Goal: Task Accomplishment & Management: Manage account settings

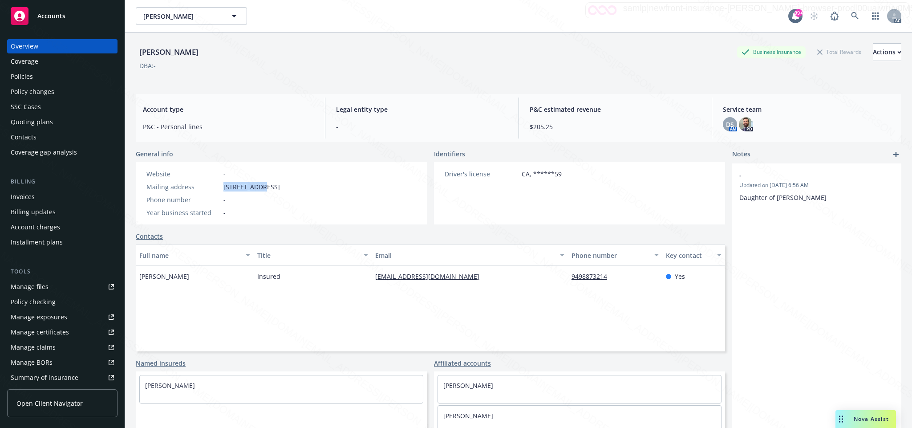
click at [255, 187] on div "Mailing address [STREET_ADDRESS]" at bounding box center [213, 186] width 141 height 9
click at [230, 195] on div "Phone number -" at bounding box center [213, 199] width 141 height 9
drag, startPoint x: 218, startPoint y: 186, endPoint x: 253, endPoint y: 188, distance: 34.8
click at [253, 188] on div "Mailing address 407 Pirate, Newport Beach, CA, 92663" at bounding box center [213, 186] width 141 height 9
copy div "407 Pirate"
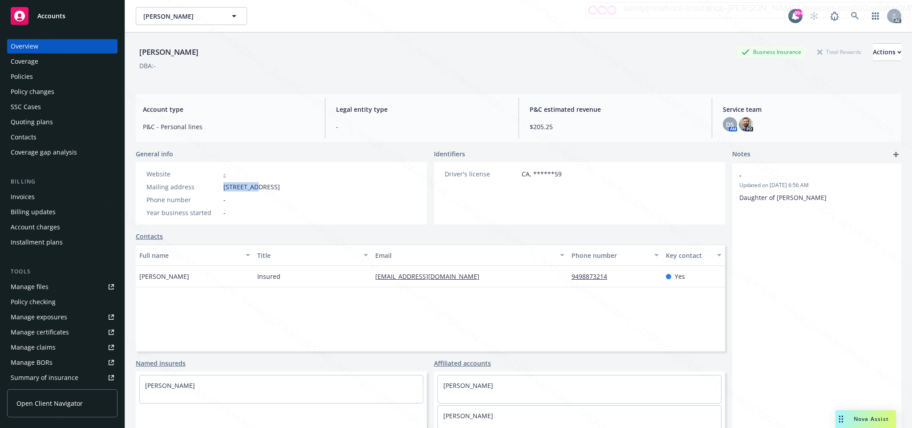
click at [211, 193] on div "Website - Mailing address 407 Pirate, Newport Beach, CA, 92663 Phone number - Y…" at bounding box center [213, 193] width 141 height 48
drag, startPoint x: 222, startPoint y: 188, endPoint x: 252, endPoint y: 187, distance: 30.3
click at [252, 187] on div "Mailing address 407 Pirate, Newport Beach, CA, 92663" at bounding box center [213, 186] width 141 height 9
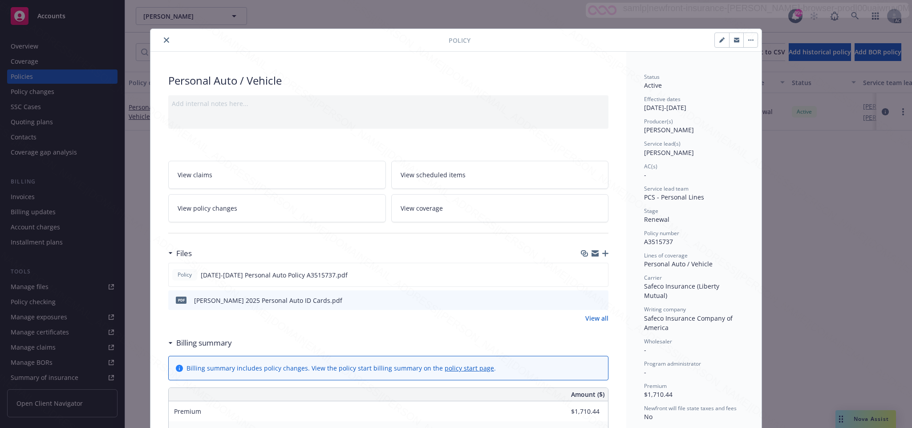
scroll to position [67, 0]
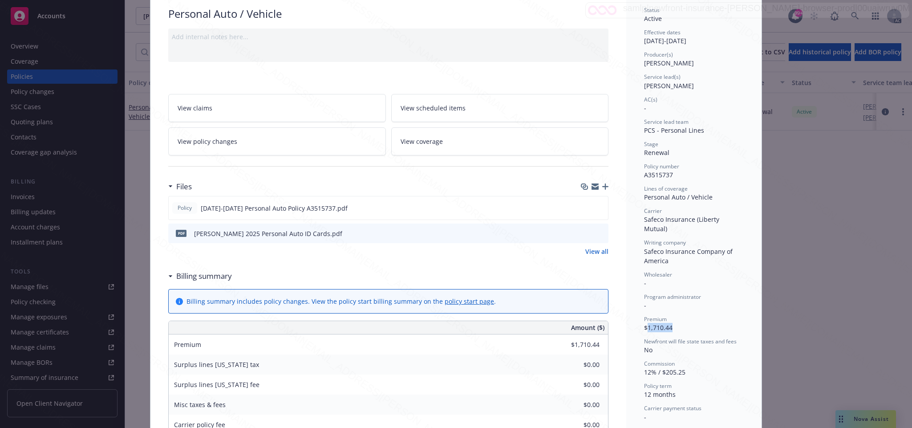
drag, startPoint x: 642, startPoint y: 318, endPoint x: 677, endPoint y: 318, distance: 35.1
click at [677, 318] on div "Premium $1,710.44" at bounding box center [694, 323] width 100 height 17
copy span "1,710.44"
click at [677, 318] on div "Premium $1,710.44" at bounding box center [694, 323] width 100 height 17
drag, startPoint x: 639, startPoint y: 319, endPoint x: 686, endPoint y: 323, distance: 46.9
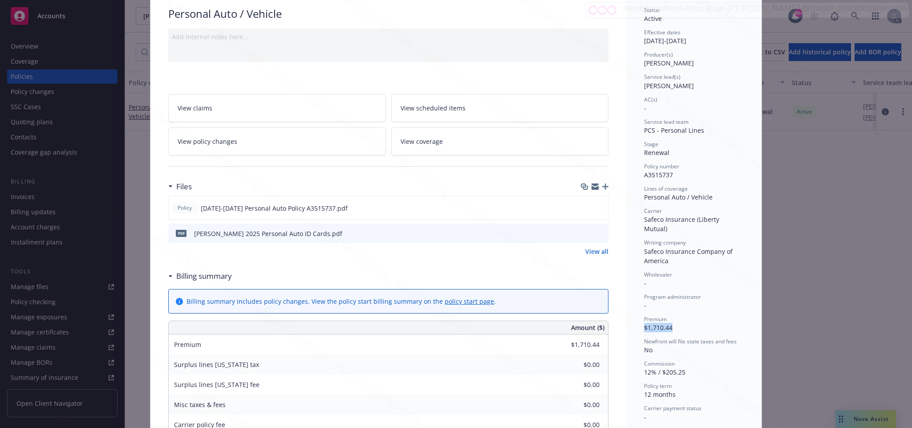
click at [686, 323] on div "Premium $1,710.44" at bounding box center [694, 323] width 100 height 17
drag, startPoint x: 642, startPoint y: 316, endPoint x: 674, endPoint y: 320, distance: 31.8
click at [674, 320] on div "Premium $1,710.44" at bounding box center [694, 323] width 100 height 17
click at [582, 209] on icon "download file" at bounding box center [585, 206] width 6 height 5
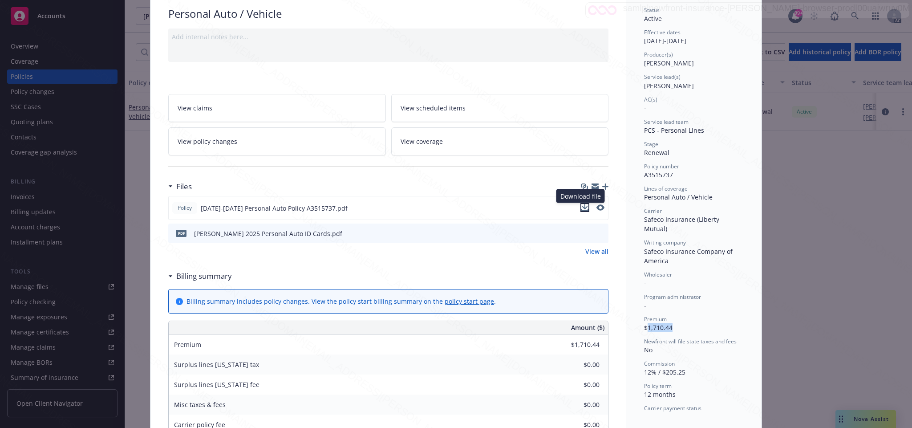
click at [581, 208] on icon "download file" at bounding box center [584, 207] width 7 height 7
click at [581, 207] on icon "download file" at bounding box center [584, 207] width 7 height 7
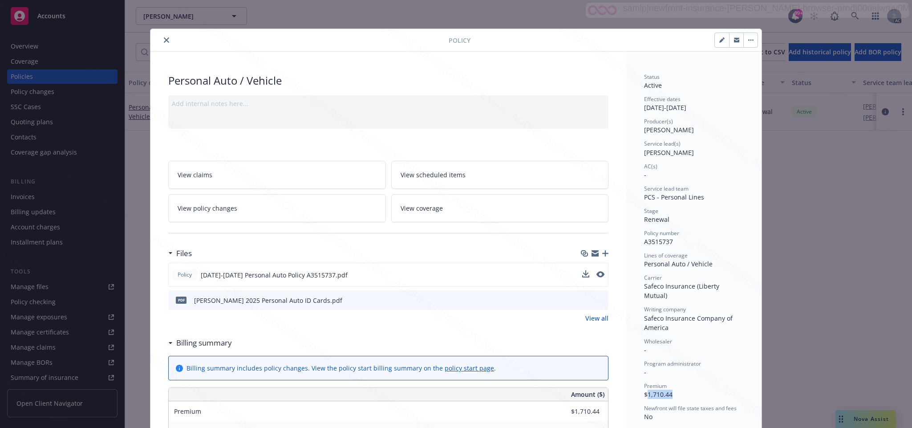
click at [750, 40] on icon "button" at bounding box center [750, 40] width 1 height 1
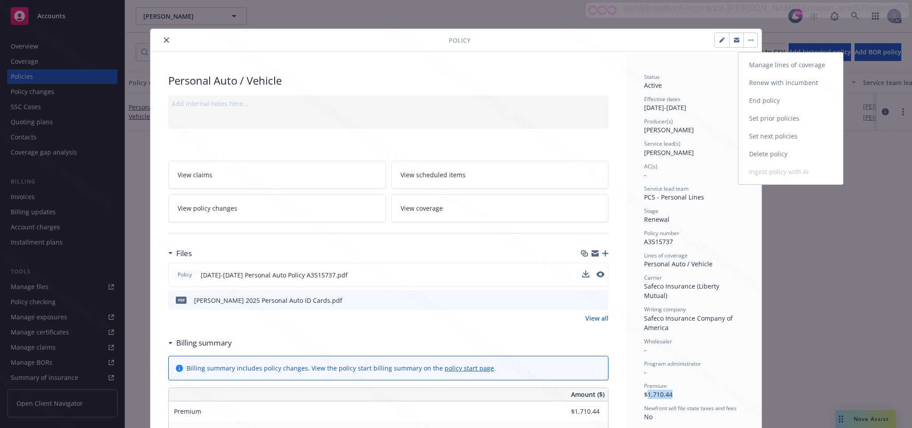
click at [762, 99] on link "End policy" at bounding box center [790, 101] width 105 height 18
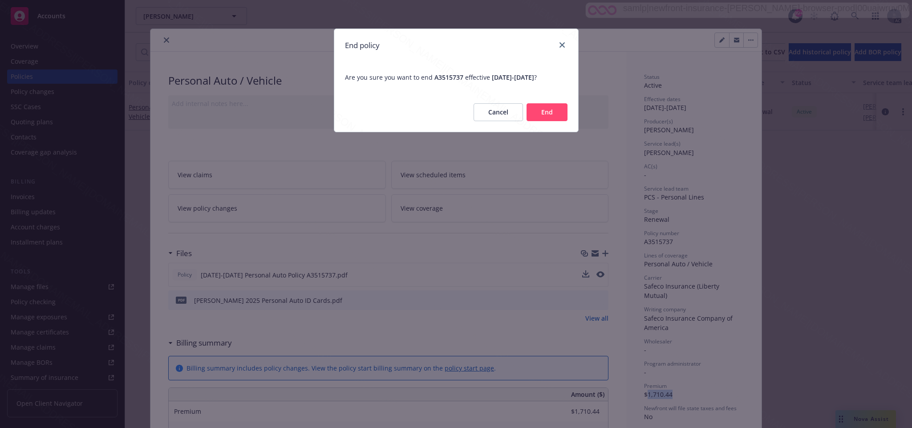
click at [538, 107] on button "End" at bounding box center [546, 112] width 41 height 18
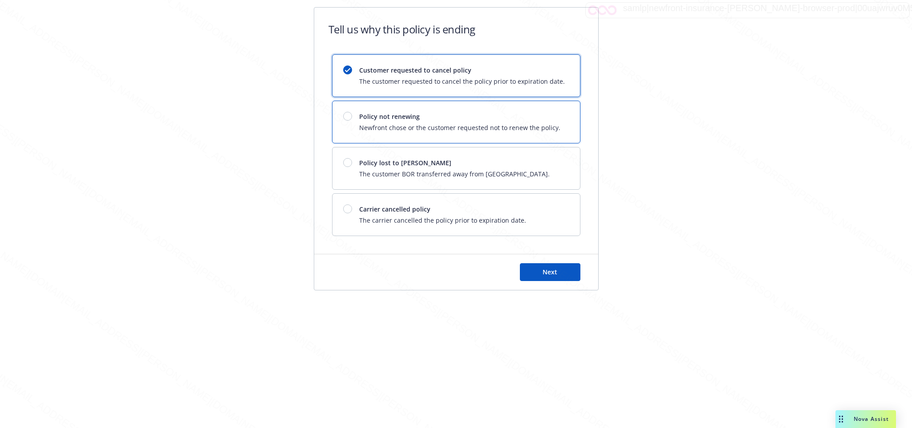
click at [356, 124] on div "Policy not renewing Newfront chose or the customer requested not to renew the p…" at bounding box center [451, 122] width 217 height 20
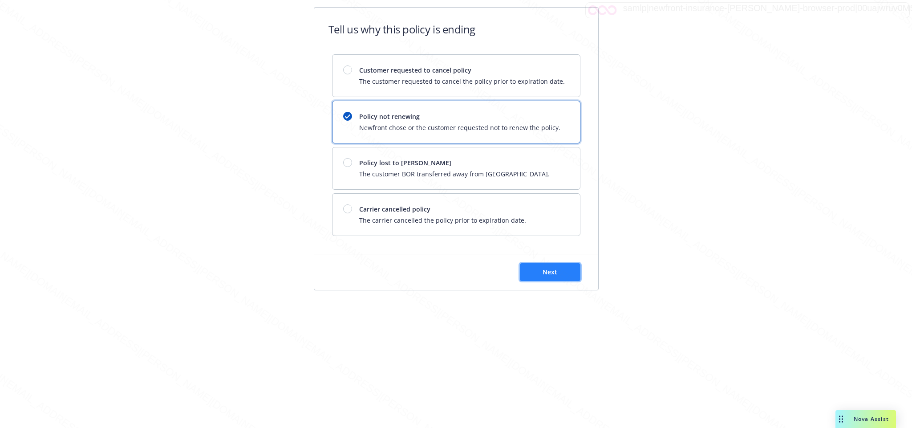
click at [549, 271] on span "Next" at bounding box center [549, 271] width 15 height 8
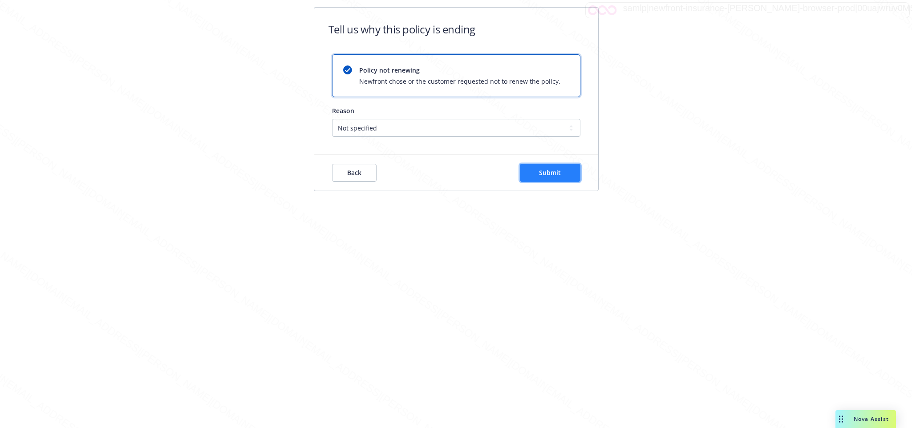
click at [554, 172] on span "Submit" at bounding box center [550, 172] width 22 height 8
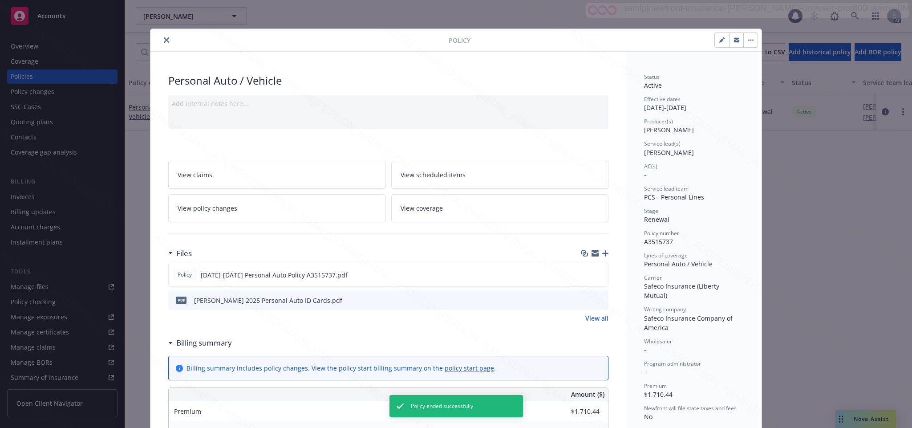
scroll to position [27, 0]
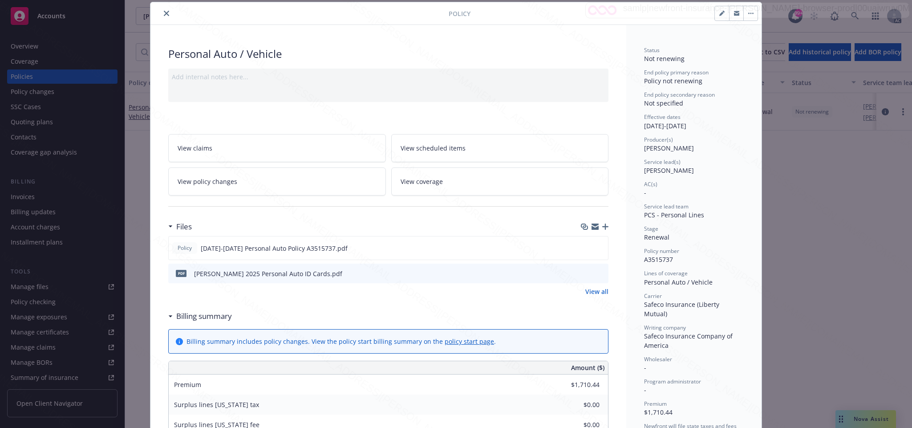
click at [164, 15] on icon "close" at bounding box center [166, 13] width 5 height 5
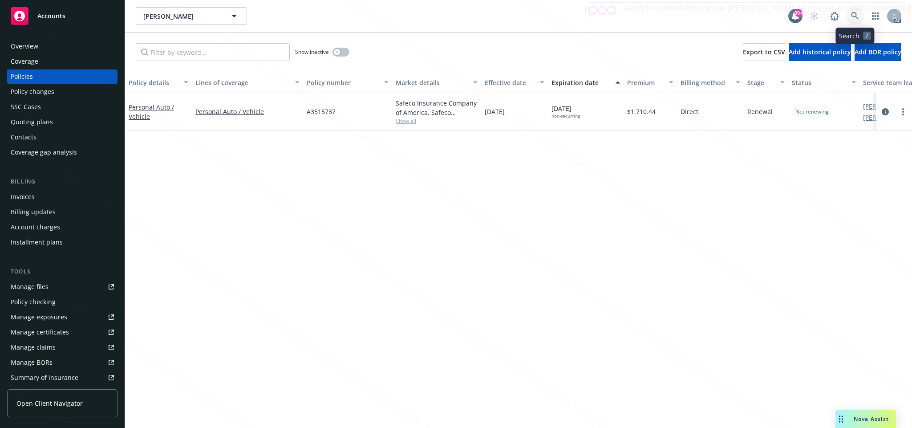
click at [854, 15] on icon at bounding box center [855, 16] width 8 height 8
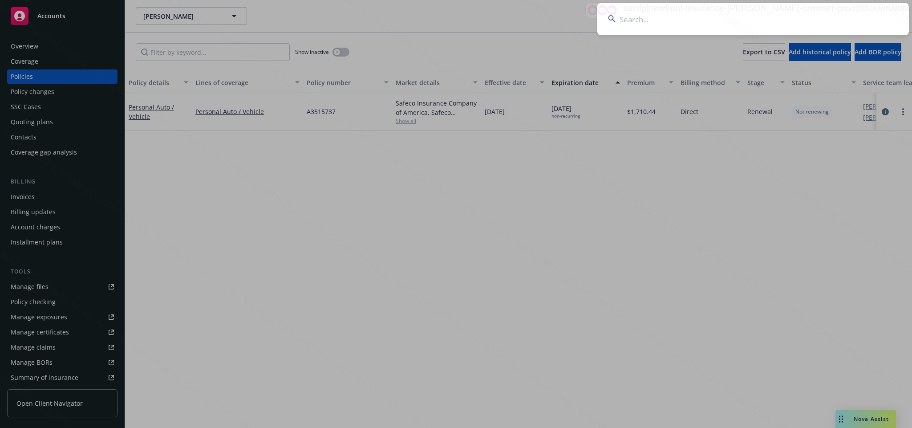
click at [643, 17] on input at bounding box center [752, 19] width 311 height 32
type input "4d2d2a03-6ff8-4800-a220-6f47eecce3e5"
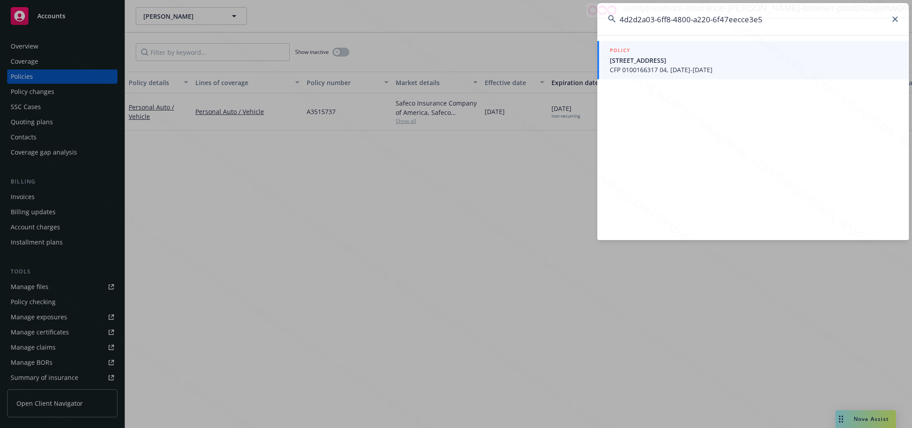
click at [634, 65] on span "CFP 0100166317 04, [DATE]-[DATE]" at bounding box center [753, 69] width 288 height 9
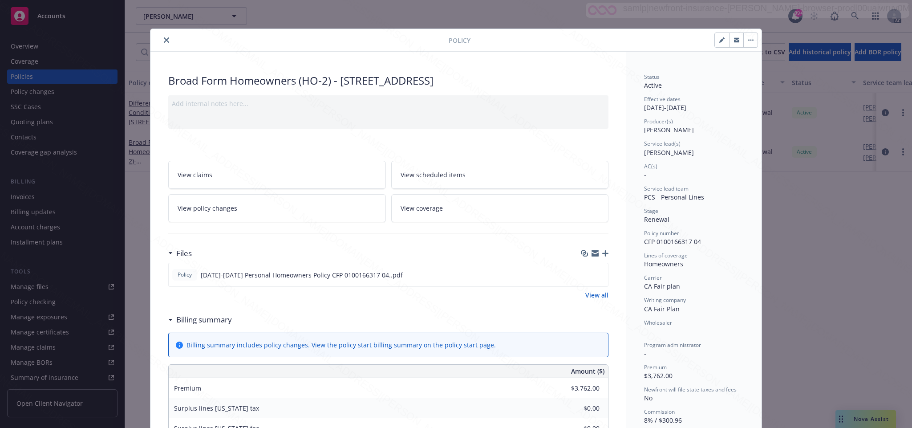
click at [206, 209] on span "View policy changes" at bounding box center [208, 207] width 60 height 9
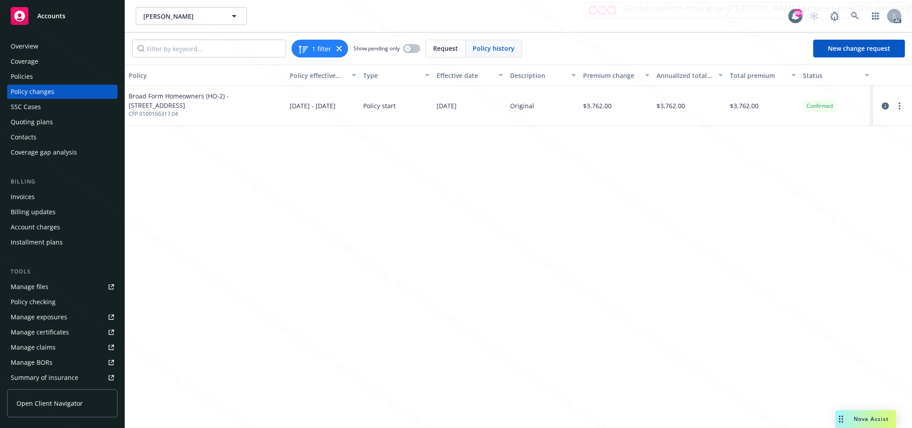
click at [27, 43] on div "Overview" at bounding box center [25, 46] width 28 height 14
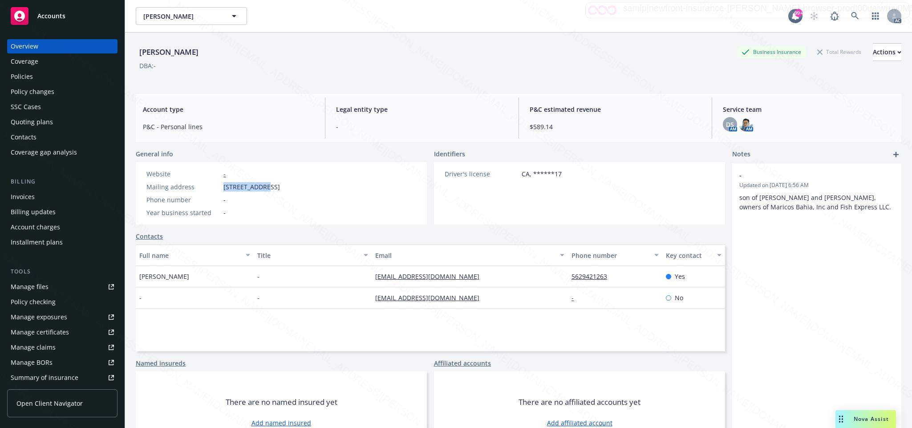
drag, startPoint x: 221, startPoint y: 187, endPoint x: 267, endPoint y: 190, distance: 46.8
click at [267, 190] on div "Mailing address [STREET_ADDRESS]" at bounding box center [213, 186] width 141 height 9
copy div "26510 [PERSON_NAME]"
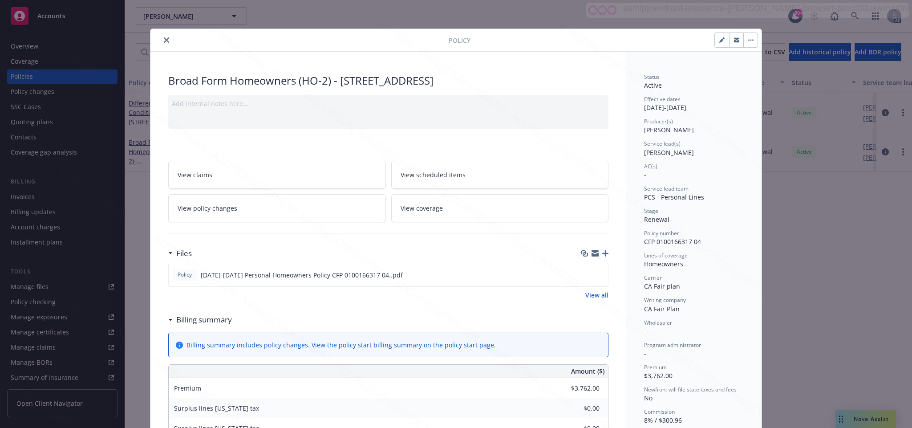
scroll to position [27, 0]
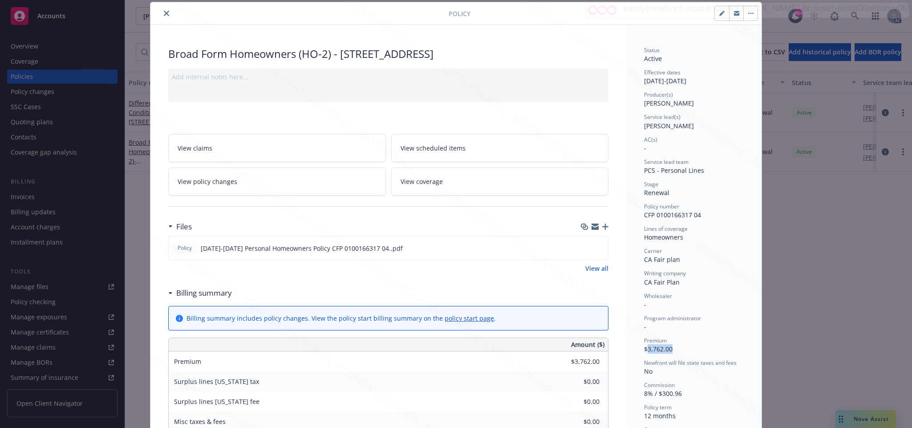
drag, startPoint x: 641, startPoint y: 347, endPoint x: 683, endPoint y: 351, distance: 42.9
click at [683, 351] on div "Premium $3,762.00" at bounding box center [694, 344] width 100 height 17
copy span "3,762.00"
click at [581, 247] on icon "download file" at bounding box center [584, 247] width 7 height 7
click at [581, 250] on icon "download file" at bounding box center [584, 247] width 7 height 7
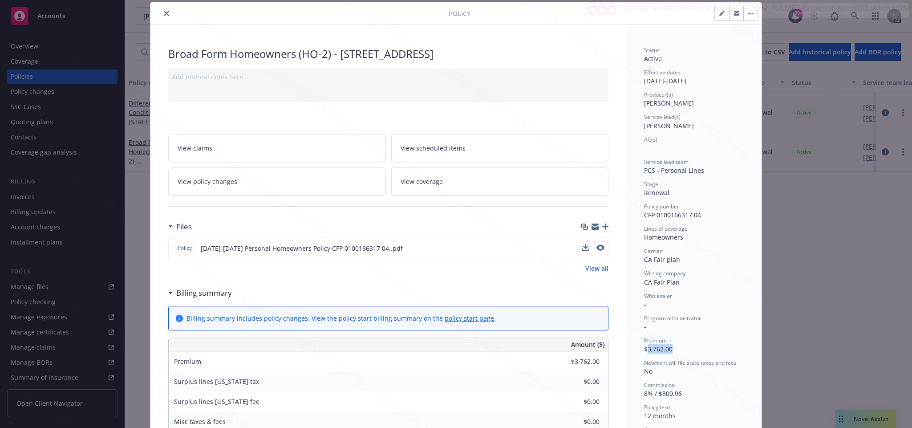
click at [750, 13] on icon "button" at bounding box center [750, 13] width 1 height 1
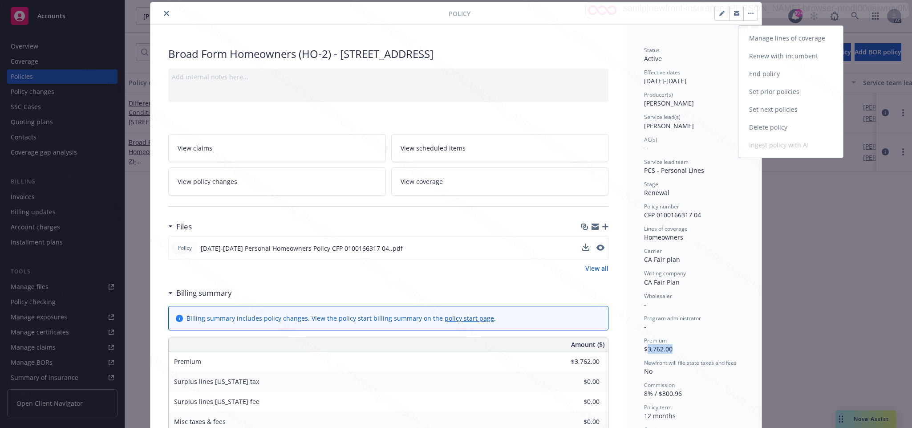
click at [754, 75] on link "End policy" at bounding box center [790, 74] width 105 height 18
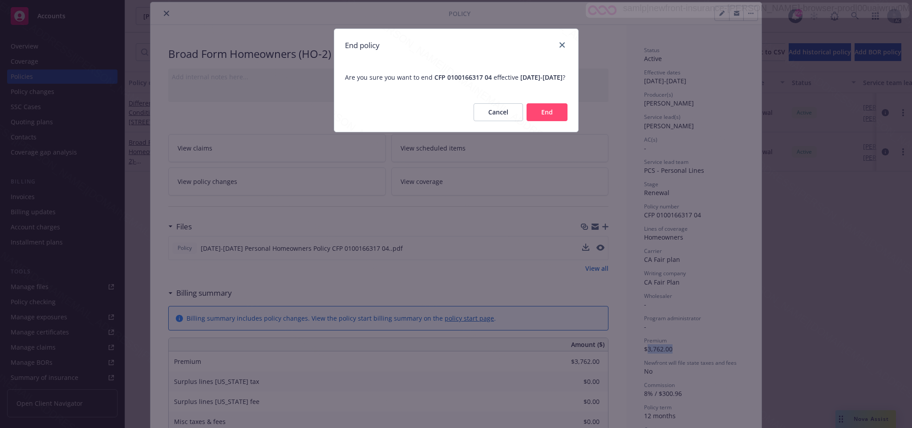
click at [538, 117] on button "End" at bounding box center [546, 112] width 41 height 18
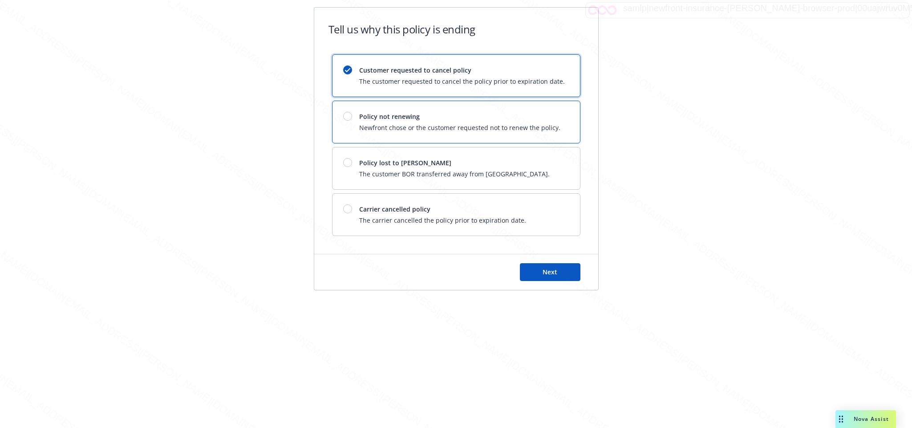
click at [386, 122] on div "Policy not renewing Newfront chose or the customer requested not to renew the p…" at bounding box center [459, 122] width 201 height 20
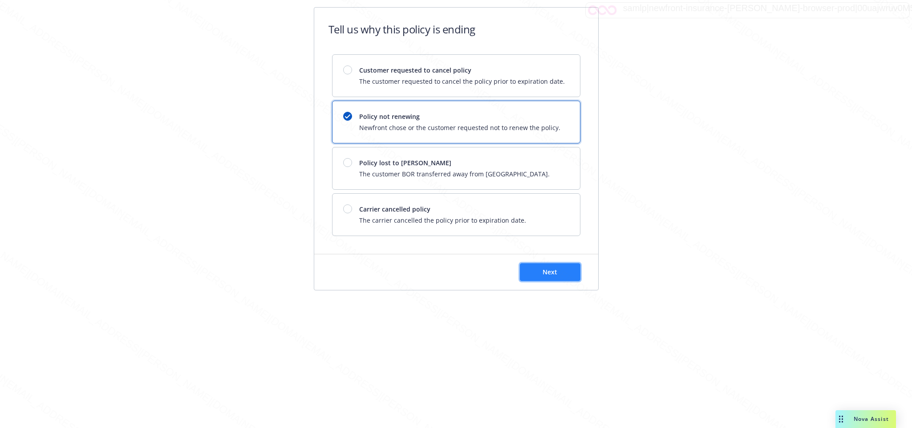
click at [553, 266] on button "Next" at bounding box center [550, 272] width 61 height 18
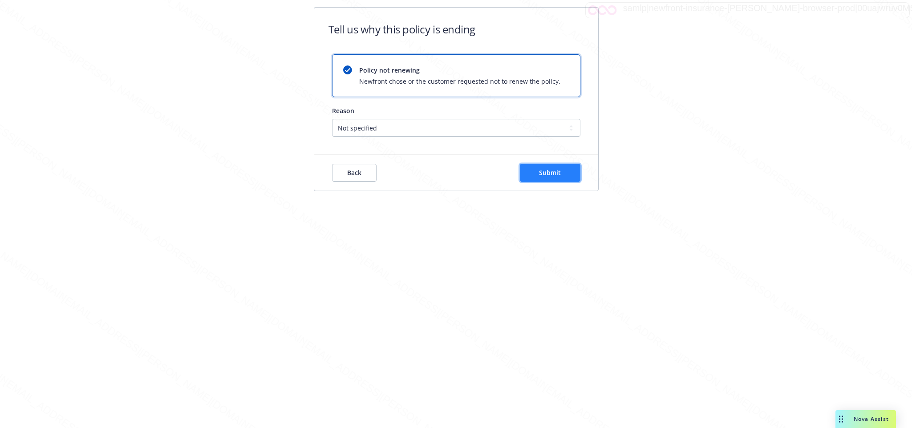
click at [549, 170] on span "Submit" at bounding box center [550, 172] width 22 height 8
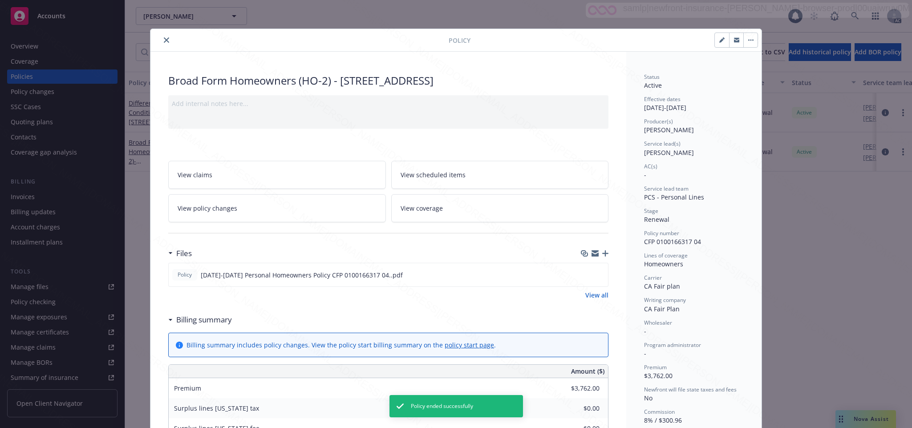
scroll to position [27, 0]
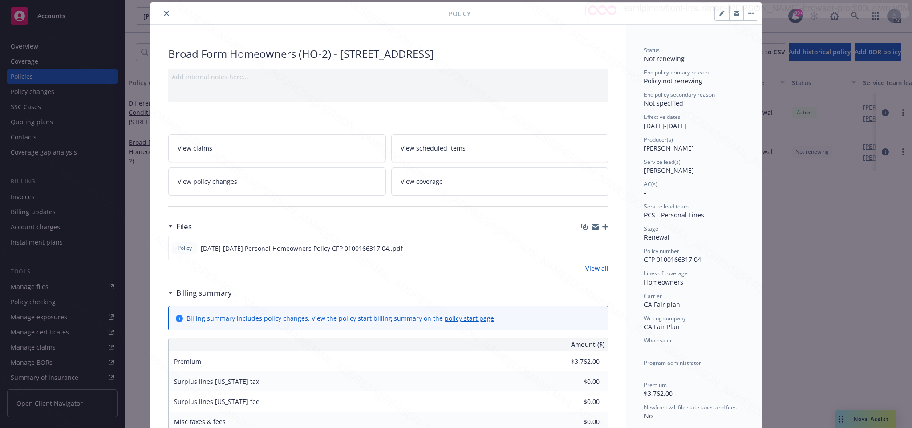
click at [164, 11] on icon "close" at bounding box center [166, 13] width 5 height 5
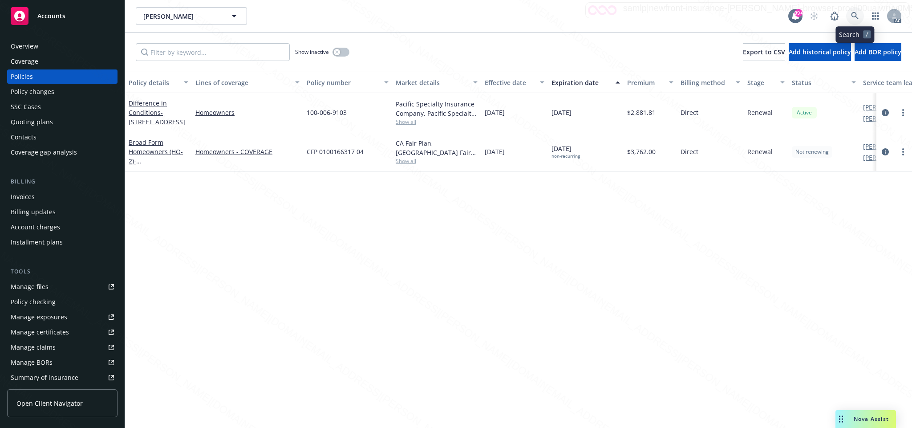
click at [854, 14] on icon at bounding box center [855, 16] width 8 height 8
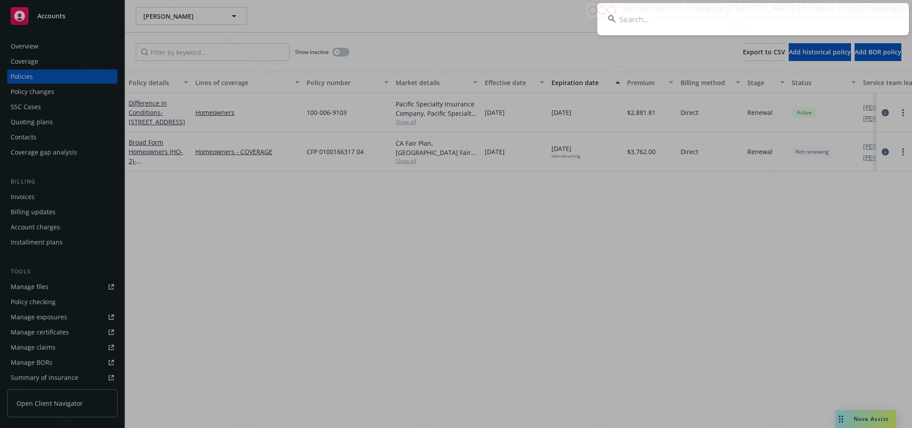
click at [628, 20] on input at bounding box center [752, 19] width 311 height 32
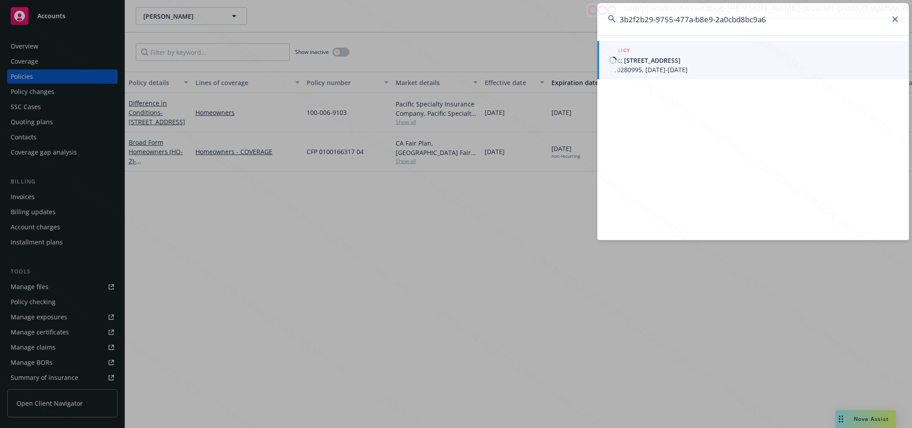
type input "3b2f2b29-9755-477a-b8e9-2a0cbd8bc9a6"
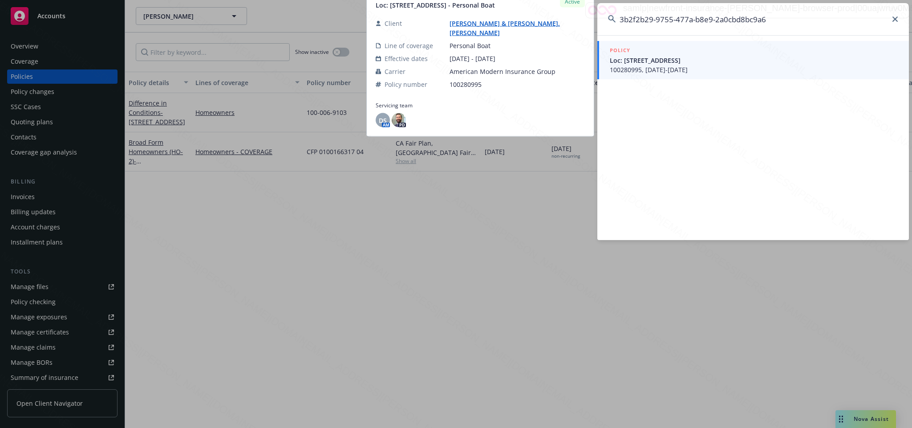
click at [632, 61] on span "Loc: [STREET_ADDRESS]" at bounding box center [753, 60] width 288 height 9
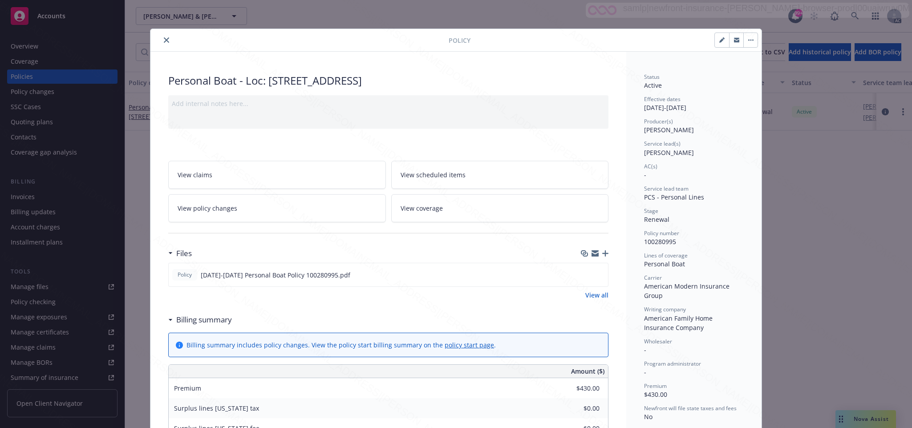
click at [199, 210] on span "View policy changes" at bounding box center [208, 207] width 60 height 9
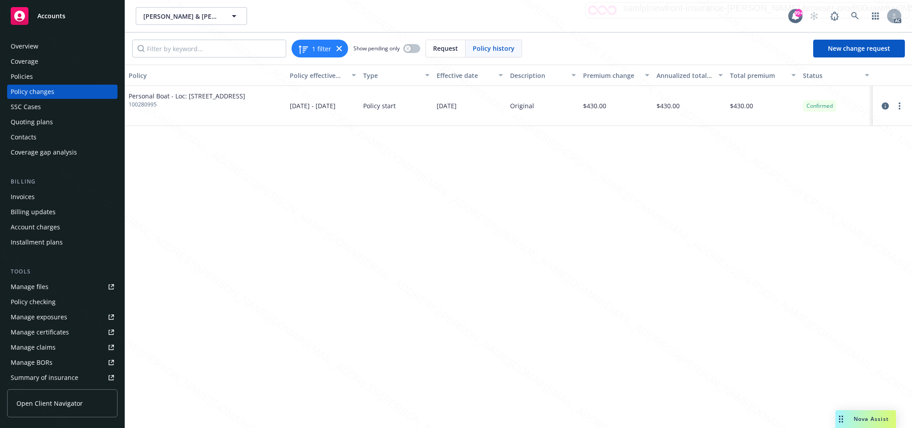
click at [30, 47] on div "Overview" at bounding box center [25, 46] width 28 height 14
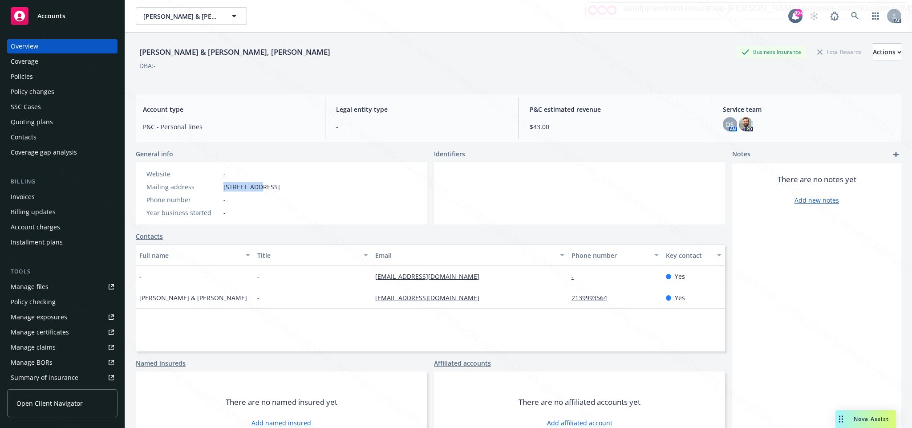
drag, startPoint x: 223, startPoint y: 186, endPoint x: 259, endPoint y: 188, distance: 36.1
click at [259, 188] on span "[STREET_ADDRESS]" at bounding box center [251, 186] width 56 height 9
click at [851, 15] on icon at bounding box center [855, 16] width 8 height 8
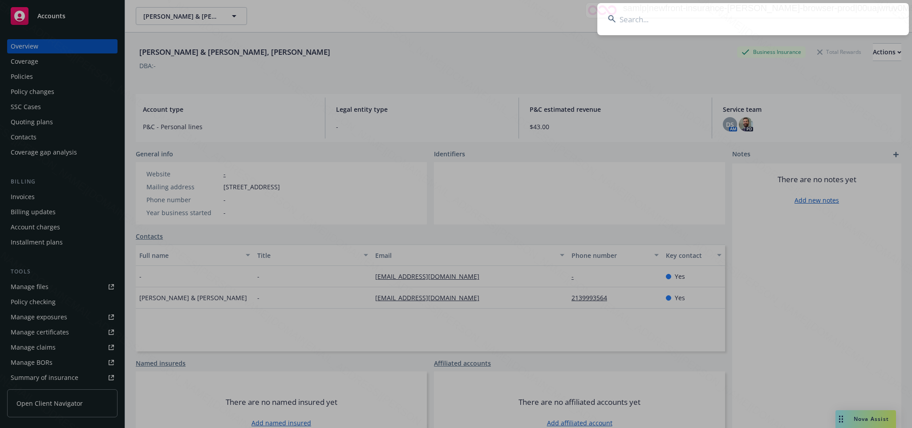
click at [627, 22] on input at bounding box center [752, 19] width 311 height 32
click at [631, 22] on input at bounding box center [752, 19] width 311 height 32
type input "3b2f2b29-9755-477a-b8e9-2a0cbd8bc9a6"
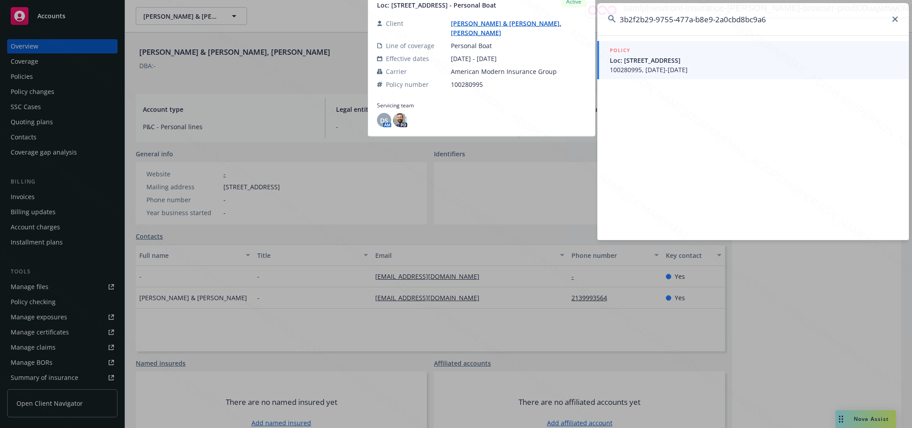
click at [658, 65] on span "100280995, [DATE]-[DATE]" at bounding box center [753, 69] width 288 height 9
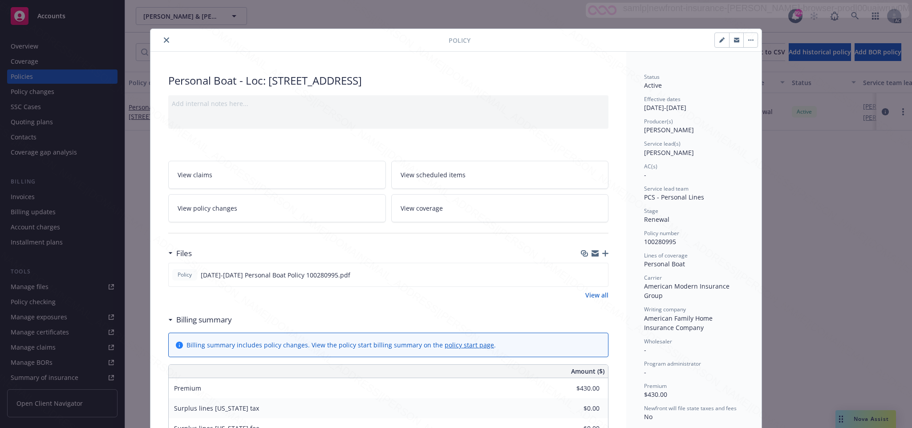
scroll to position [27, 0]
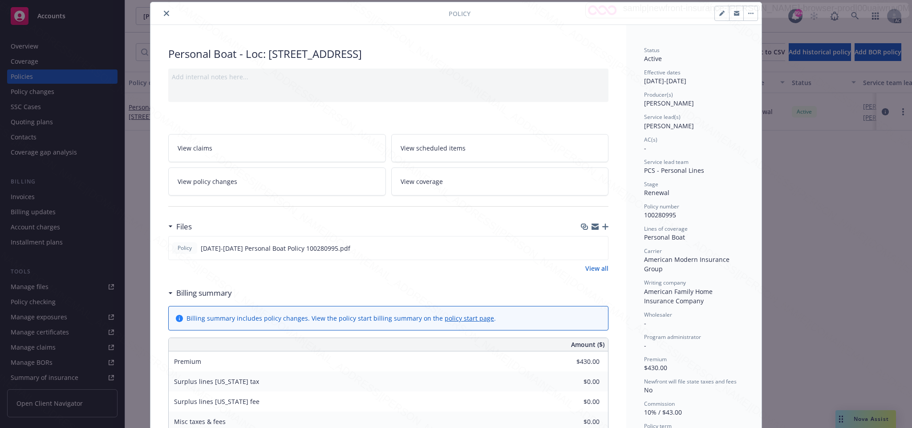
click at [222, 183] on span "View policy changes" at bounding box center [208, 181] width 60 height 9
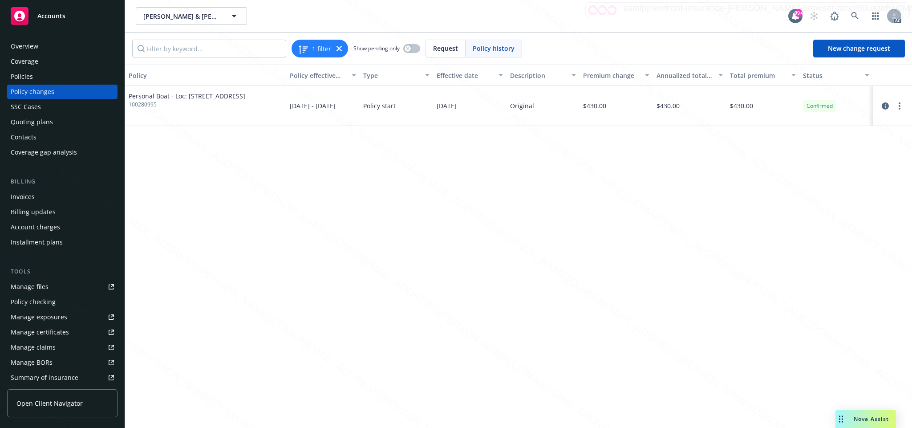
click at [31, 47] on div "Overview" at bounding box center [25, 46] width 28 height 14
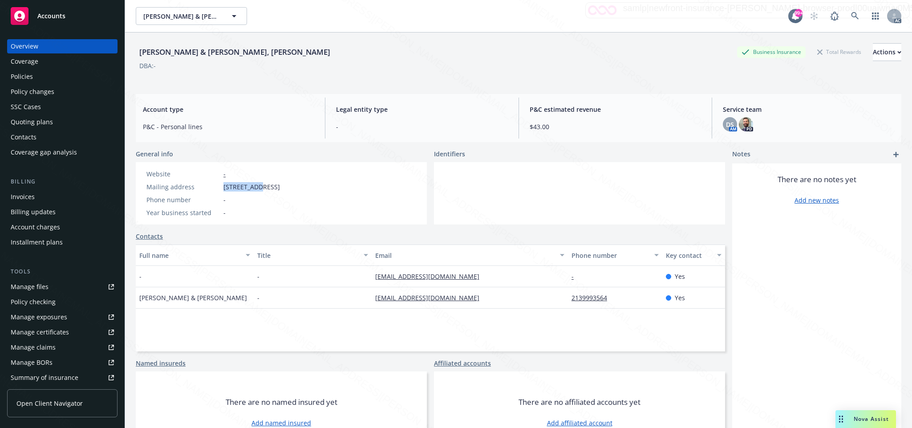
drag, startPoint x: 222, startPoint y: 187, endPoint x: 259, endPoint y: 187, distance: 37.4
click at [259, 187] on div "Mailing address [STREET_ADDRESS]" at bounding box center [213, 186] width 141 height 9
drag, startPoint x: 364, startPoint y: 275, endPoint x: 497, endPoint y: 270, distance: 132.7
click at [497, 270] on div "- - [EMAIL_ADDRESS][DOMAIN_NAME] - Yes" at bounding box center [430, 276] width 589 height 21
copy div "[EMAIL_ADDRESS][DOMAIN_NAME]"
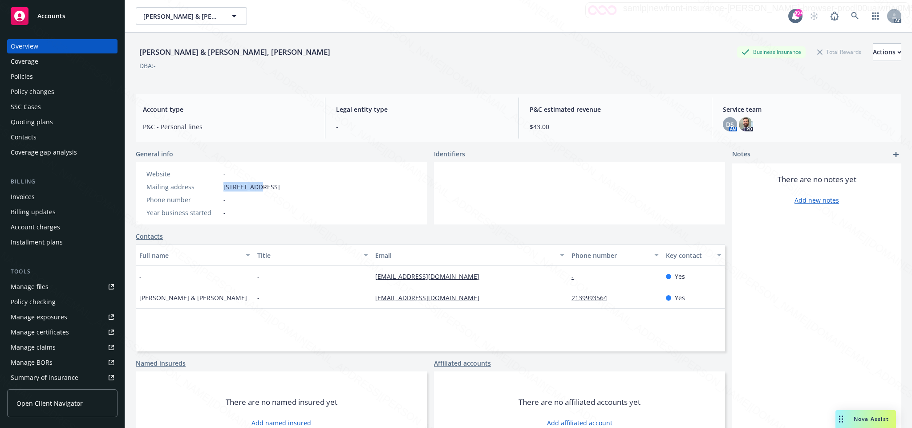
scroll to position [32, 0]
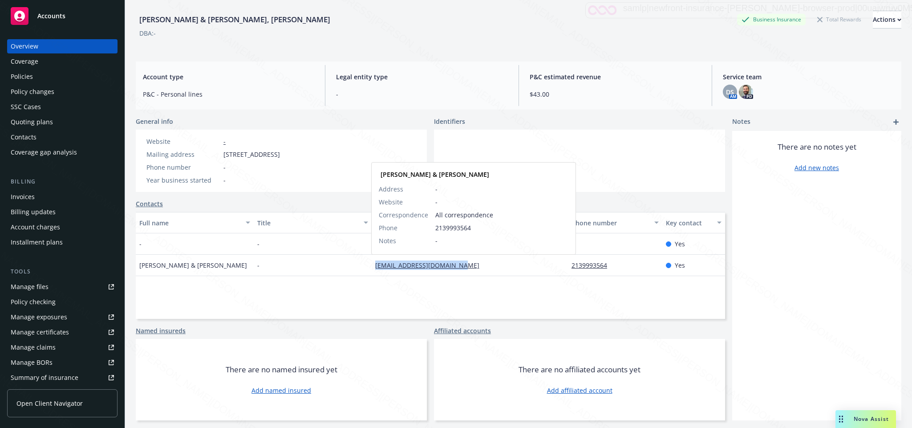
drag, startPoint x: 358, startPoint y: 267, endPoint x: 455, endPoint y: 267, distance: 97.0
click at [455, 267] on div "[PERSON_NAME] & [PERSON_NAME] - [EMAIL_ADDRESS][DOMAIN_NAME] [PERSON_NAME] & [P…" at bounding box center [430, 264] width 589 height 21
copy div "[EMAIL_ADDRESS][DOMAIN_NAME]"
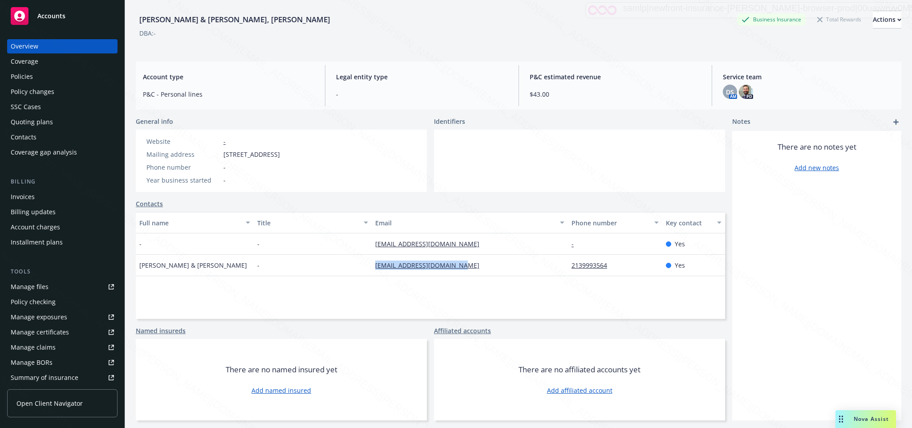
scroll to position [0, 0]
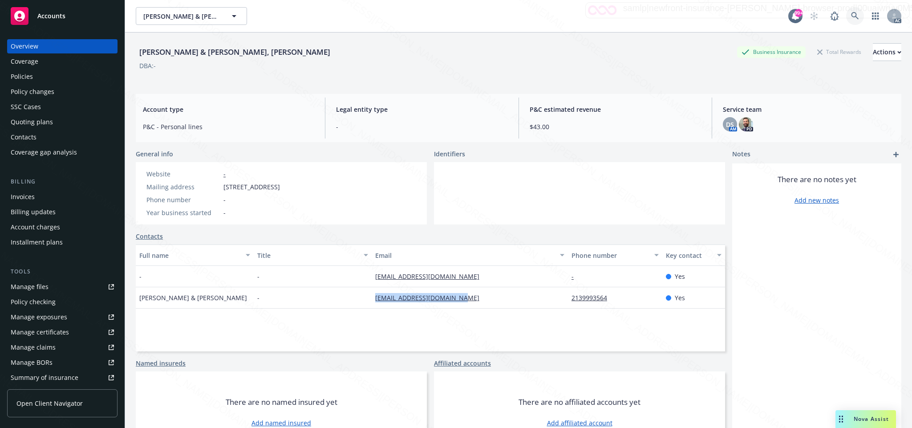
click at [851, 14] on icon at bounding box center [855, 16] width 8 height 8
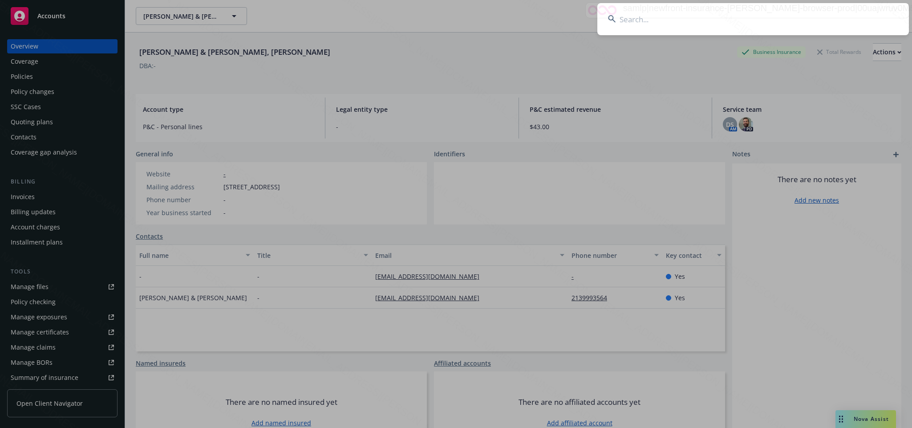
click at [634, 16] on input at bounding box center [752, 19] width 311 height 32
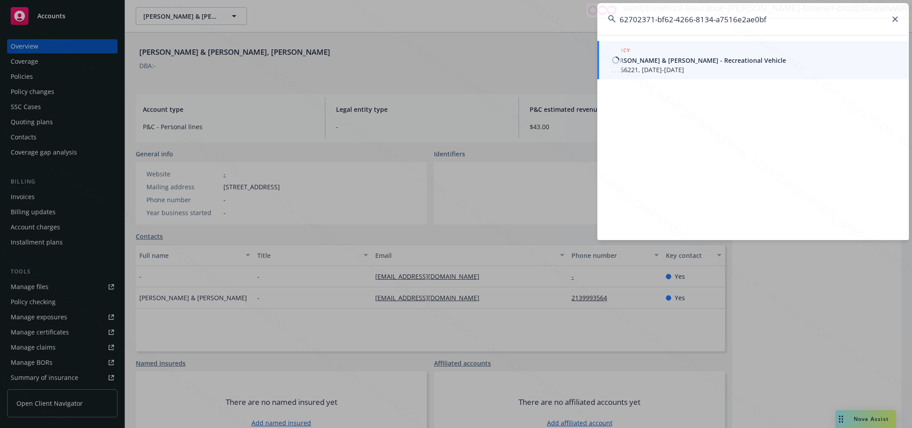
type input "62702371-bf62-4266-8134-a7516e2ae0bf"
click at [641, 60] on span "[PERSON_NAME] & [PERSON_NAME] - Recreational Vehicle" at bounding box center [753, 60] width 288 height 9
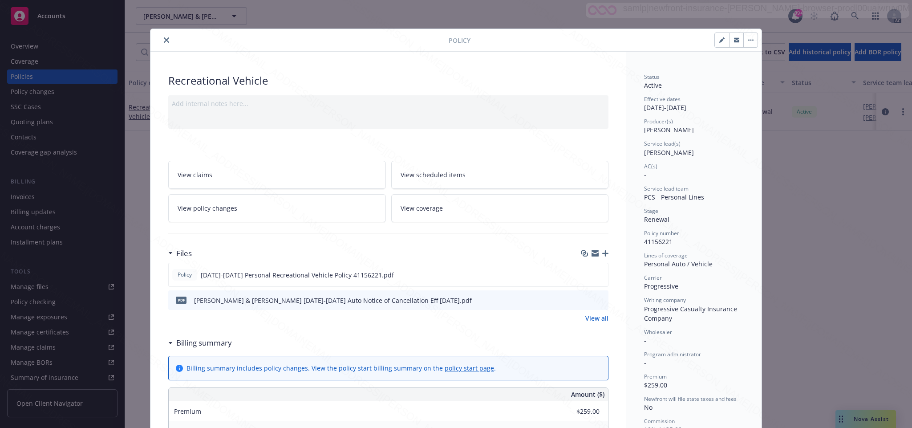
click at [223, 203] on link "View policy changes" at bounding box center [277, 208] width 218 height 28
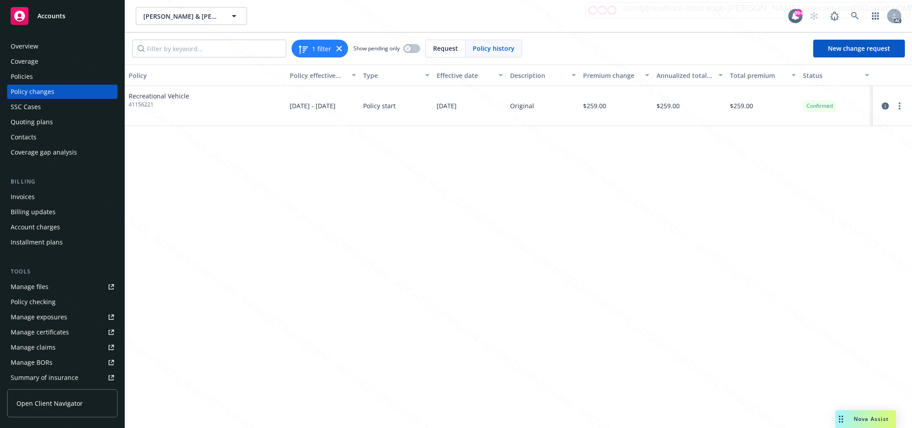
click at [32, 45] on div "Overview" at bounding box center [25, 46] width 28 height 14
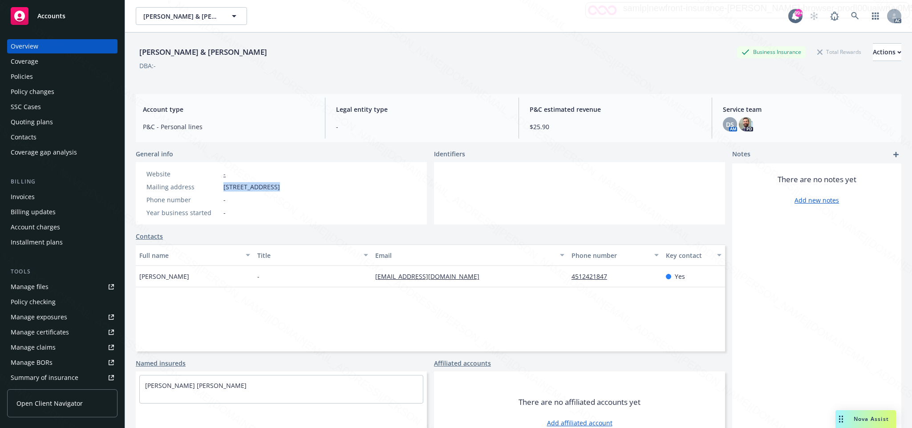
drag, startPoint x: 221, startPoint y: 187, endPoint x: 270, endPoint y: 187, distance: 48.9
click at [270, 187] on div "Mailing address [STREET_ADDRESS]" at bounding box center [213, 186] width 141 height 9
copy div "22522 [GEOGRAPHIC_DATA]"
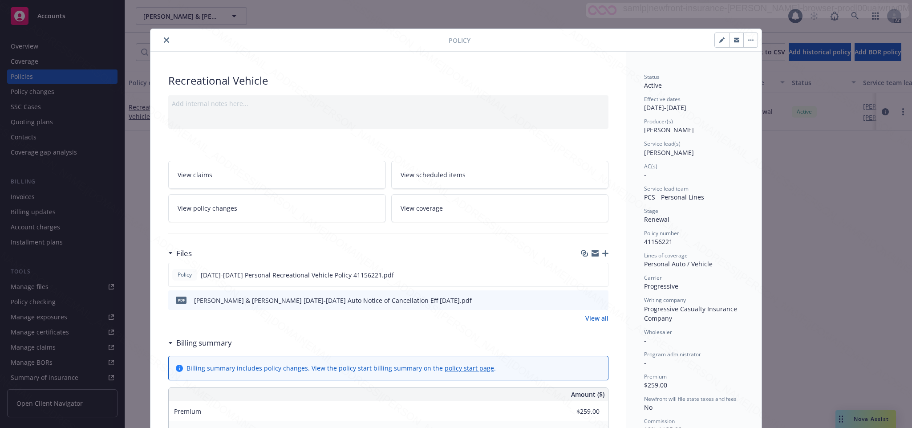
scroll to position [27, 0]
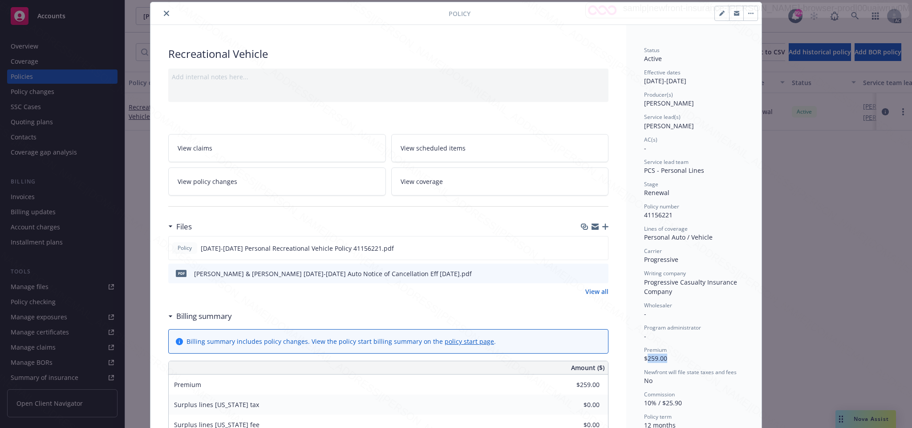
drag, startPoint x: 641, startPoint y: 358, endPoint x: 665, endPoint y: 354, distance: 24.3
click at [665, 354] on div "Premium $259.00" at bounding box center [694, 354] width 100 height 17
copy span "259.00"
click at [581, 246] on icon "download file" at bounding box center [584, 247] width 7 height 7
click at [644, 237] on div "Personal Auto / Vehicle" at bounding box center [694, 236] width 100 height 9
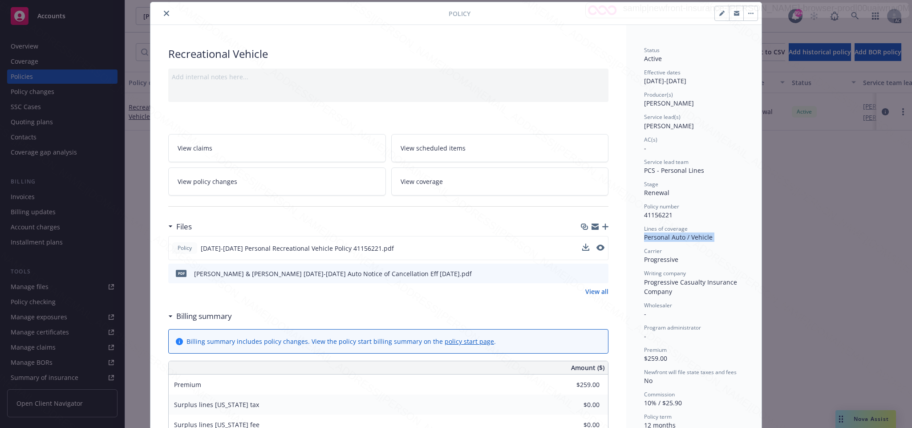
drag, startPoint x: 639, startPoint y: 237, endPoint x: 705, endPoint y: 234, distance: 65.4
click at [705, 234] on div "Personal Auto / Vehicle" at bounding box center [694, 236] width 100 height 9
click at [705, 193] on div "Stage Renewal" at bounding box center [694, 188] width 100 height 17
drag, startPoint x: 678, startPoint y: 237, endPoint x: 629, endPoint y: 230, distance: 49.4
click at [629, 230] on div "Status Active Effective dates [DATE] - [DATE] Producer(s) [PERSON_NAME] Service…" at bounding box center [693, 417] width 135 height 785
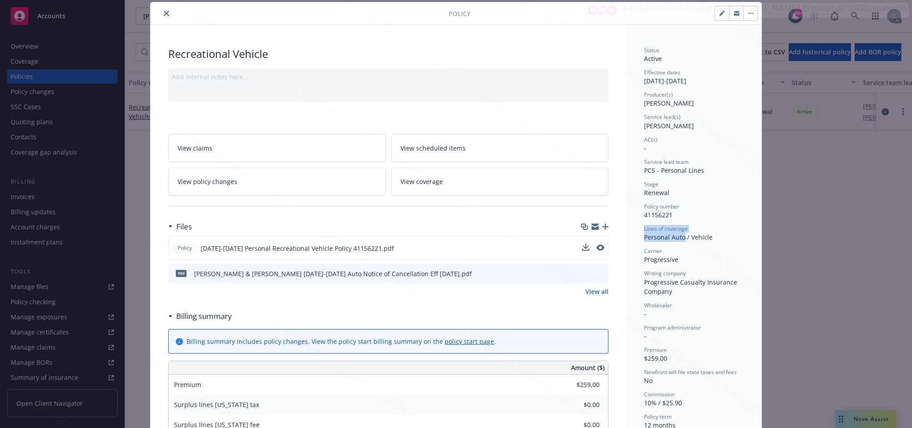
click at [710, 222] on div "Status Active Effective dates [DATE] - [DATE] Producer(s) [PERSON_NAME] Service…" at bounding box center [694, 260] width 100 height 428
drag, startPoint x: 638, startPoint y: 239, endPoint x: 678, endPoint y: 238, distance: 40.1
click at [678, 238] on div "Personal Auto / Vehicle" at bounding box center [694, 236] width 100 height 9
copy div "Personal Auto"
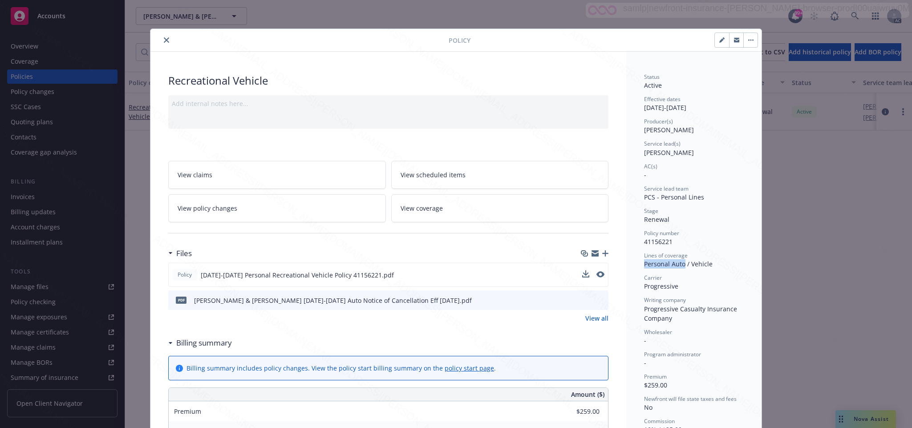
click at [748, 39] on icon "button" at bounding box center [750, 40] width 5 height 2
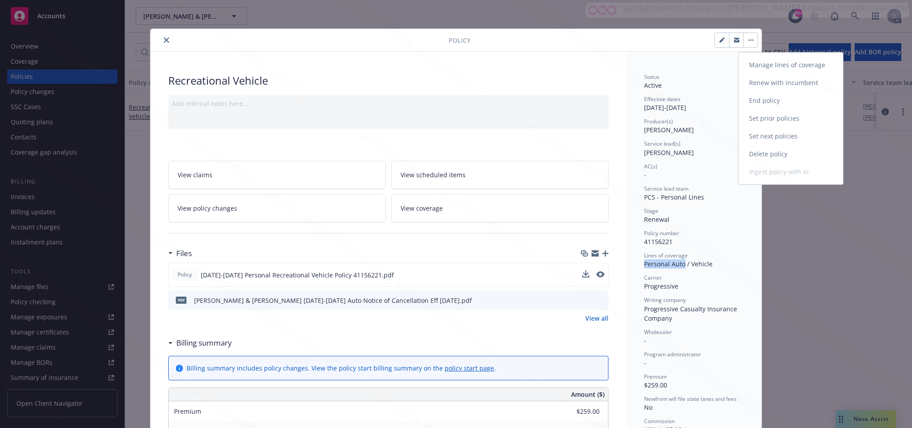
click at [765, 103] on link "End policy" at bounding box center [790, 101] width 105 height 18
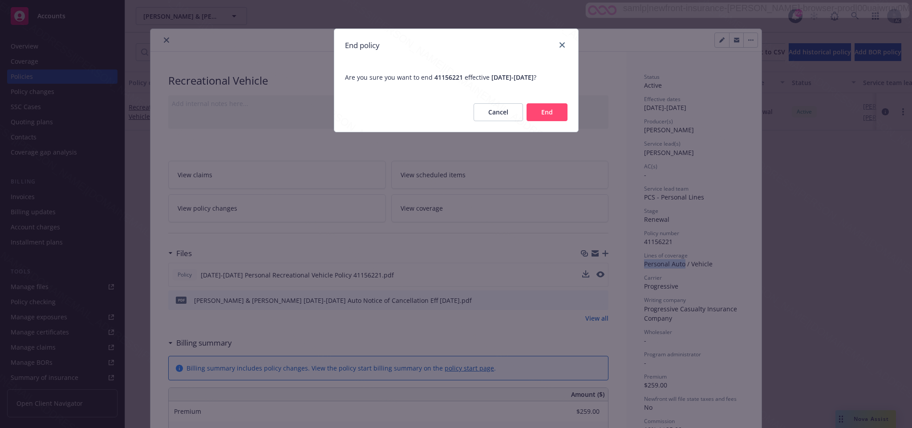
click at [538, 111] on button "End" at bounding box center [546, 112] width 41 height 18
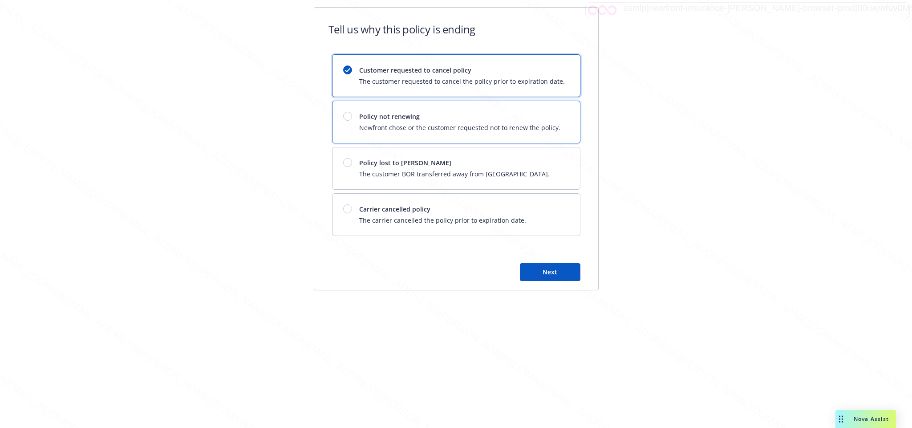
click at [350, 118] on div at bounding box center [347, 116] width 9 height 9
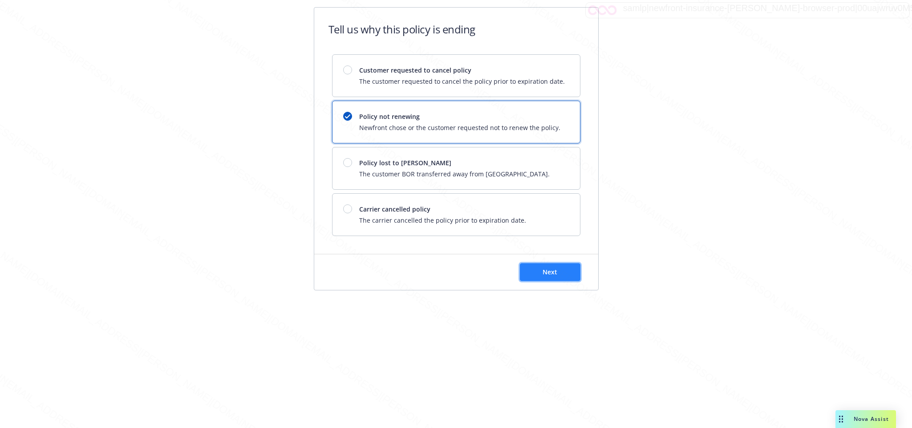
click at [546, 276] on span "Next" at bounding box center [549, 271] width 15 height 8
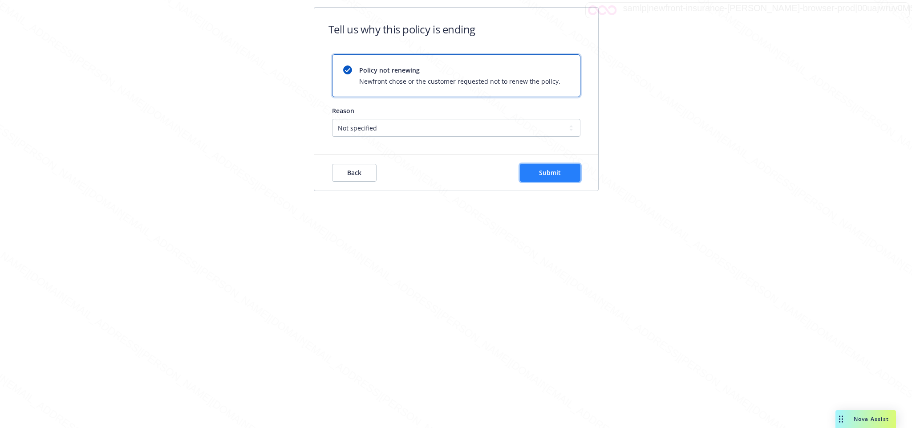
click at [565, 173] on button "Submit" at bounding box center [550, 173] width 61 height 18
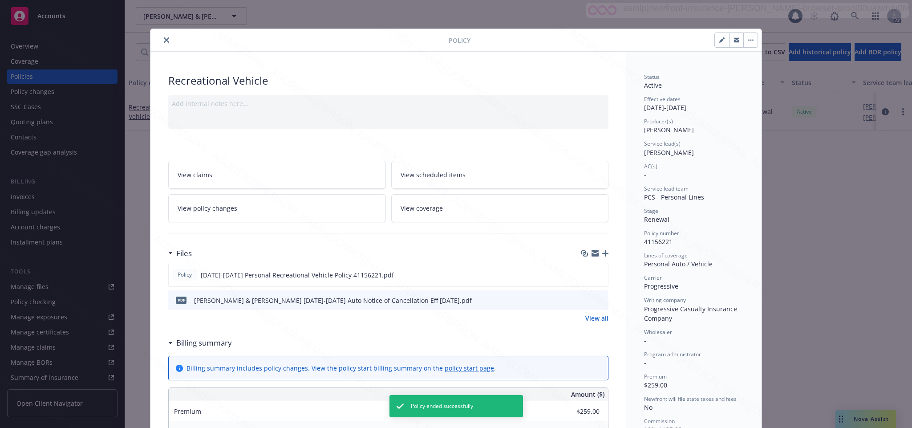
scroll to position [27, 0]
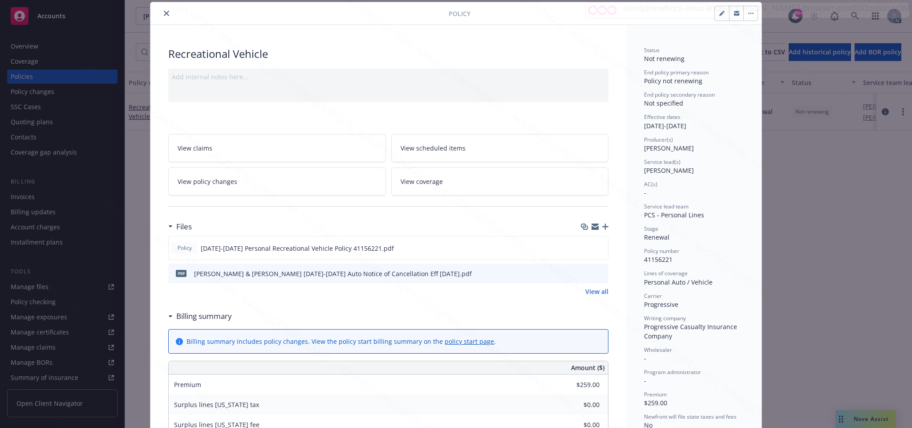
click at [164, 13] on icon "close" at bounding box center [166, 13] width 5 height 5
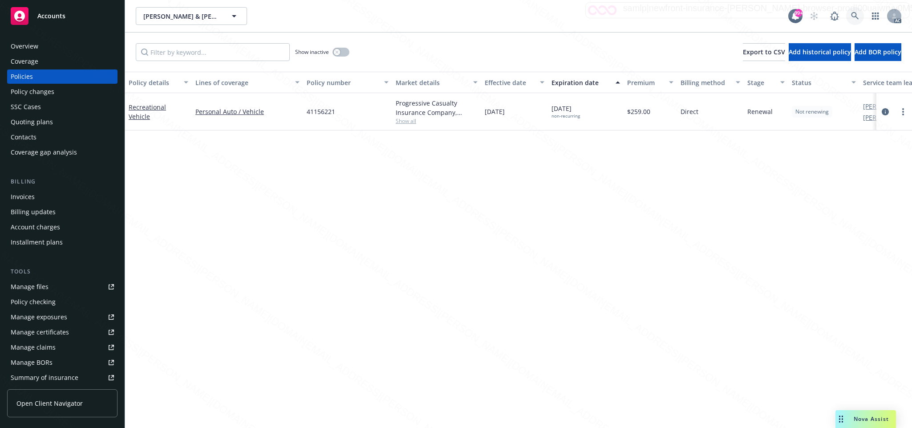
click at [854, 15] on icon at bounding box center [855, 16] width 8 height 8
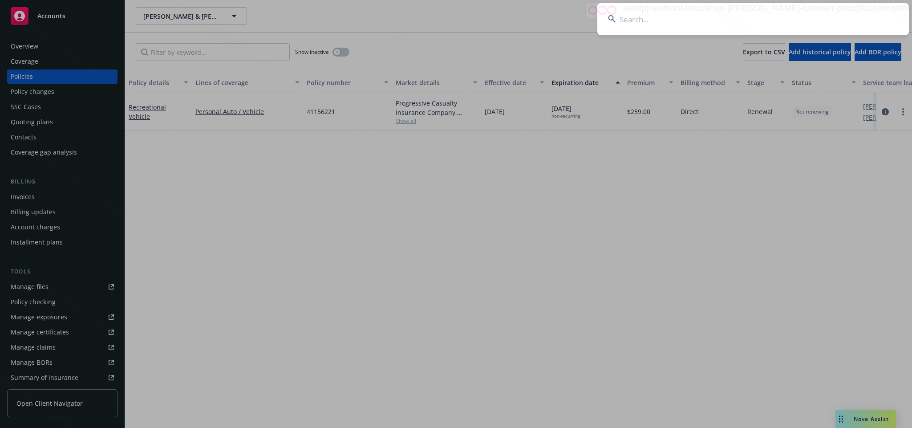
click at [637, 19] on input at bounding box center [752, 19] width 311 height 32
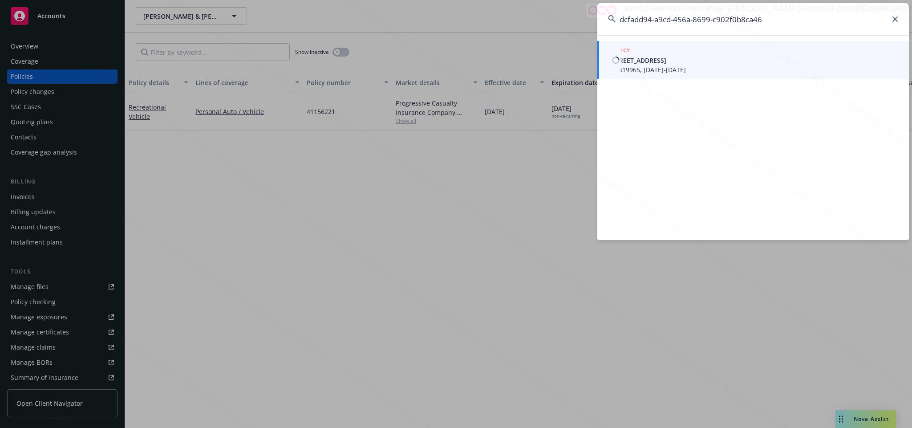
type input "dcfadd94-a9cd-456a-8699-c902f0b8ca46"
click at [647, 64] on span "[STREET_ADDRESS]" at bounding box center [753, 60] width 288 height 9
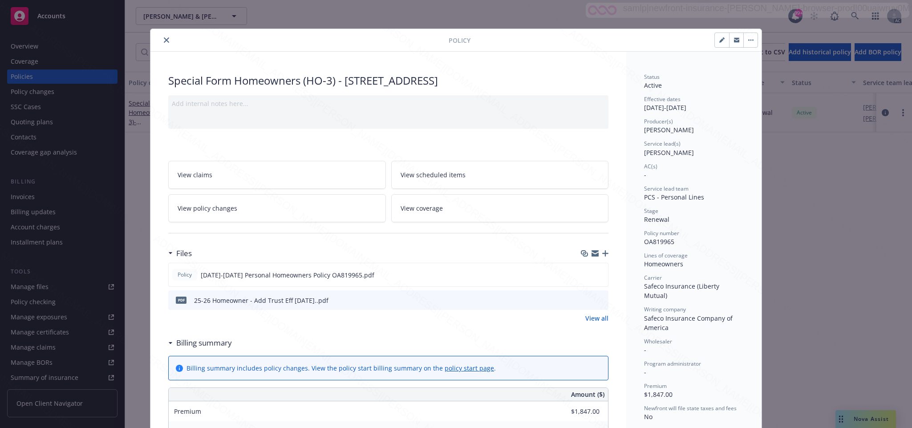
click at [200, 207] on span "View policy changes" at bounding box center [208, 207] width 60 height 9
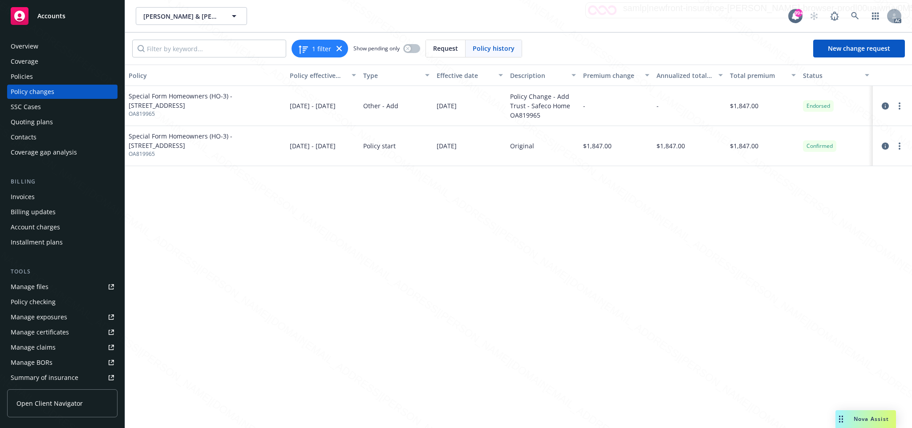
click at [23, 46] on div "Overview" at bounding box center [25, 46] width 28 height 14
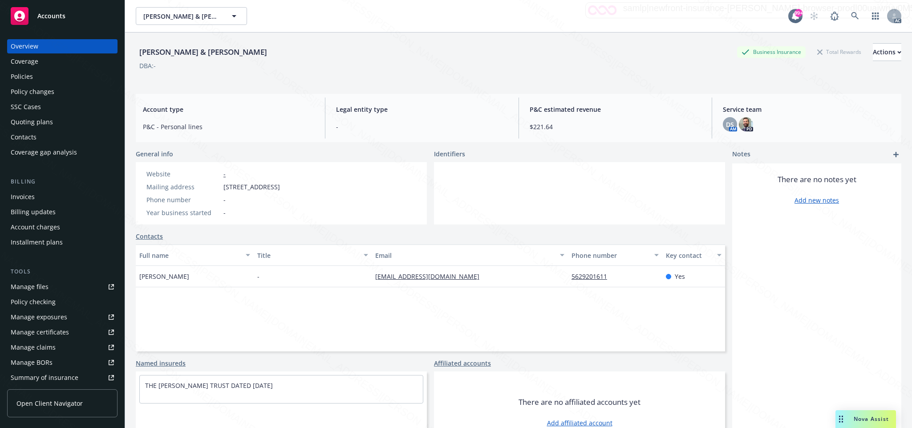
drag, startPoint x: 221, startPoint y: 186, endPoint x: 273, endPoint y: 189, distance: 52.1
click at [273, 189] on div "Mailing address [STREET_ADDRESS]" at bounding box center [213, 186] width 141 height 9
copy div "[STREET_ADDRESS]"
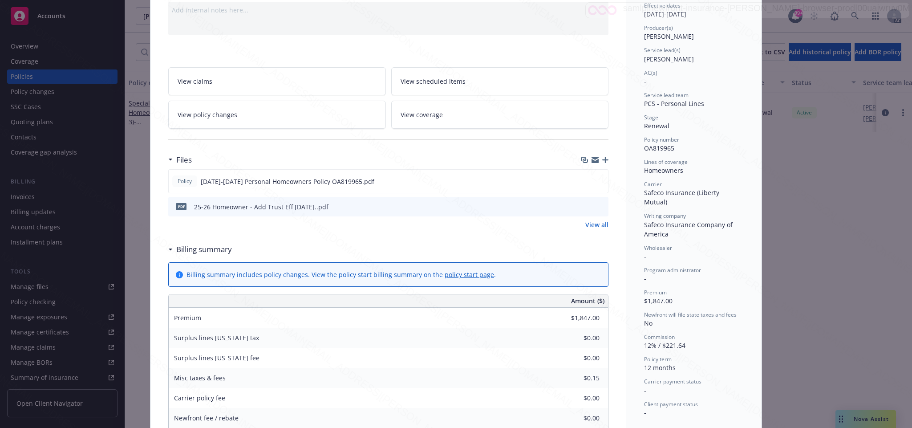
scroll to position [160, 0]
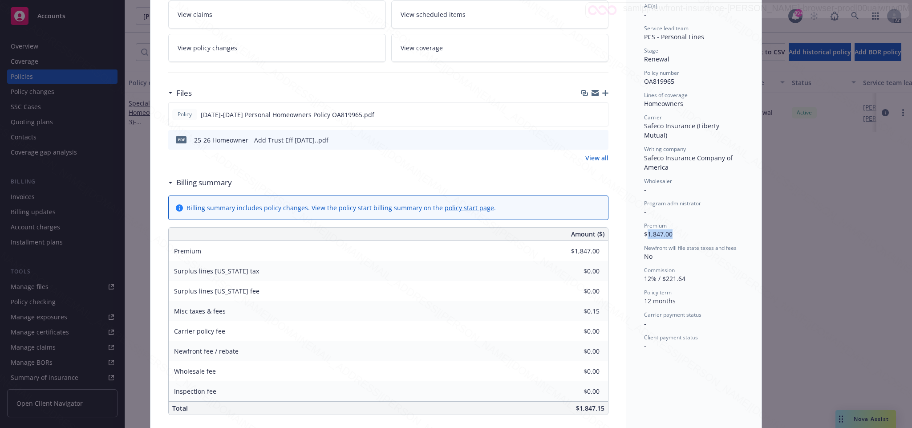
drag, startPoint x: 642, startPoint y: 223, endPoint x: 674, endPoint y: 221, distance: 32.1
click at [674, 222] on div "Premium $1,847.00" at bounding box center [694, 230] width 100 height 17
copy span "1,847.00"
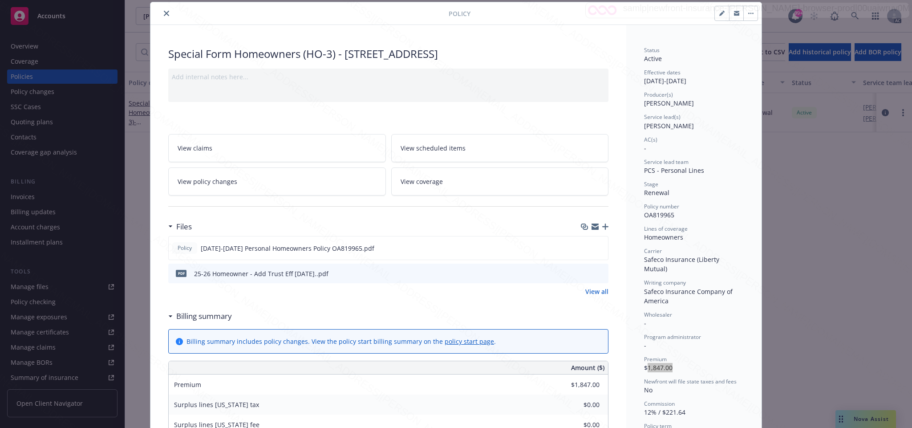
scroll to position [0, 0]
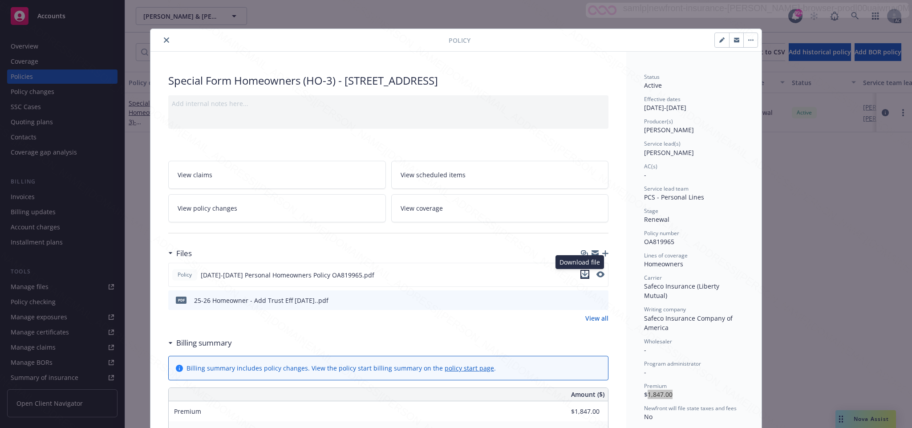
click at [581, 274] on icon "download file" at bounding box center [584, 273] width 7 height 7
click at [750, 40] on icon "button" at bounding box center [750, 40] width 1 height 1
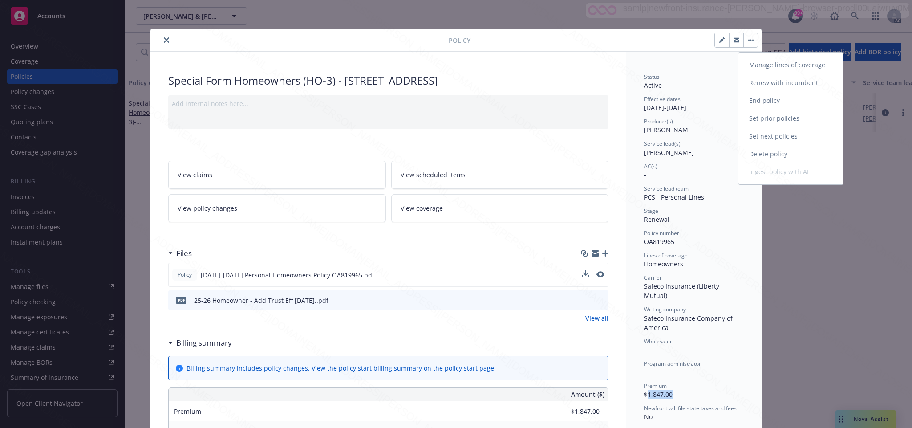
click at [760, 99] on link "End policy" at bounding box center [790, 101] width 105 height 18
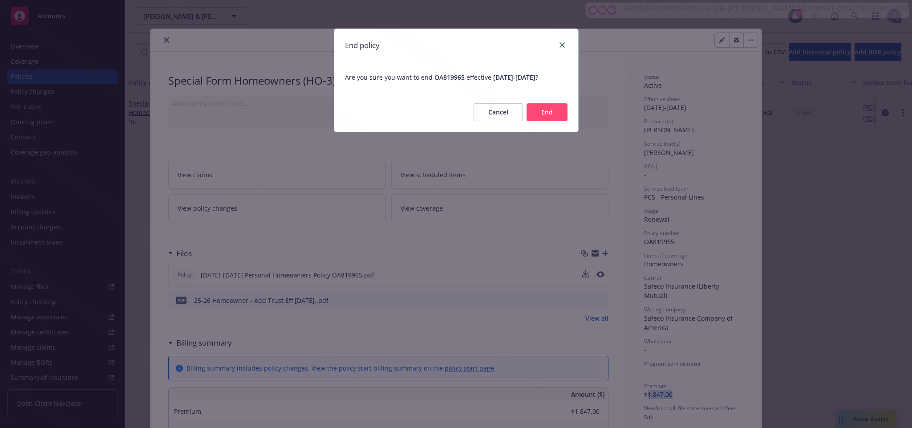
click at [546, 107] on button "End" at bounding box center [546, 112] width 41 height 18
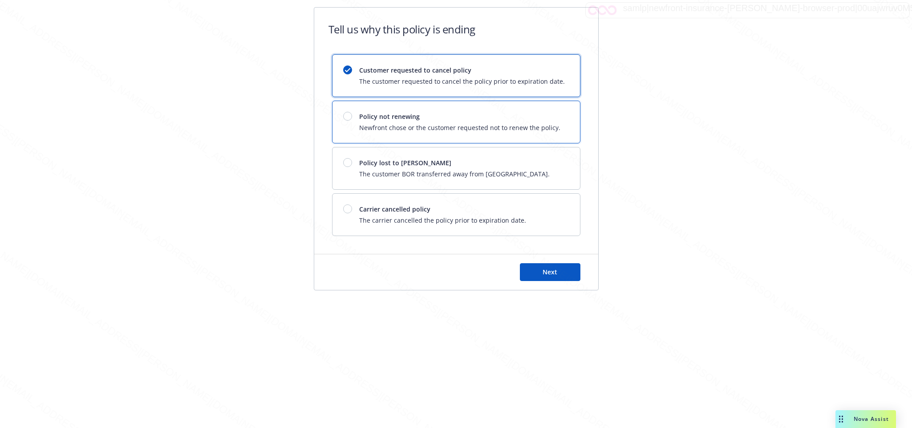
click at [439, 119] on span "Policy not renewing" at bounding box center [459, 116] width 201 height 9
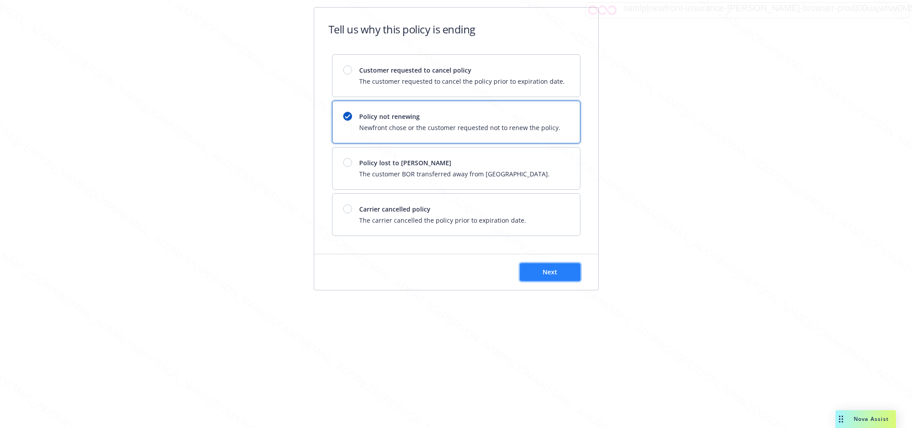
click at [557, 271] on span "Next" at bounding box center [549, 271] width 15 height 8
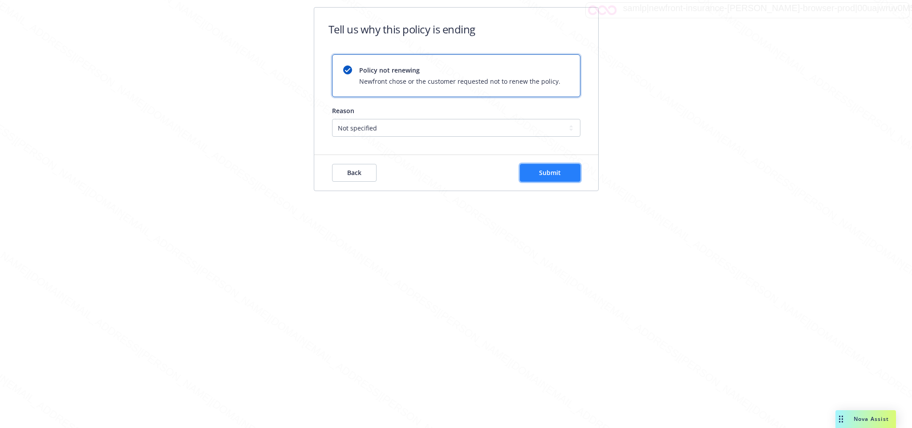
click at [543, 169] on span "Submit" at bounding box center [550, 172] width 22 height 8
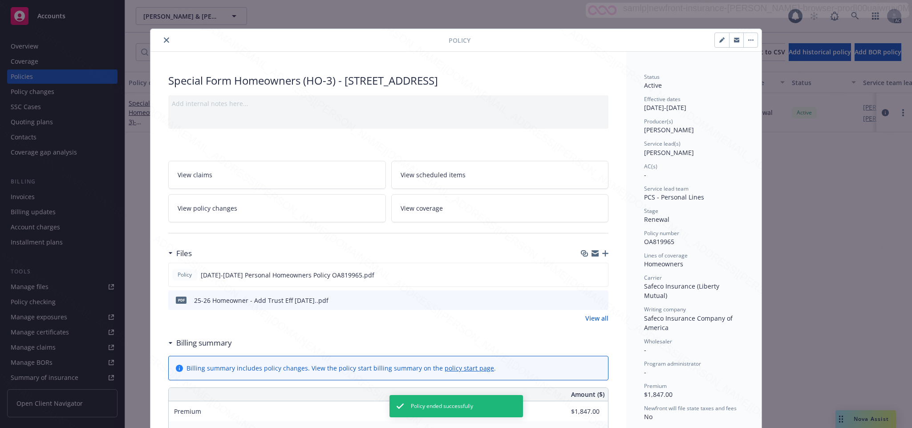
scroll to position [27, 0]
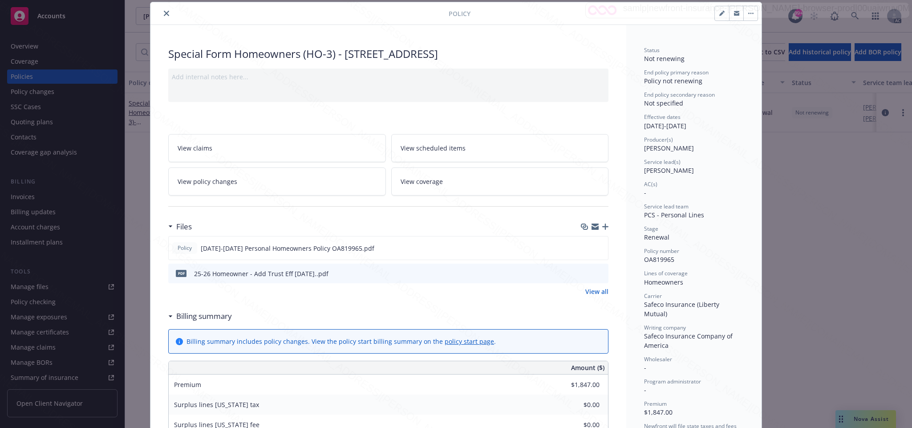
click at [164, 12] on icon "close" at bounding box center [166, 13] width 5 height 5
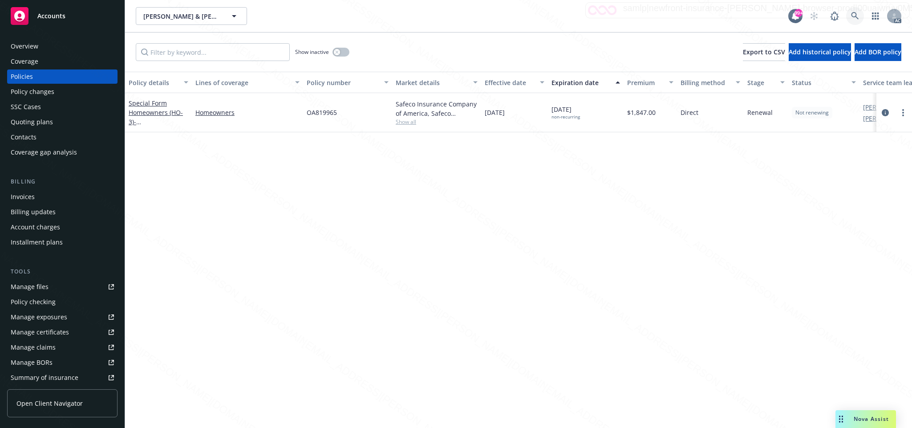
click at [853, 15] on icon at bounding box center [855, 16] width 8 height 8
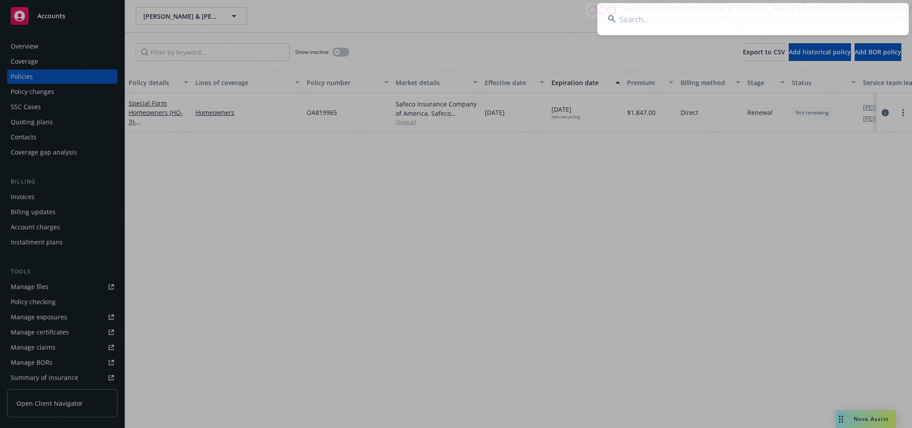
click at [630, 19] on input at bounding box center [752, 19] width 311 height 32
type input "c3456f0e-4573-4e5c-9098-bd9405a19c93"
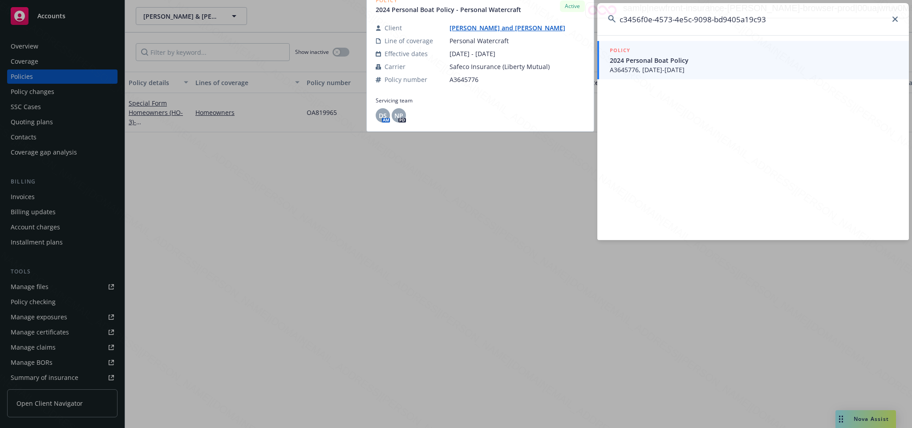
click at [633, 69] on span "A3645776, [DATE]-[DATE]" at bounding box center [753, 69] width 288 height 9
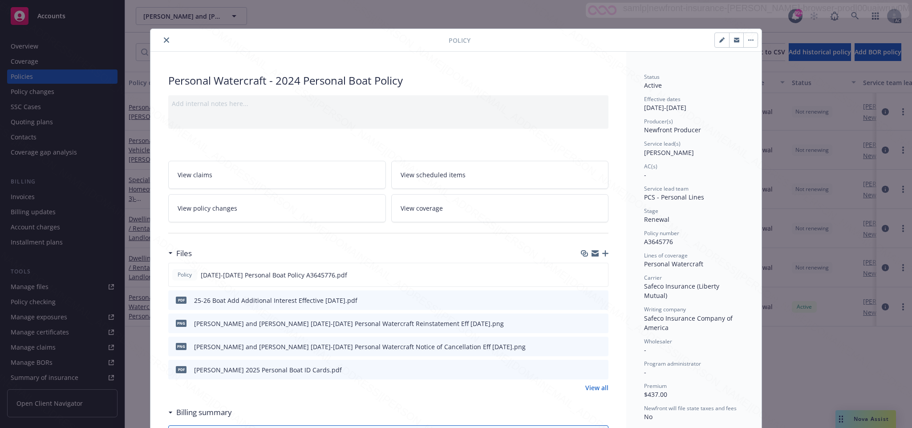
click at [204, 203] on link "View policy changes" at bounding box center [277, 208] width 218 height 28
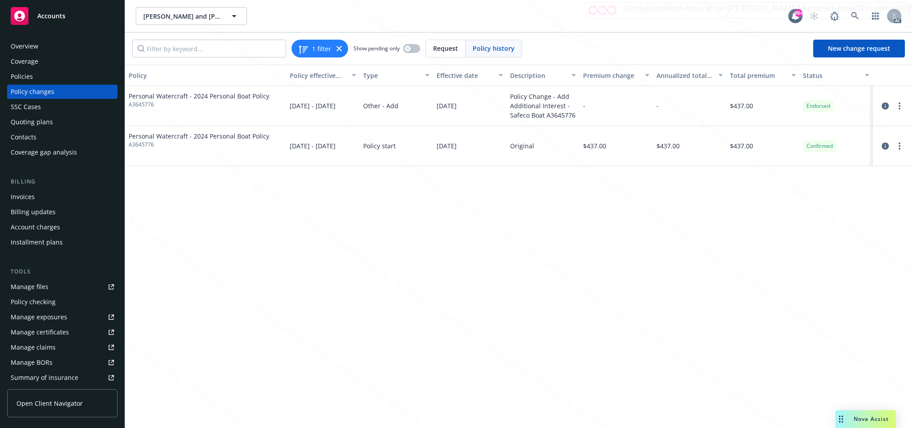
click at [26, 43] on div "Overview" at bounding box center [25, 46] width 28 height 14
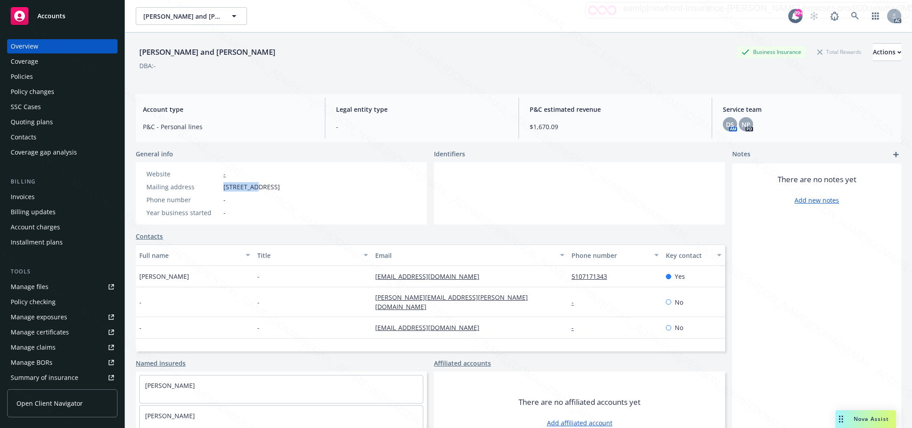
drag, startPoint x: 217, startPoint y: 184, endPoint x: 260, endPoint y: 190, distance: 44.0
click at [260, 190] on div "Mailing address [STREET_ADDRESS]" at bounding box center [213, 186] width 141 height 9
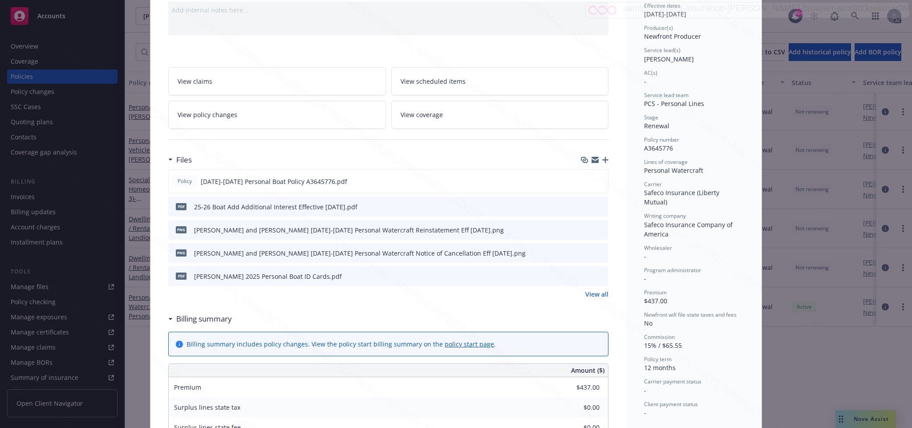
scroll to position [160, 0]
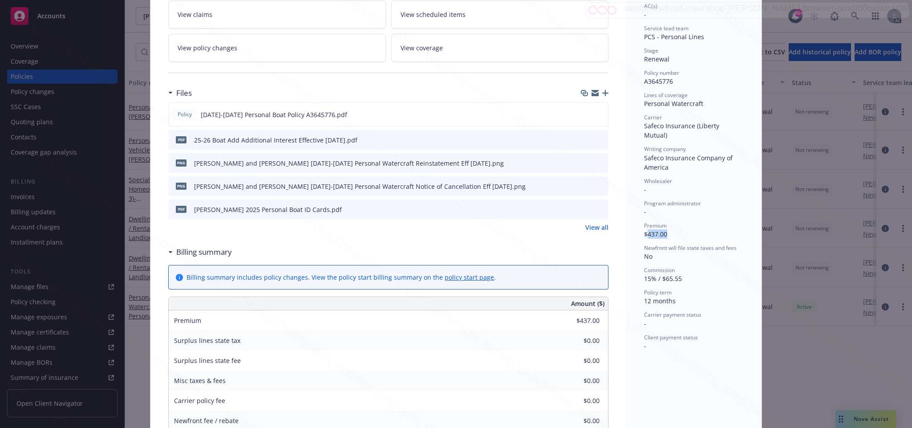
drag, startPoint x: 641, startPoint y: 226, endPoint x: 680, endPoint y: 227, distance: 38.7
click at [680, 227] on div "Premium $437.00" at bounding box center [694, 230] width 100 height 17
click at [712, 211] on div "Status Active Effective dates [DATE] - [DATE] Producer(s) Newfront Producer Ser…" at bounding box center [694, 131] width 100 height 437
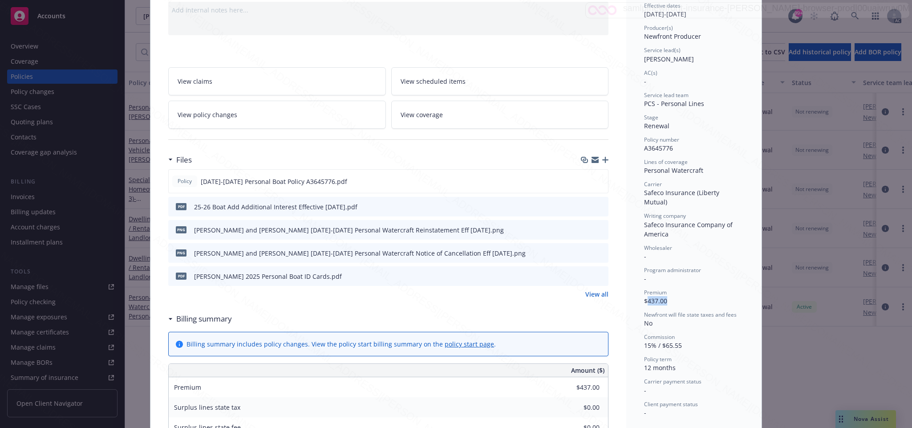
drag, startPoint x: 642, startPoint y: 291, endPoint x: 667, endPoint y: 291, distance: 24.9
click at [667, 291] on div "Premium $437.00" at bounding box center [694, 296] width 100 height 17
click at [581, 179] on icon "download file" at bounding box center [584, 180] width 7 height 7
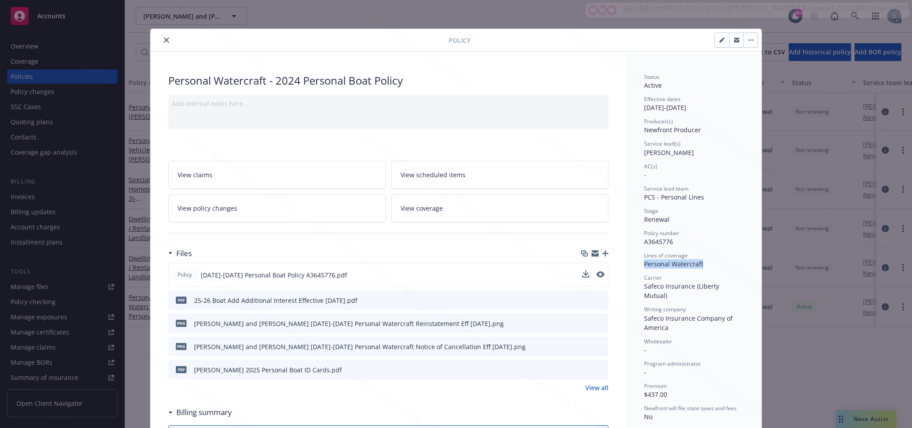
drag, startPoint x: 638, startPoint y: 263, endPoint x: 701, endPoint y: 265, distance: 63.2
click at [701, 265] on div "Personal Watercraft" at bounding box center [694, 263] width 100 height 9
click at [748, 40] on icon "button" at bounding box center [748, 40] width 1 height 1
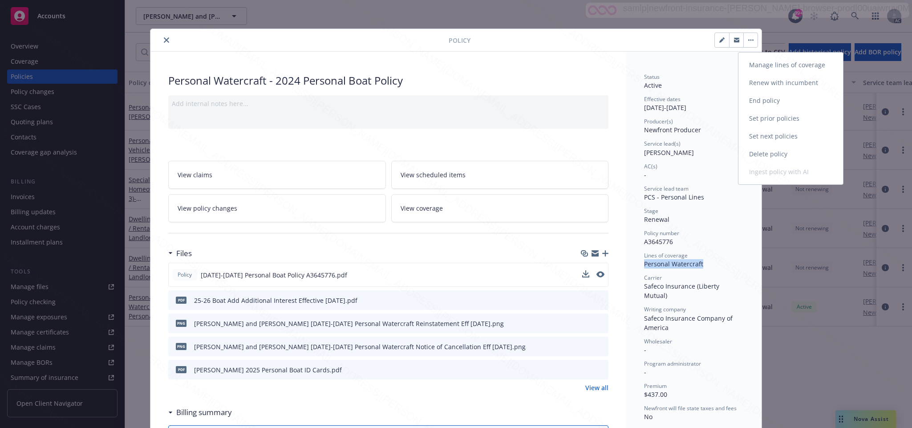
click at [753, 101] on link "End policy" at bounding box center [790, 101] width 105 height 18
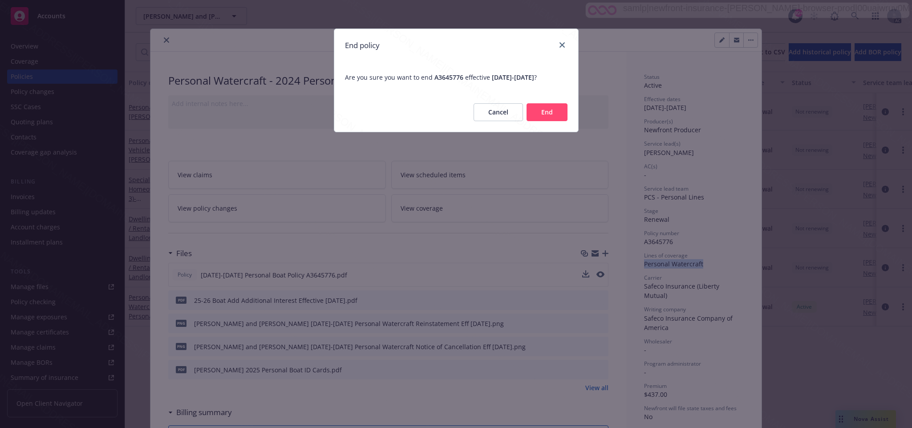
click at [547, 116] on button "End" at bounding box center [546, 112] width 41 height 18
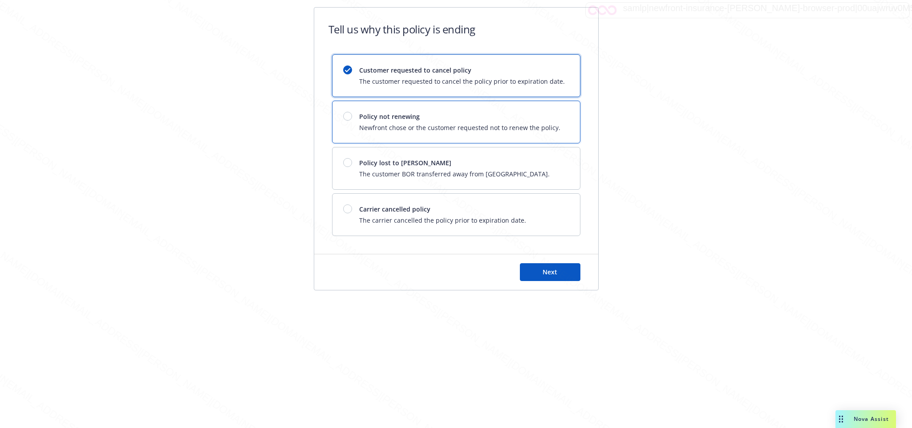
click at [415, 113] on span "Policy not renewing" at bounding box center [459, 116] width 201 height 9
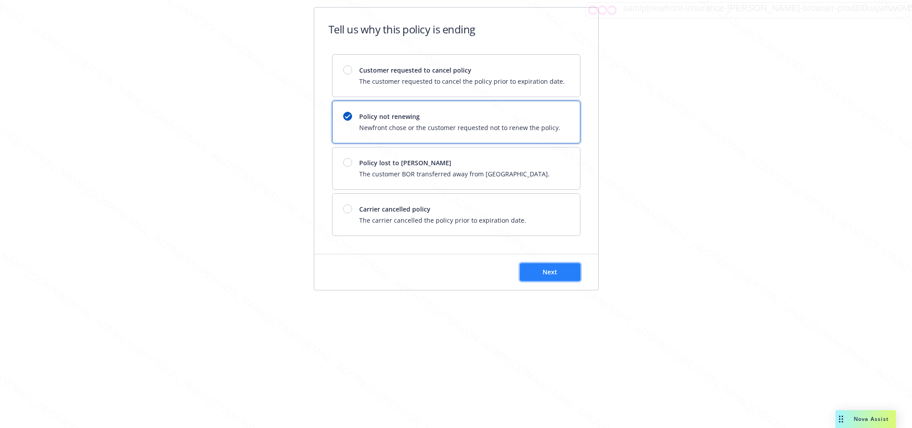
click at [556, 271] on span "Next" at bounding box center [549, 271] width 15 height 8
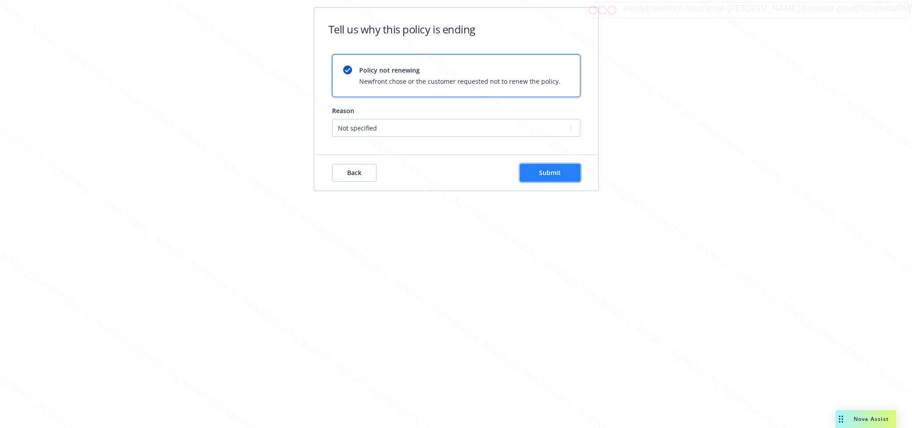
click at [549, 169] on span "Submit" at bounding box center [550, 172] width 22 height 8
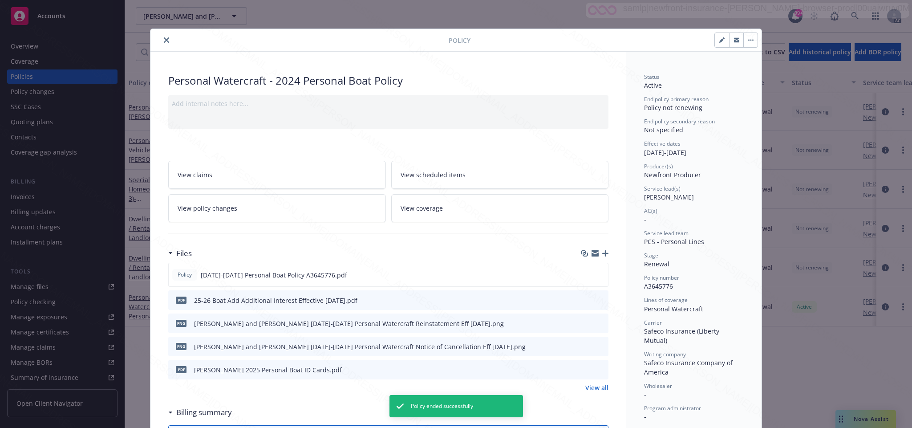
scroll to position [27, 0]
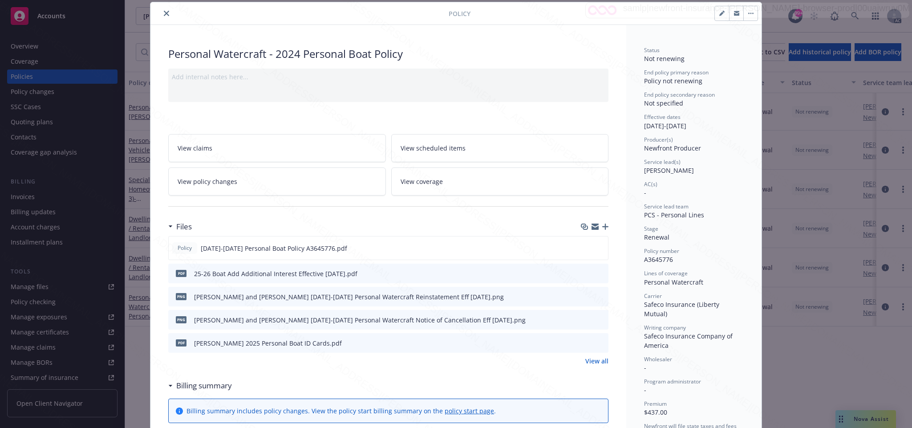
click at [164, 11] on icon "close" at bounding box center [166, 13] width 5 height 5
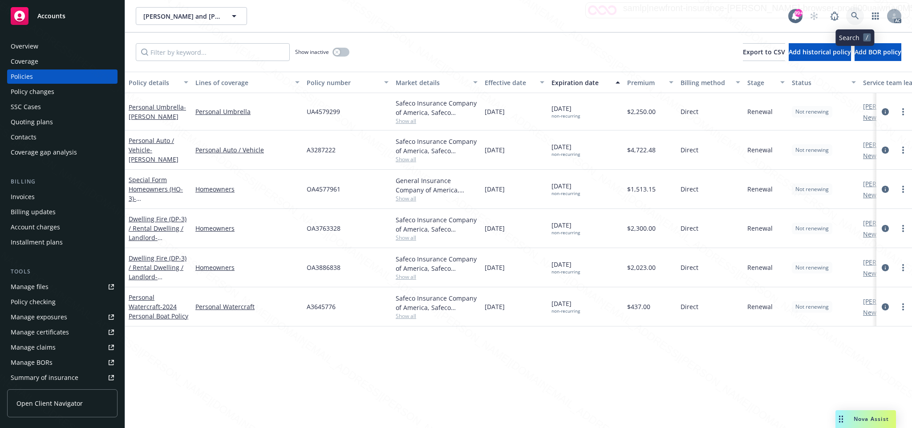
click at [855, 14] on icon at bounding box center [855, 16] width 8 height 8
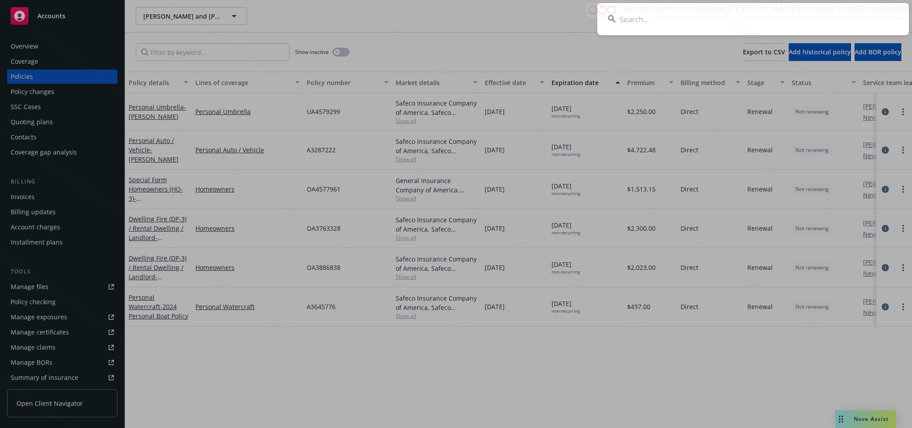
click at [642, 22] on input at bounding box center [752, 19] width 311 height 32
click at [645, 18] on input "e4a0ea75-6550-470c-9ec2-a48ce8286e25" at bounding box center [752, 19] width 311 height 32
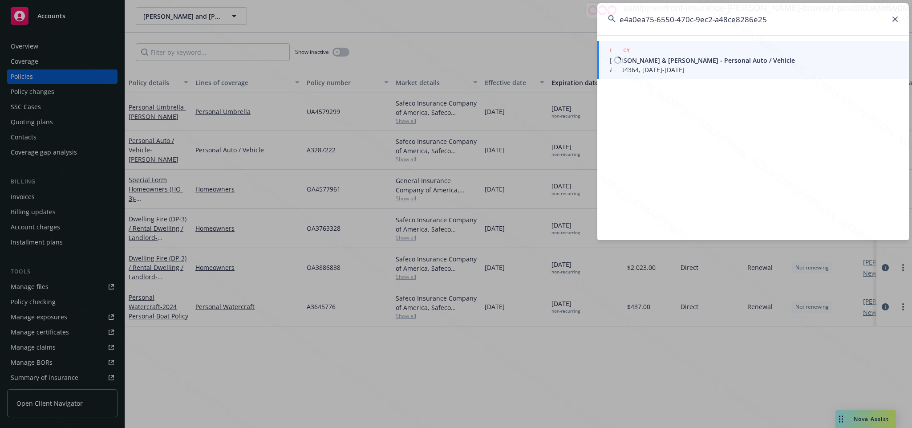
type input "e4a0ea75-6550-470c-9ec2-a48ce8286e25"
click at [652, 71] on span "A3594364, [DATE]-[DATE]" at bounding box center [753, 69] width 288 height 9
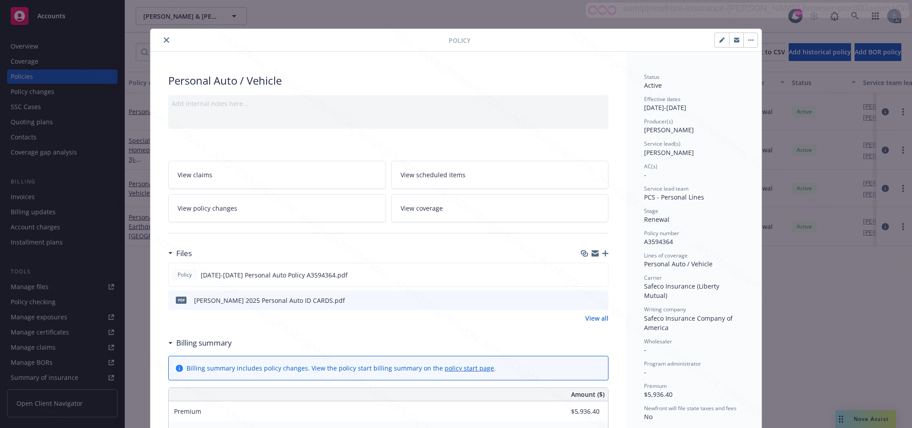
click at [190, 207] on span "View policy changes" at bounding box center [208, 207] width 60 height 9
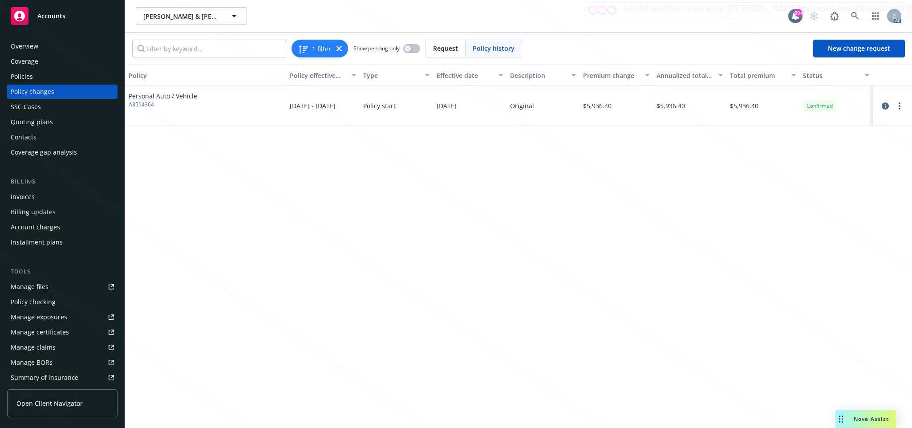
click at [35, 48] on div "Overview" at bounding box center [25, 46] width 28 height 14
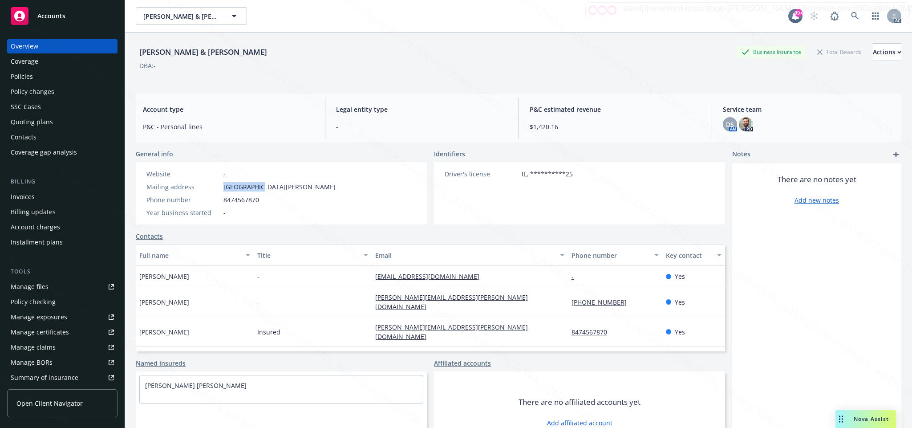
drag, startPoint x: 219, startPoint y: 183, endPoint x: 262, endPoint y: 187, distance: 42.9
click at [262, 187] on div "Mailing address [STREET_ADDRESS][PERSON_NAME]" at bounding box center [241, 186] width 196 height 9
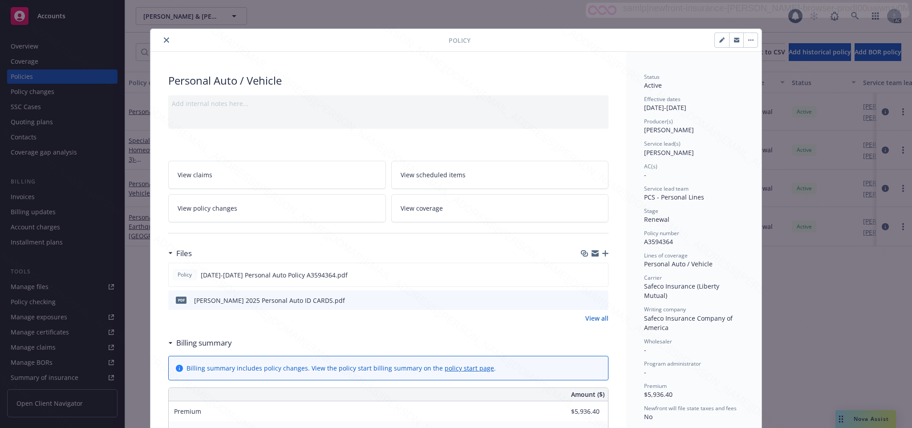
scroll to position [27, 0]
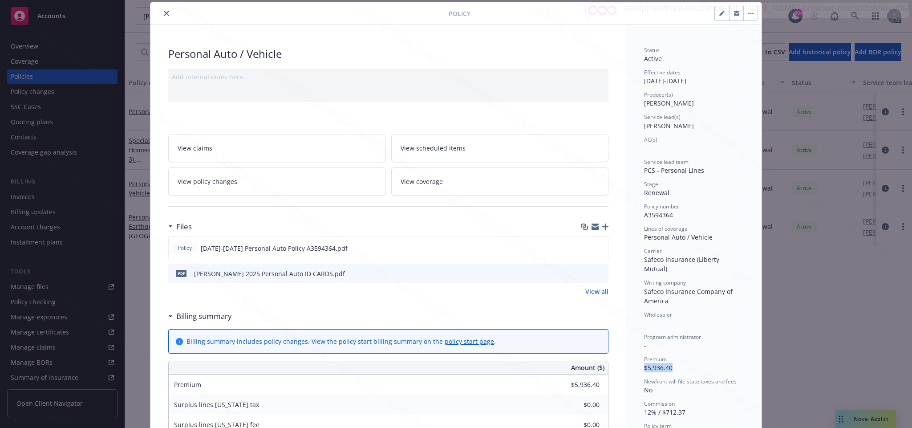
drag, startPoint x: 640, startPoint y: 358, endPoint x: 677, endPoint y: 358, distance: 36.9
click at [677, 358] on div "Premium $5,936.40" at bounding box center [694, 363] width 100 height 17
drag, startPoint x: 642, startPoint y: 357, endPoint x: 669, endPoint y: 357, distance: 27.1
click at [669, 357] on div "Premium $5,936.40" at bounding box center [694, 363] width 100 height 17
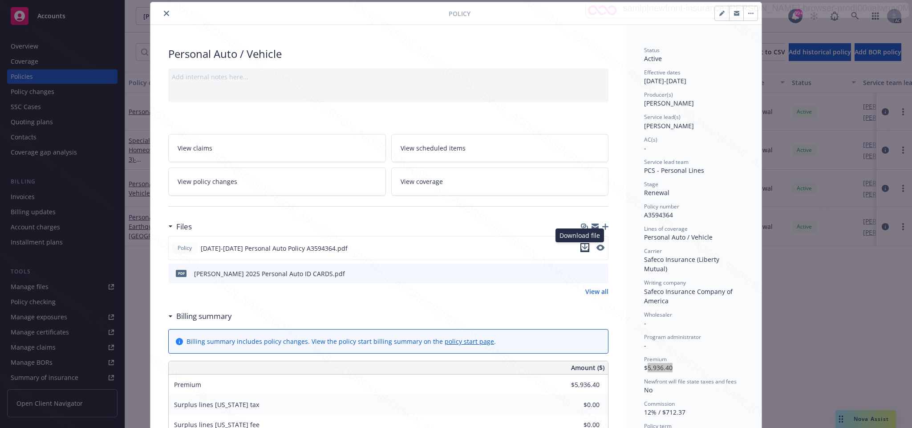
click at [581, 248] on icon "download file" at bounding box center [584, 247] width 7 height 7
click at [750, 13] on icon "button" at bounding box center [750, 13] width 1 height 1
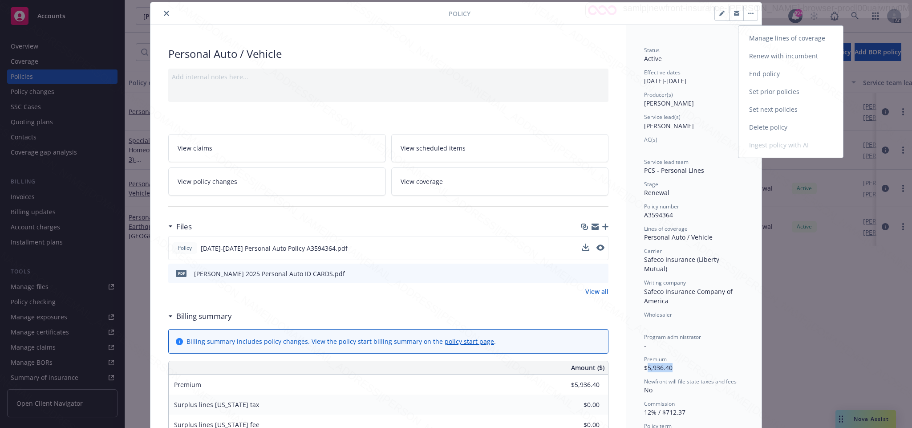
click at [759, 75] on link "End policy" at bounding box center [790, 74] width 105 height 18
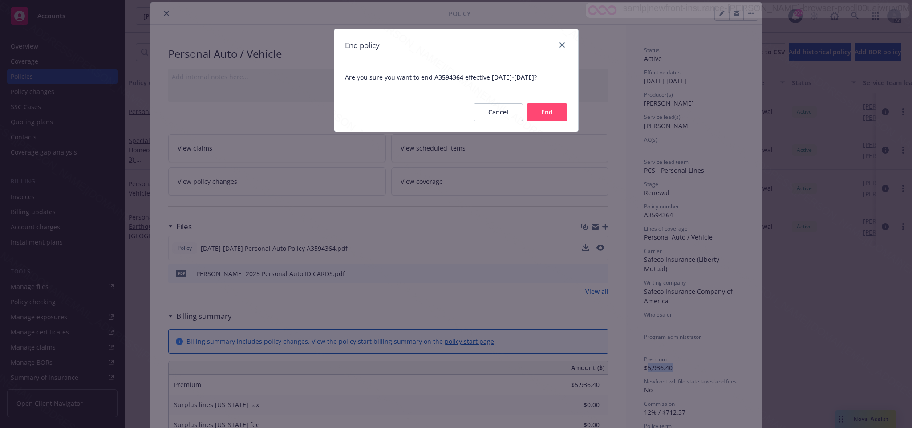
click at [543, 111] on button "End" at bounding box center [546, 112] width 41 height 18
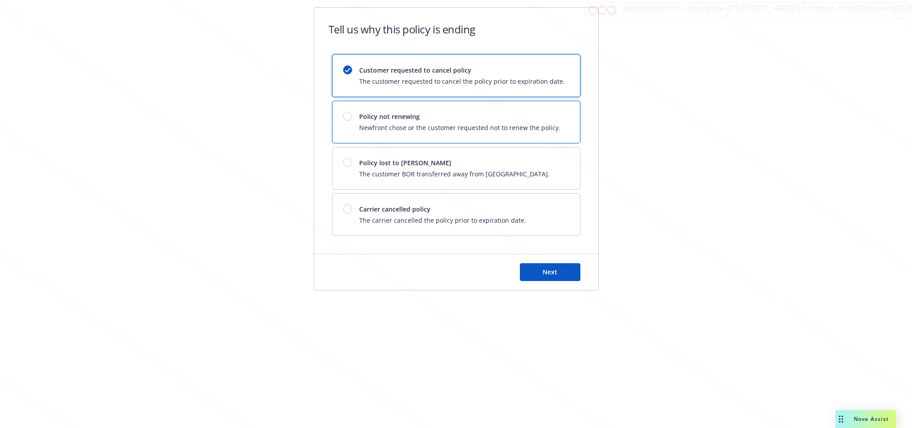
click at [407, 117] on span "Policy not renewing" at bounding box center [459, 116] width 201 height 9
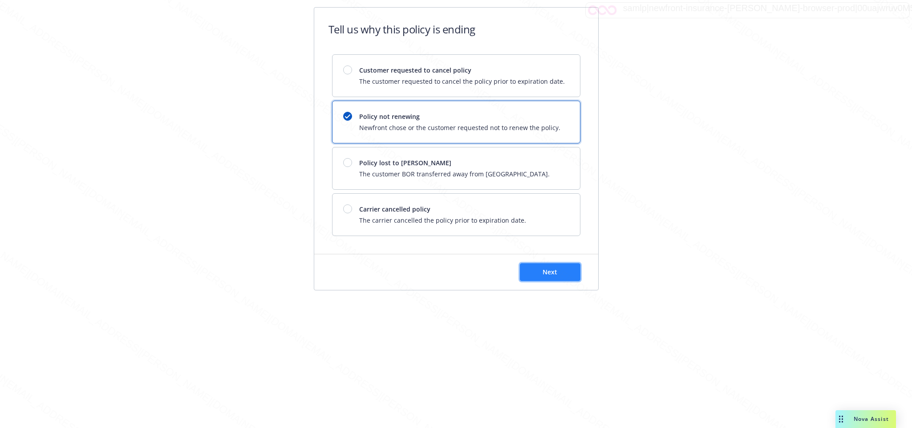
click at [535, 275] on button "Next" at bounding box center [550, 272] width 61 height 18
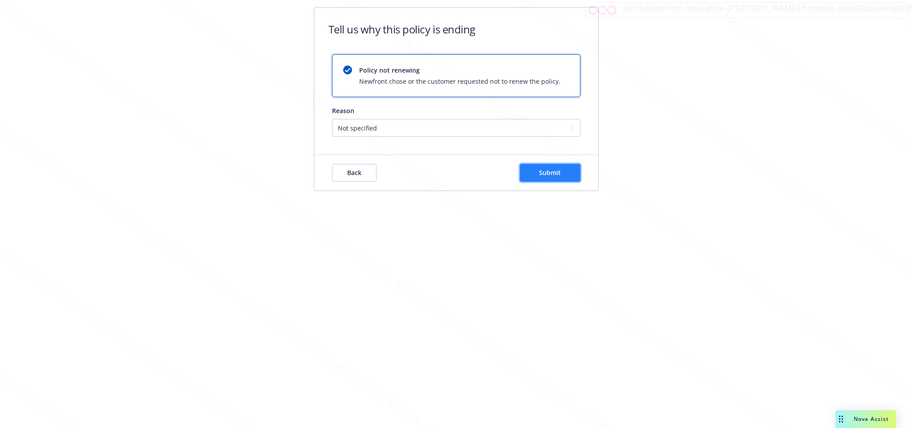
click at [549, 172] on span "Submit" at bounding box center [550, 172] width 22 height 8
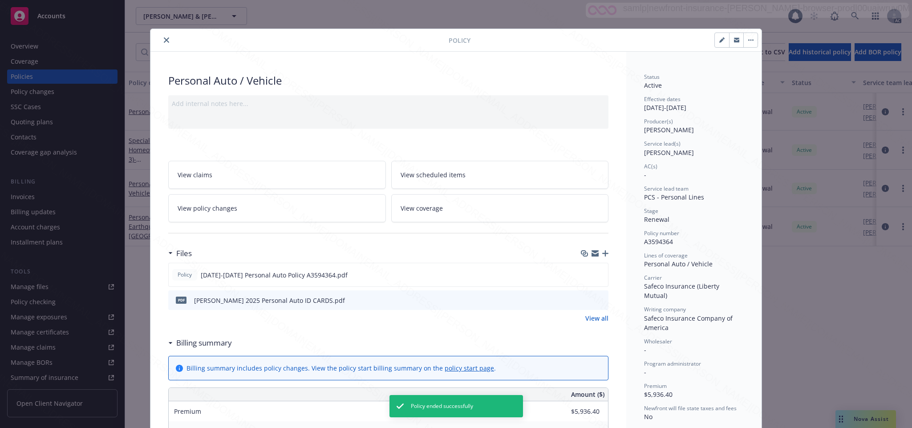
scroll to position [27, 0]
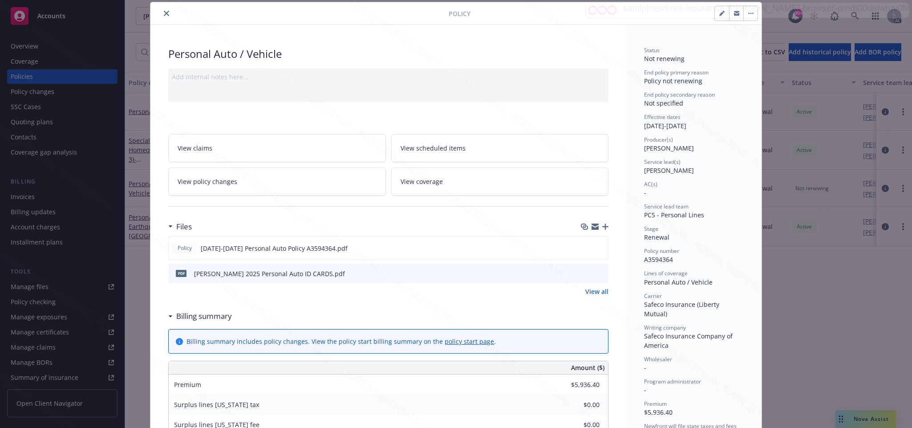
click at [164, 15] on icon "close" at bounding box center [166, 13] width 5 height 5
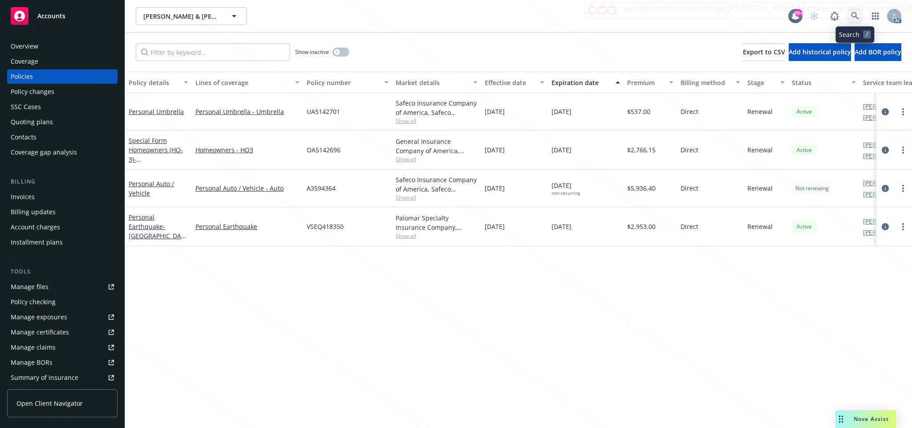
click at [853, 15] on icon at bounding box center [855, 16] width 8 height 8
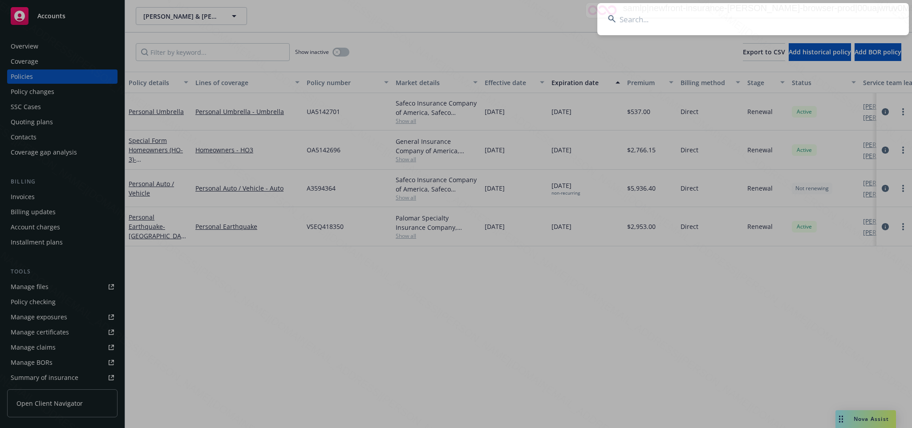
click at [633, 23] on input at bounding box center [752, 19] width 311 height 32
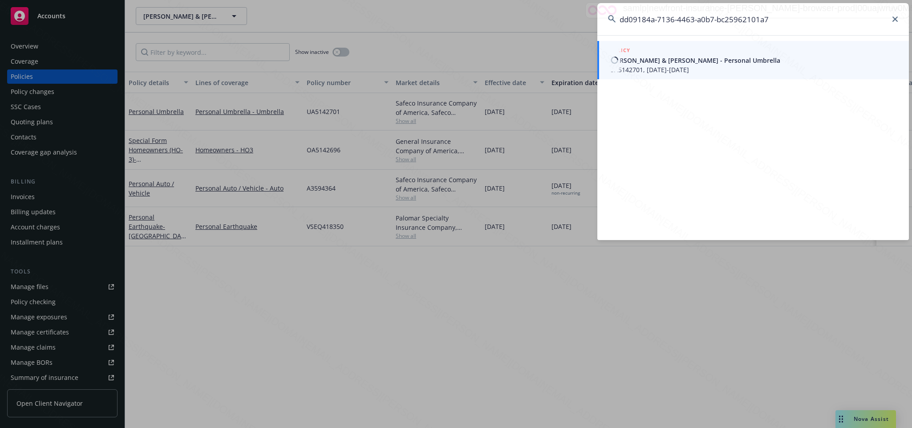
type input "dd09184a-7136-4463-a0b7-bc25962101a7"
click at [646, 66] on span "UA5142701, [DATE]-[DATE]" at bounding box center [753, 69] width 288 height 9
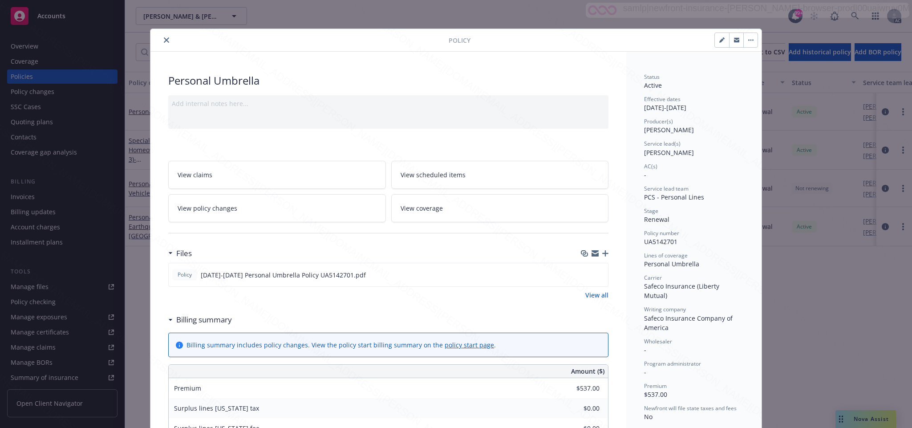
click at [164, 39] on icon "close" at bounding box center [166, 39] width 5 height 5
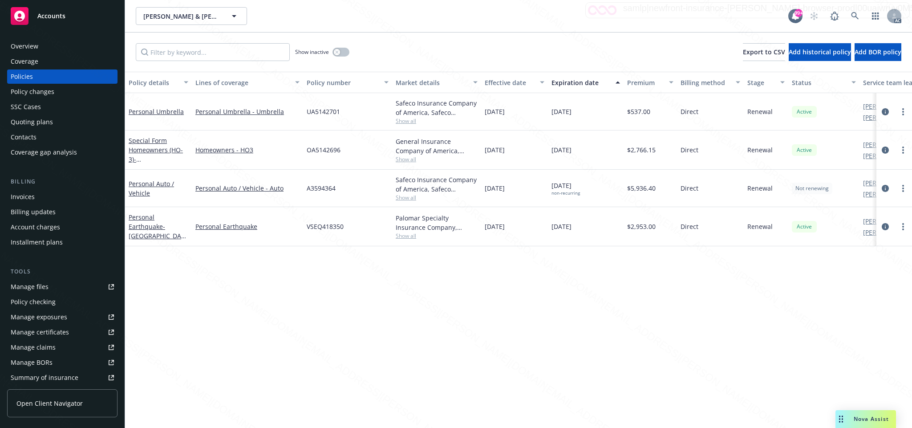
click at [28, 44] on div "Overview" at bounding box center [25, 46] width 28 height 14
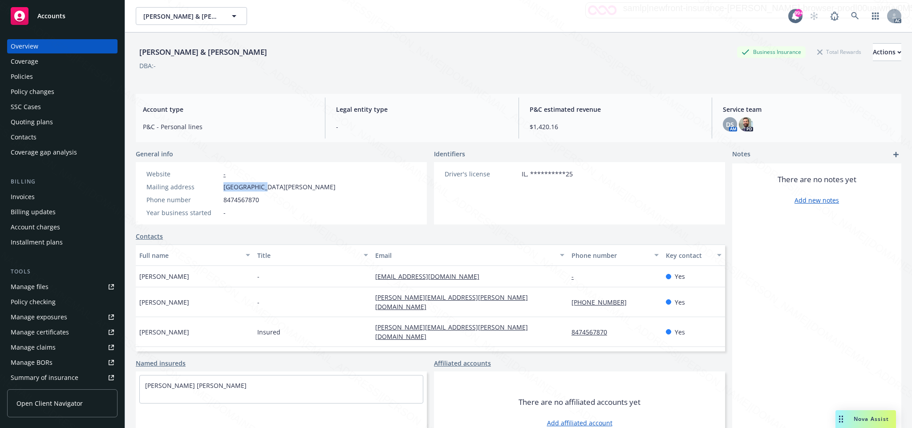
drag, startPoint x: 219, startPoint y: 184, endPoint x: 263, endPoint y: 189, distance: 43.8
click at [263, 189] on div "Mailing address [STREET_ADDRESS][PERSON_NAME]" at bounding box center [241, 186] width 196 height 9
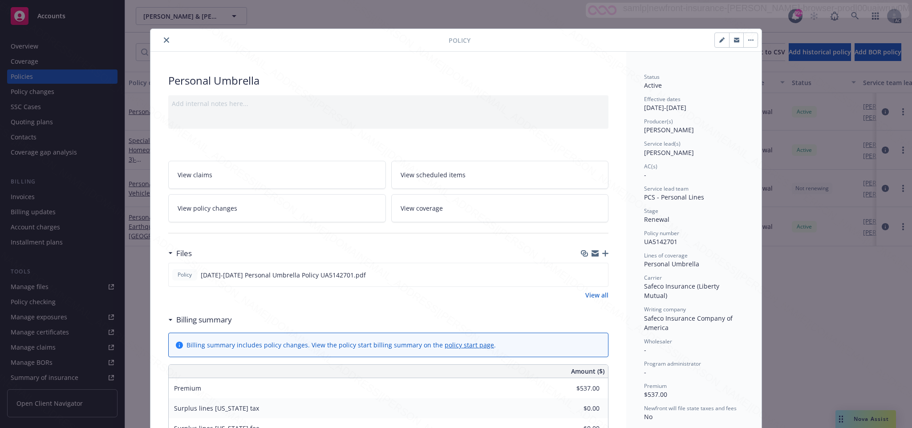
scroll to position [133, 0]
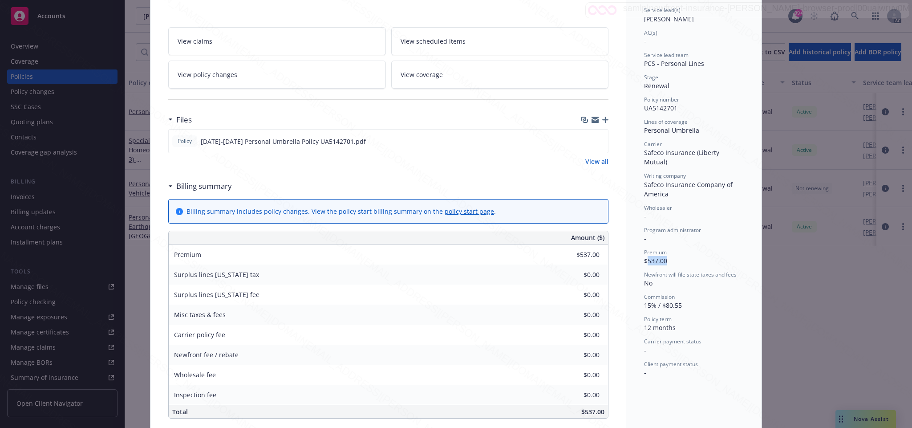
drag, startPoint x: 641, startPoint y: 253, endPoint x: 677, endPoint y: 252, distance: 36.5
click at [677, 252] on div "Premium $537.00" at bounding box center [694, 256] width 100 height 17
click at [581, 140] on icon "download file" at bounding box center [584, 140] width 7 height 7
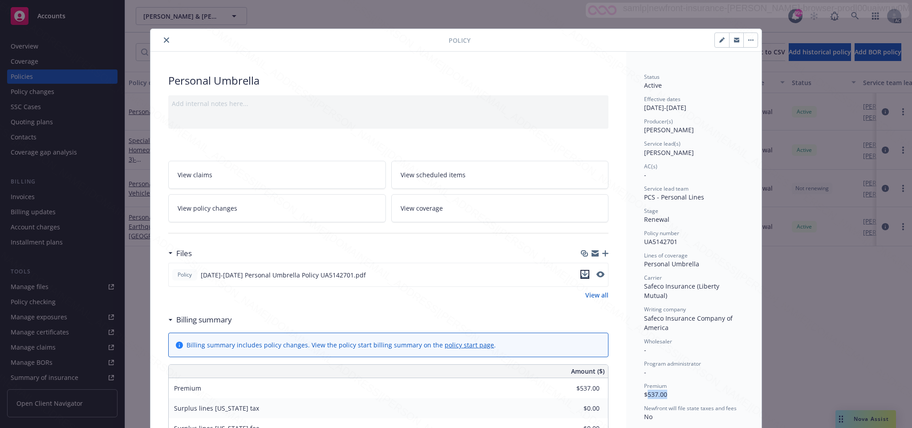
click at [581, 274] on icon "download file" at bounding box center [584, 273] width 7 height 7
click at [745, 36] on button "button" at bounding box center [750, 40] width 14 height 14
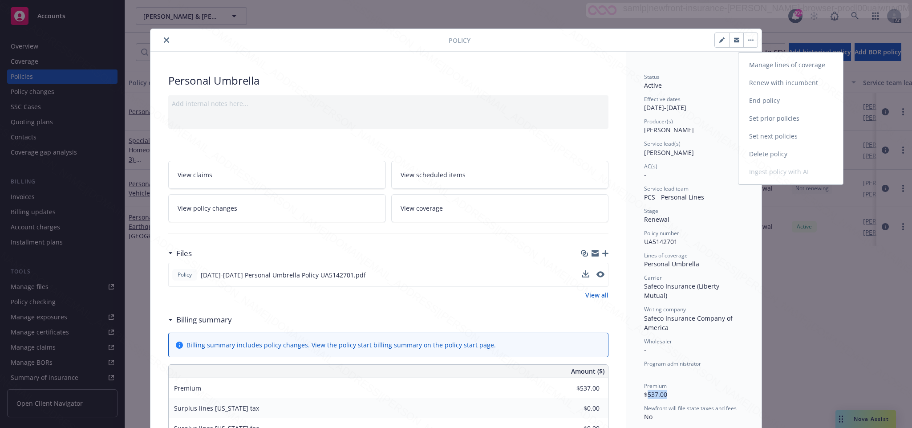
click at [778, 100] on link "End policy" at bounding box center [790, 101] width 105 height 18
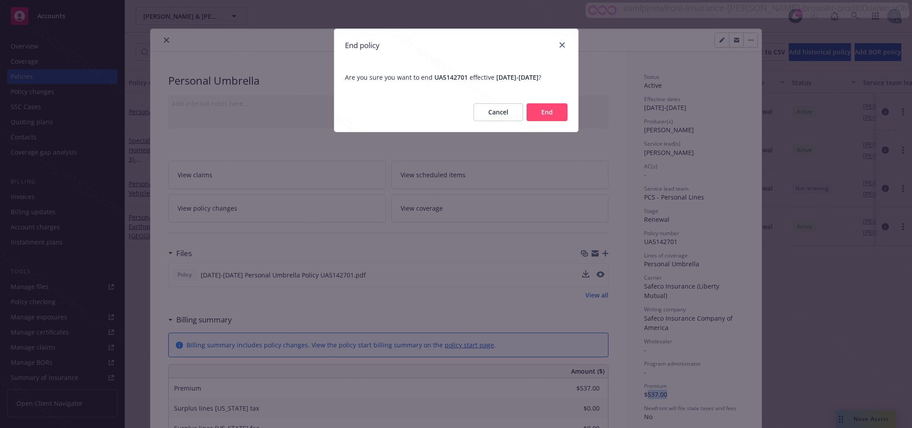
click at [542, 119] on button "End" at bounding box center [546, 112] width 41 height 18
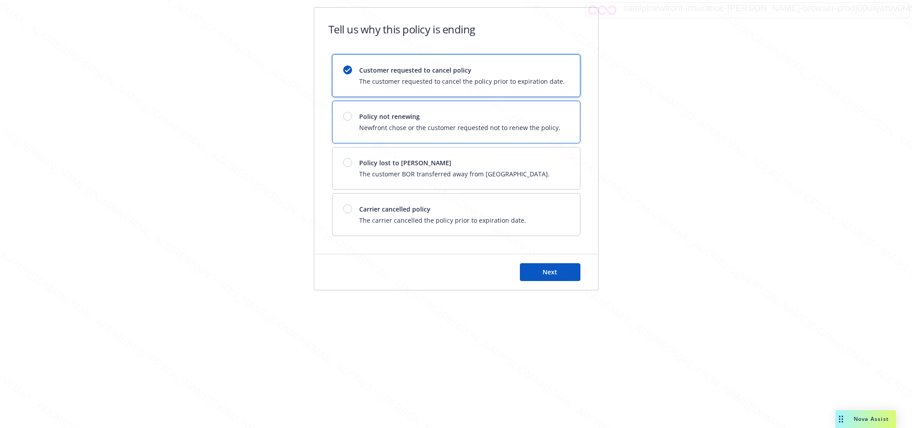
click at [359, 124] on span "Newfront chose or the customer requested not to renew the policy." at bounding box center [459, 127] width 201 height 9
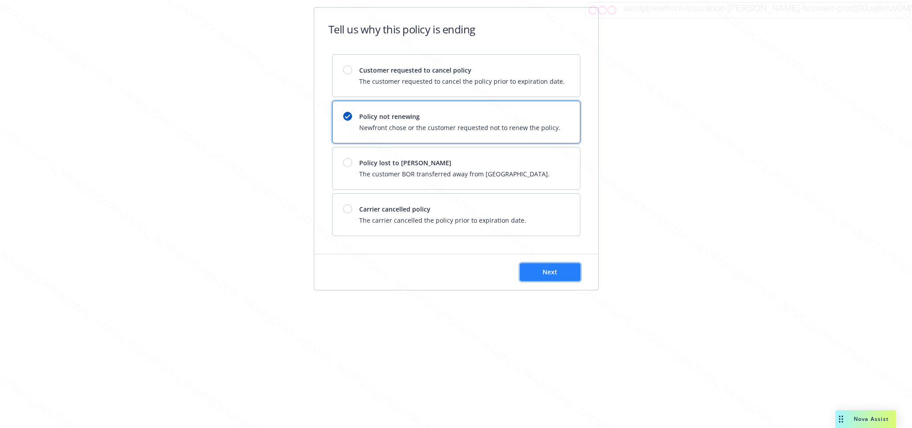
click at [544, 275] on span "Next" at bounding box center [549, 271] width 15 height 8
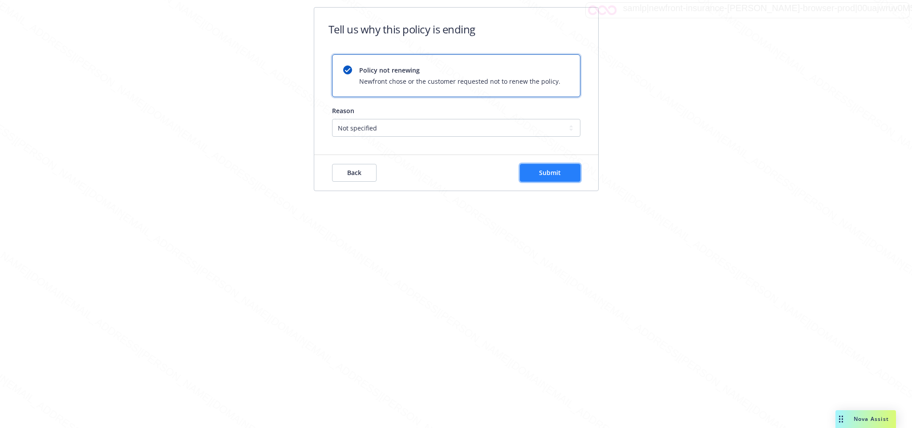
click at [551, 172] on span "Submit" at bounding box center [550, 172] width 22 height 8
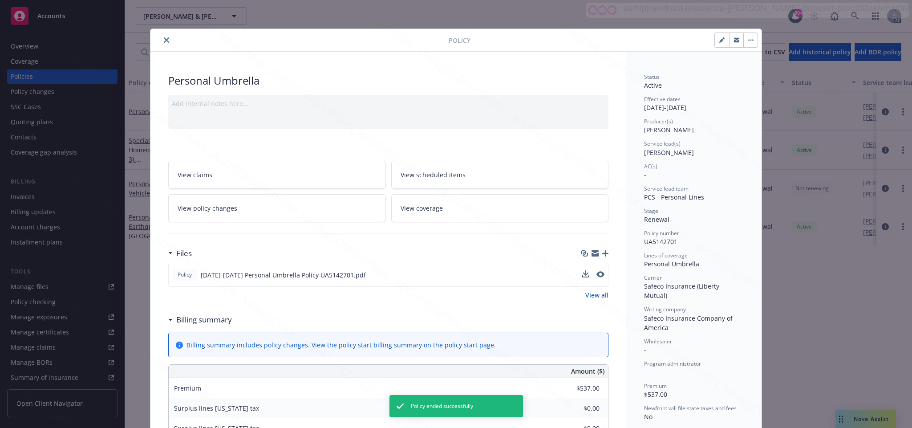
scroll to position [27, 0]
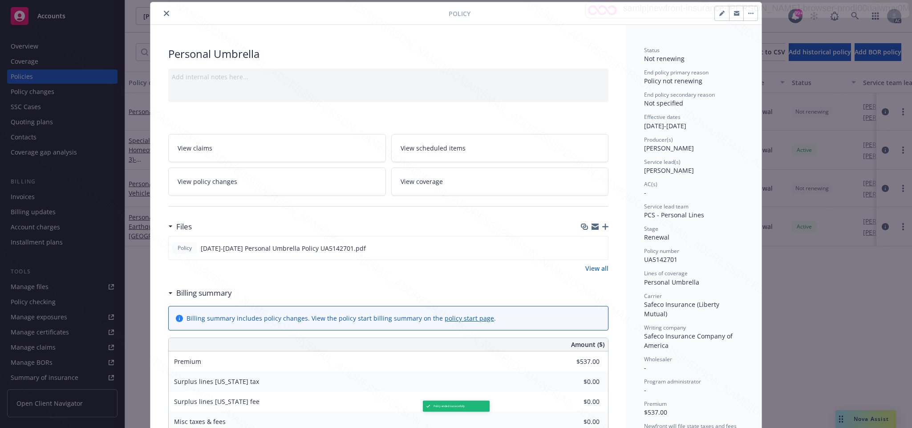
click at [164, 13] on icon "close" at bounding box center [166, 13] width 5 height 5
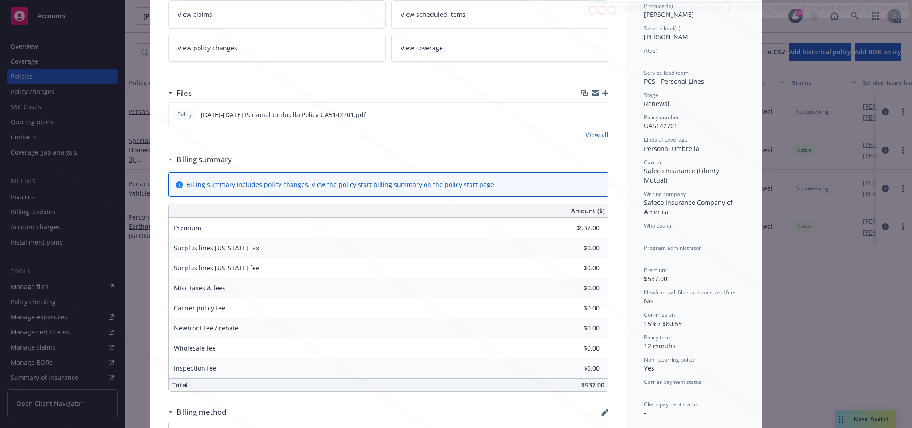
scroll to position [27, 0]
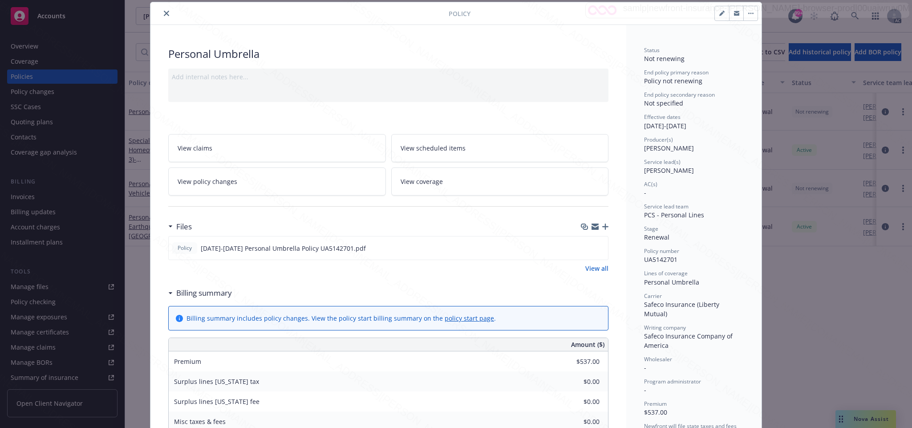
click at [164, 13] on icon "close" at bounding box center [166, 13] width 5 height 5
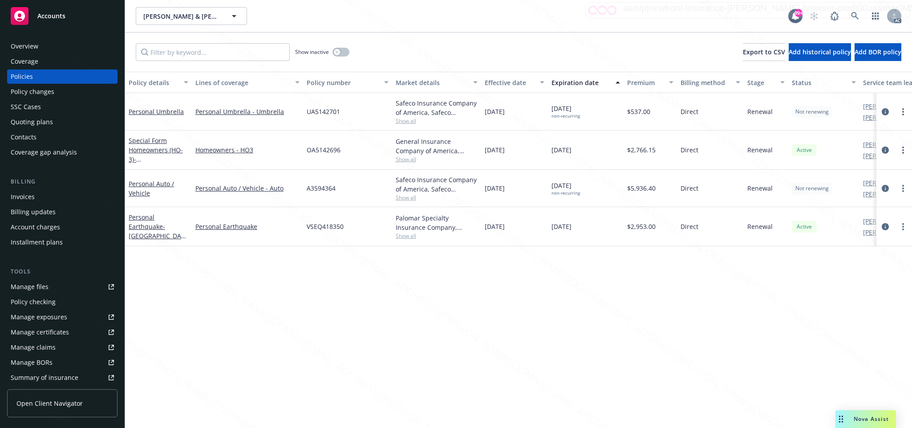
click at [147, 145] on div "Special Form Homeowners (HO-3) - [GEOGRAPHIC_DATA][PERSON_NAME]" at bounding box center [159, 150] width 60 height 28
click at [152, 150] on link "Special Form Homeowners (HO-3) - [GEOGRAPHIC_DATA][PERSON_NAME]" at bounding box center [157, 159] width 56 height 46
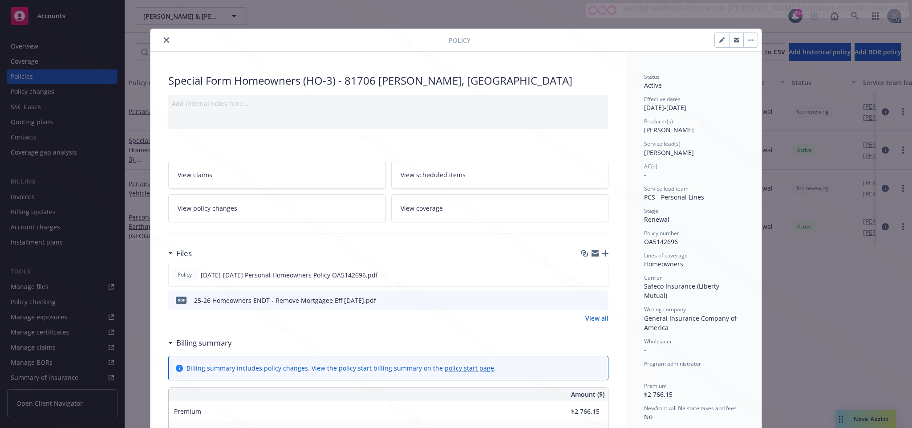
scroll to position [67, 0]
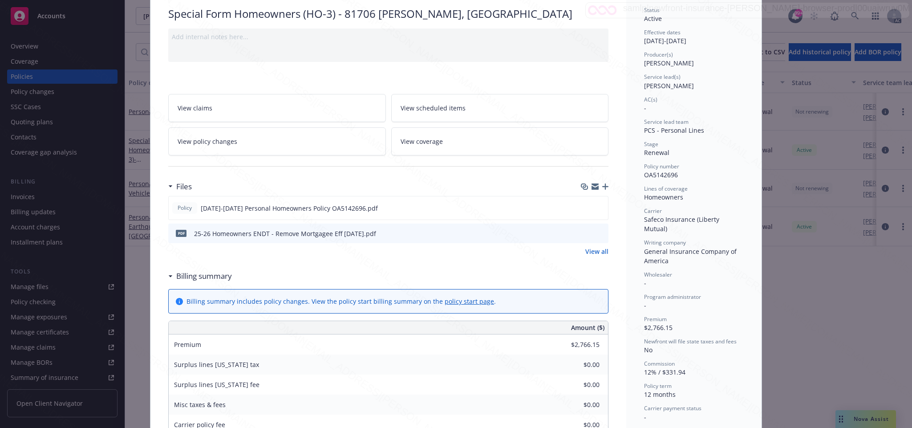
click at [223, 139] on span "View policy changes" at bounding box center [208, 141] width 60 height 9
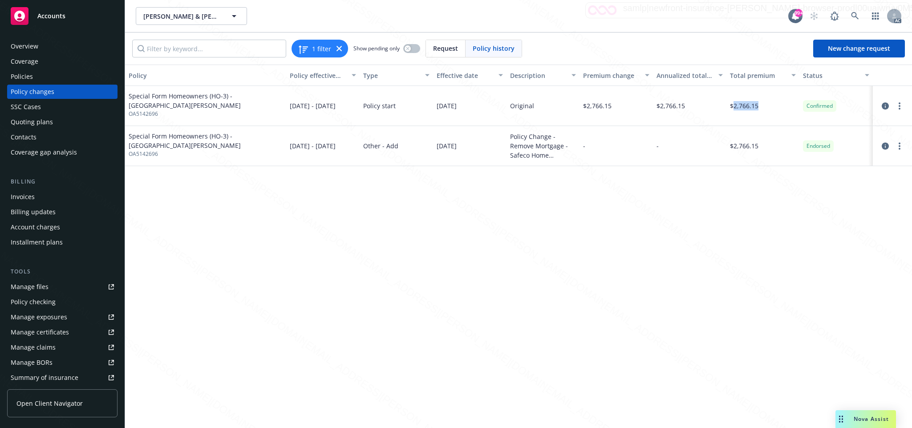
drag, startPoint x: 733, startPoint y: 107, endPoint x: 765, endPoint y: 106, distance: 32.5
click at [765, 106] on div "$2,766.15" at bounding box center [762, 106] width 73 height 40
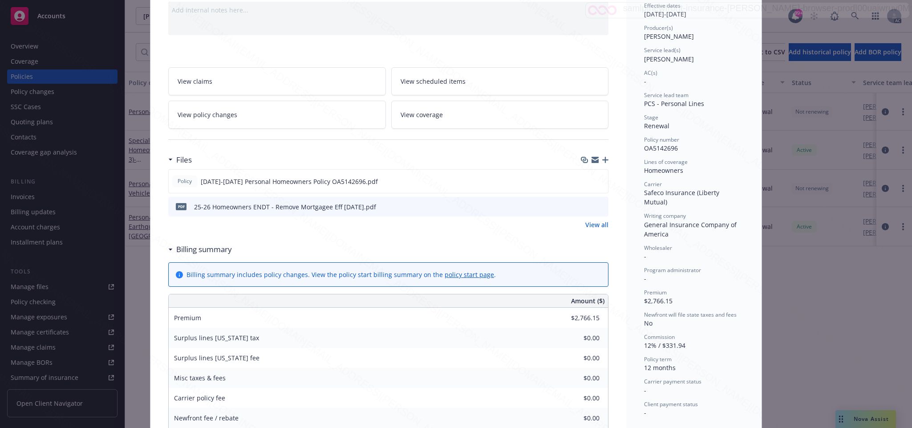
scroll to position [160, 0]
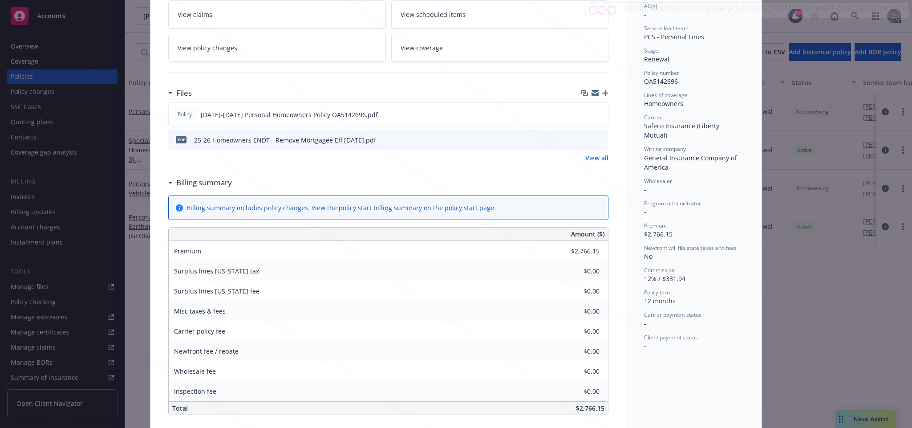
click at [209, 49] on span "View policy changes" at bounding box center [208, 47] width 60 height 9
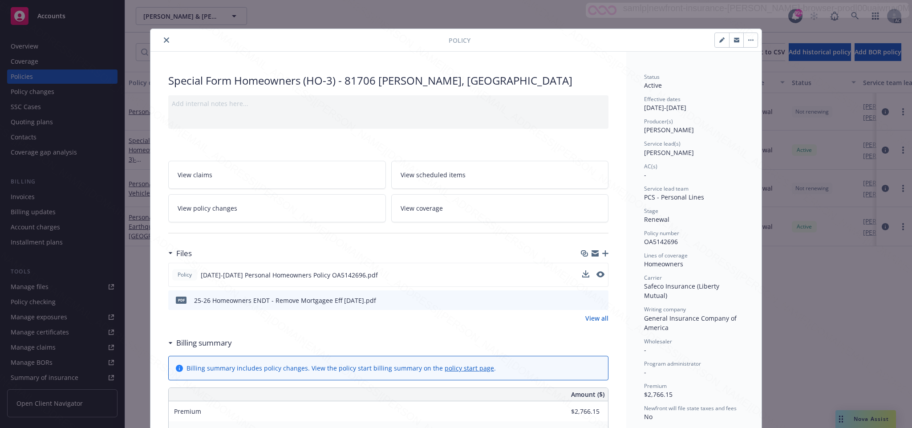
scroll to position [27, 0]
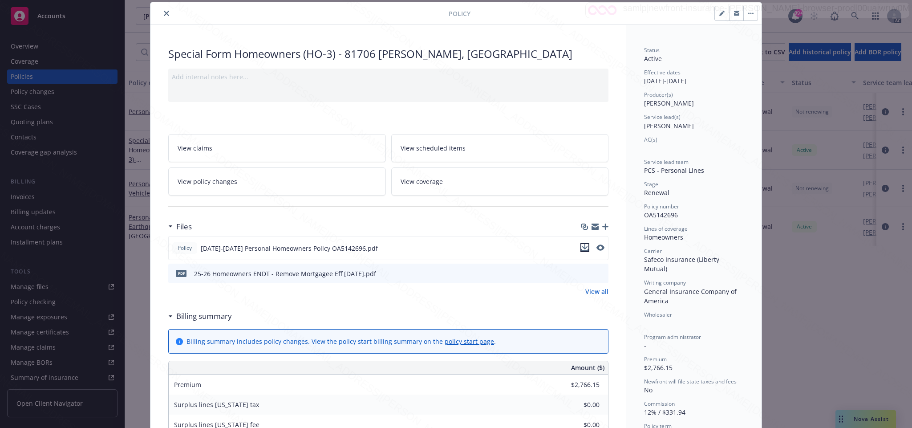
click at [581, 247] on icon "download file" at bounding box center [584, 247] width 7 height 7
click at [164, 14] on icon "close" at bounding box center [166, 13] width 5 height 5
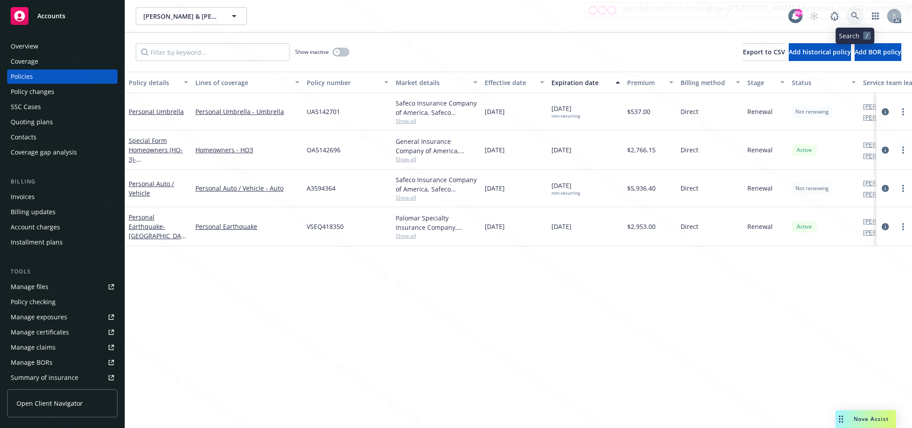
click at [854, 14] on icon at bounding box center [855, 16] width 8 height 8
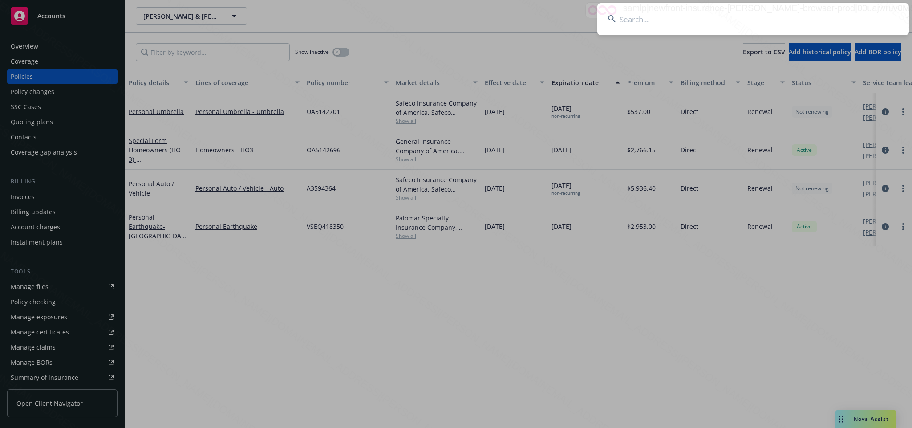
click at [629, 19] on input at bounding box center [752, 19] width 311 height 32
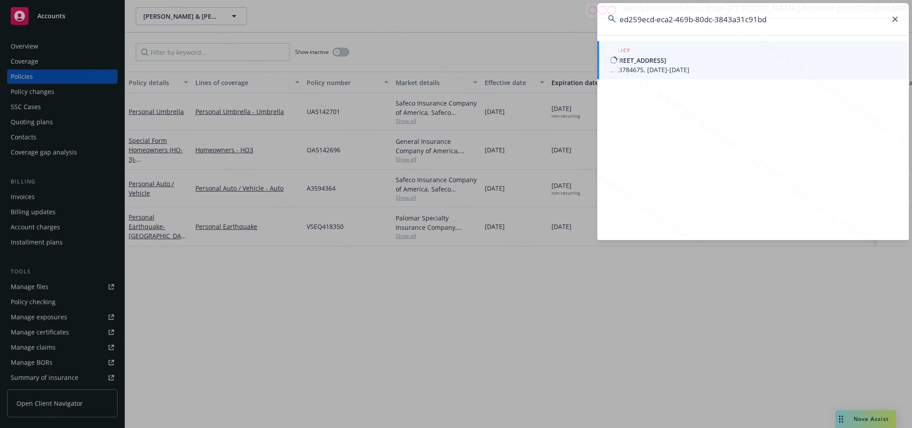
type input "ed259ecd-eca2-469b-80dc-3843a31c91bd"
click at [646, 61] on span "[STREET_ADDRESS]" at bounding box center [753, 60] width 288 height 9
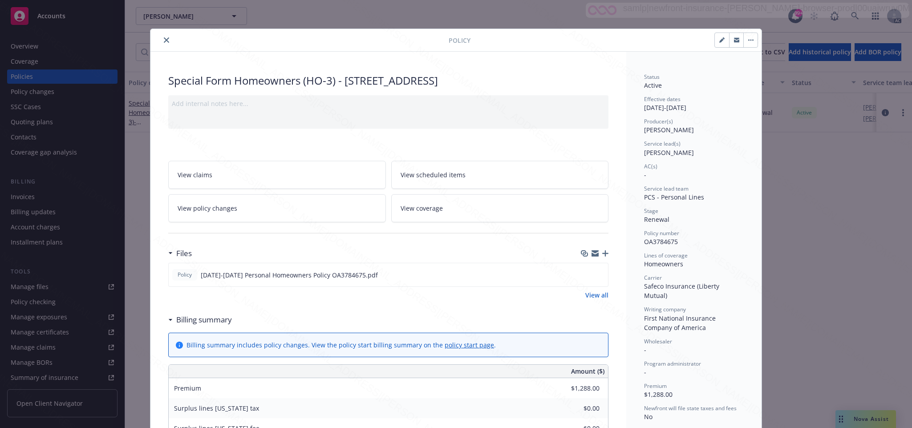
click at [196, 204] on span "View policy changes" at bounding box center [208, 207] width 60 height 9
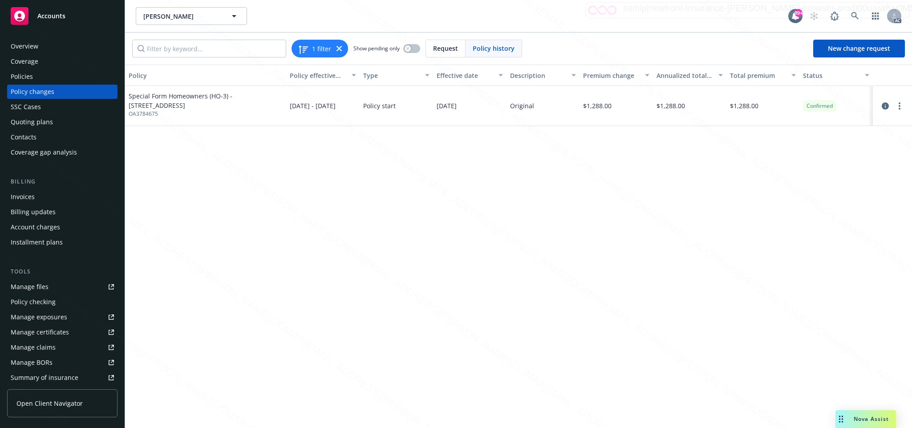
click at [28, 44] on div "Overview" at bounding box center [25, 46] width 28 height 14
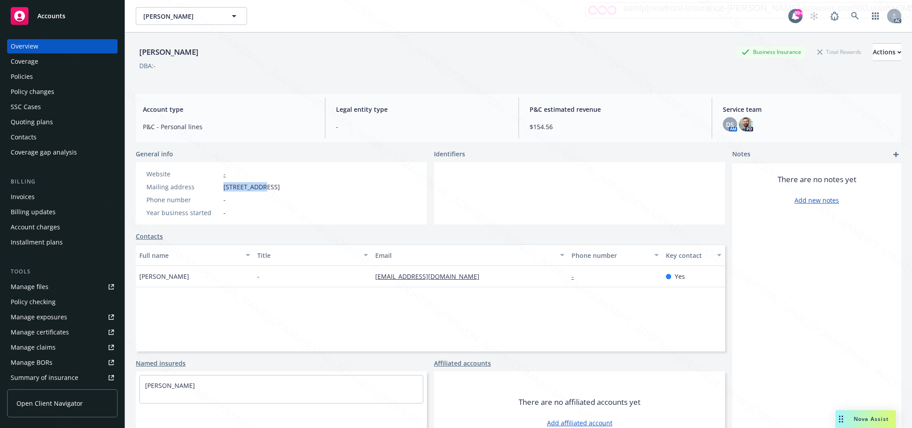
drag, startPoint x: 223, startPoint y: 186, endPoint x: 260, endPoint y: 190, distance: 37.6
click at [260, 190] on span "[STREET_ADDRESS]" at bounding box center [251, 186] width 56 height 9
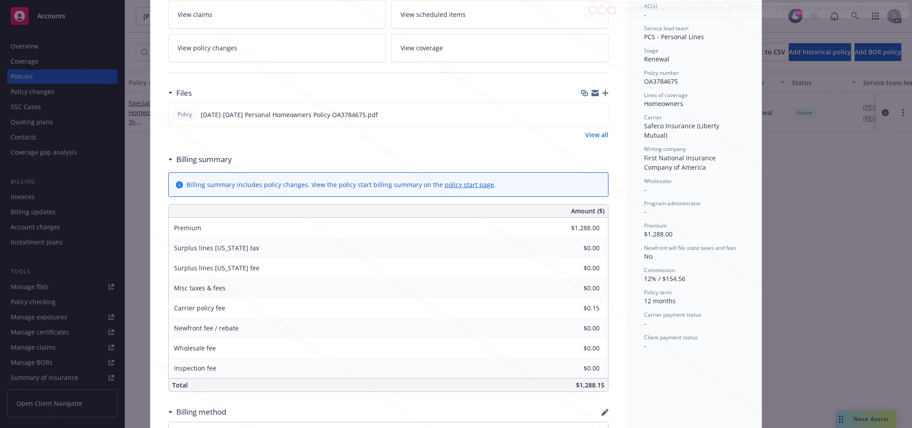
scroll to position [227, 0]
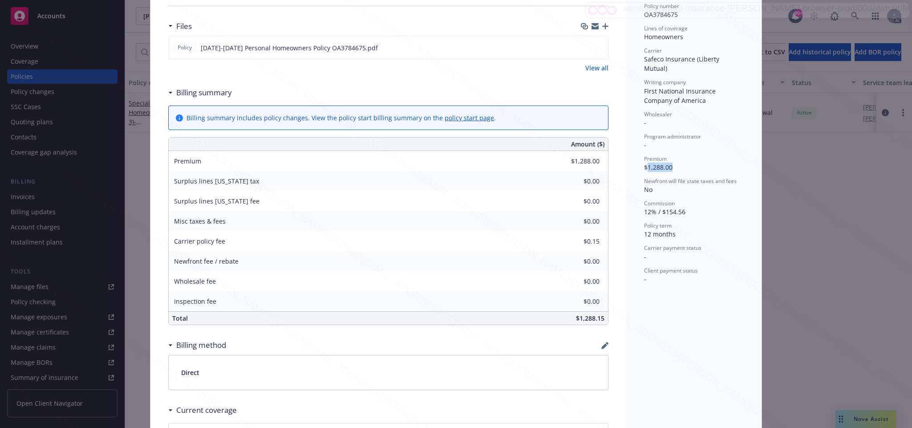
drag, startPoint x: 642, startPoint y: 159, endPoint x: 681, endPoint y: 157, distance: 38.8
click at [681, 157] on div "Premium $1,288.00" at bounding box center [694, 163] width 100 height 17
click at [581, 47] on icon "download file" at bounding box center [584, 47] width 7 height 7
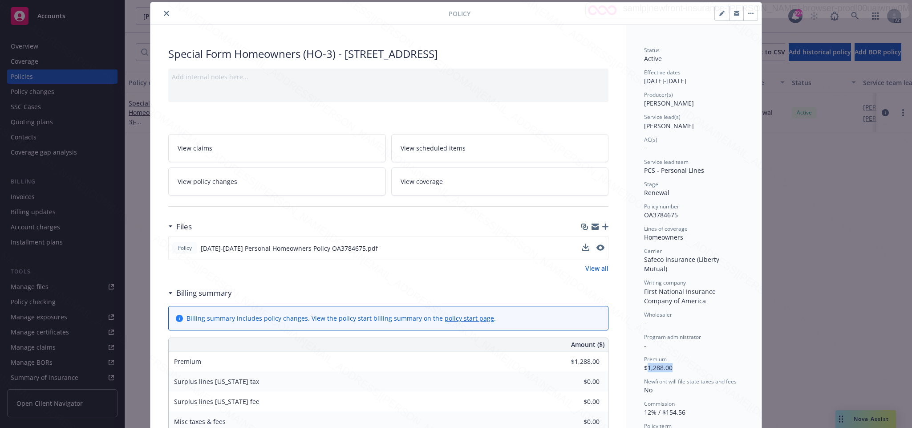
scroll to position [0, 0]
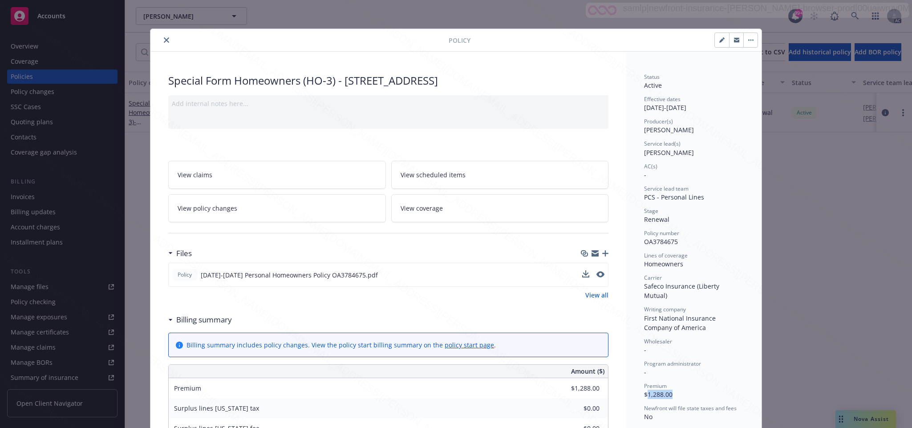
click at [743, 39] on button "button" at bounding box center [750, 40] width 14 height 14
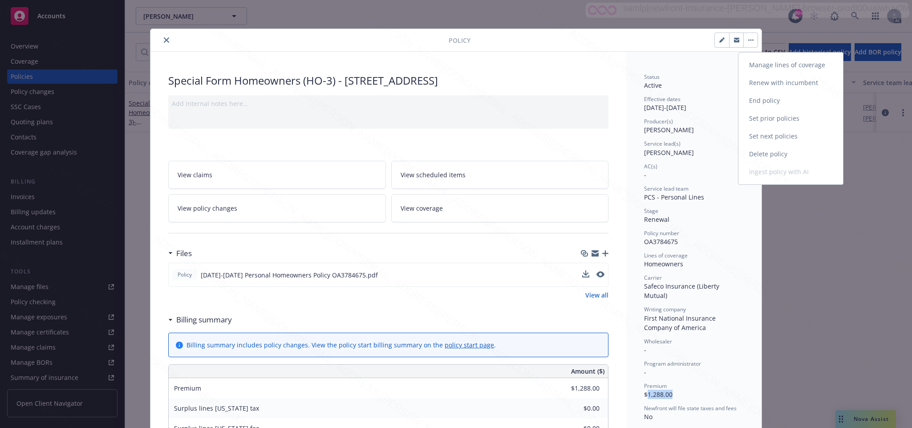
click at [753, 99] on link "End policy" at bounding box center [790, 101] width 105 height 18
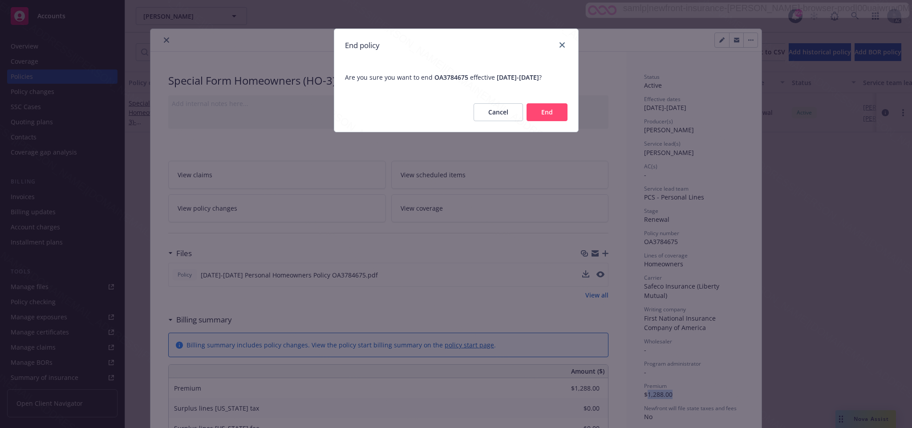
click at [545, 121] on button "End" at bounding box center [546, 112] width 41 height 18
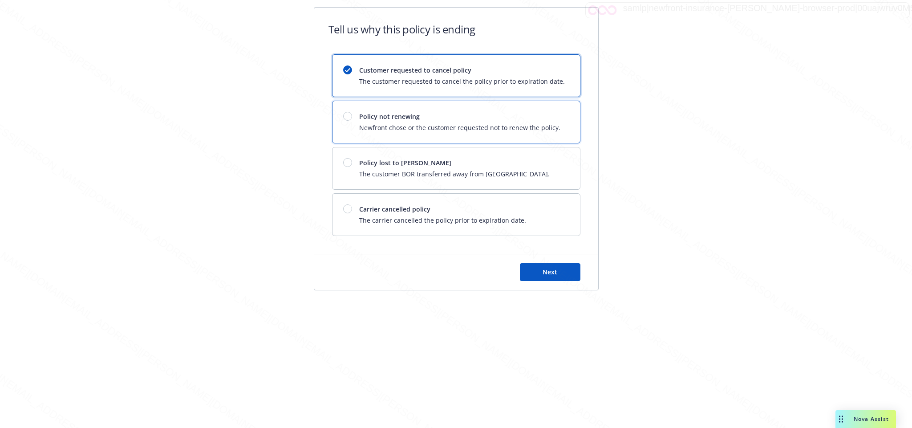
click at [371, 121] on span "Policy not renewing" at bounding box center [459, 116] width 201 height 9
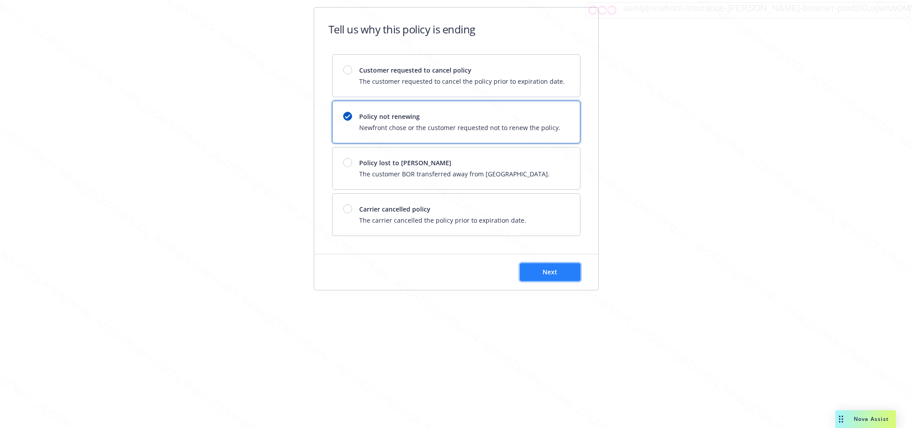
click at [539, 271] on button "Next" at bounding box center [550, 272] width 61 height 18
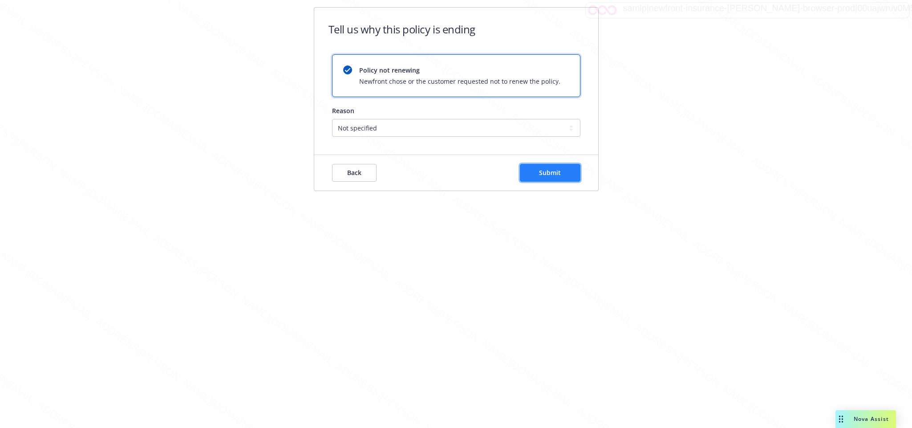
click at [551, 171] on span "Submit" at bounding box center [550, 172] width 22 height 8
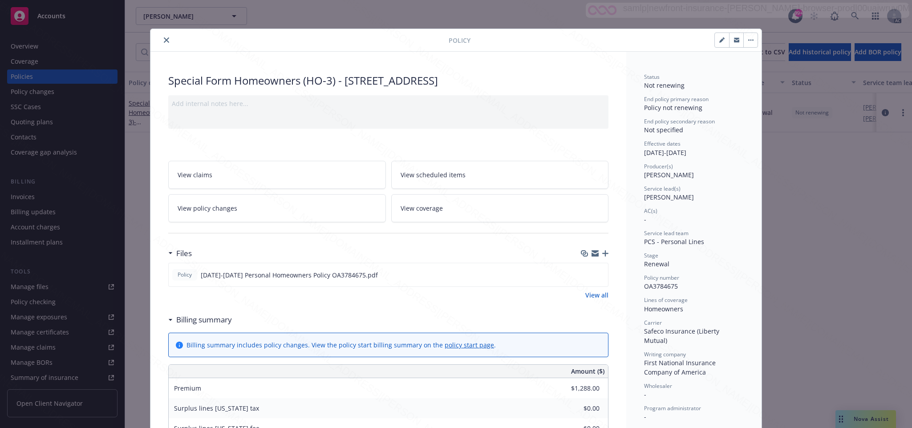
click at [164, 41] on icon "close" at bounding box center [166, 39] width 5 height 5
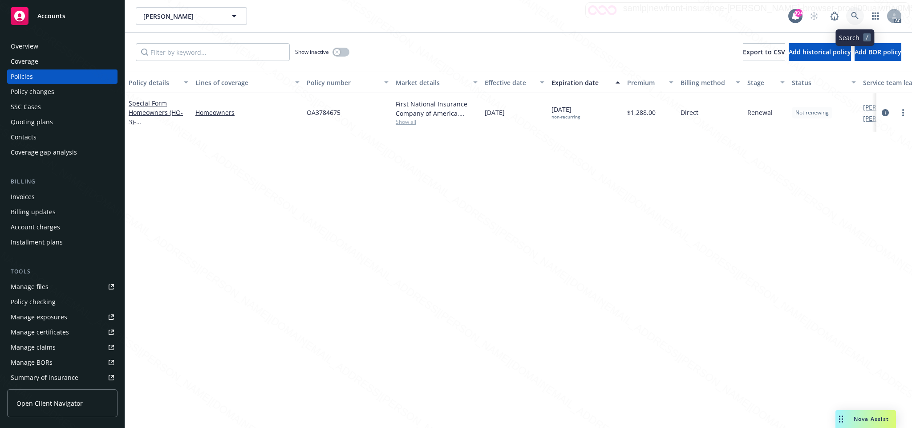
click at [855, 15] on icon at bounding box center [855, 16] width 8 height 8
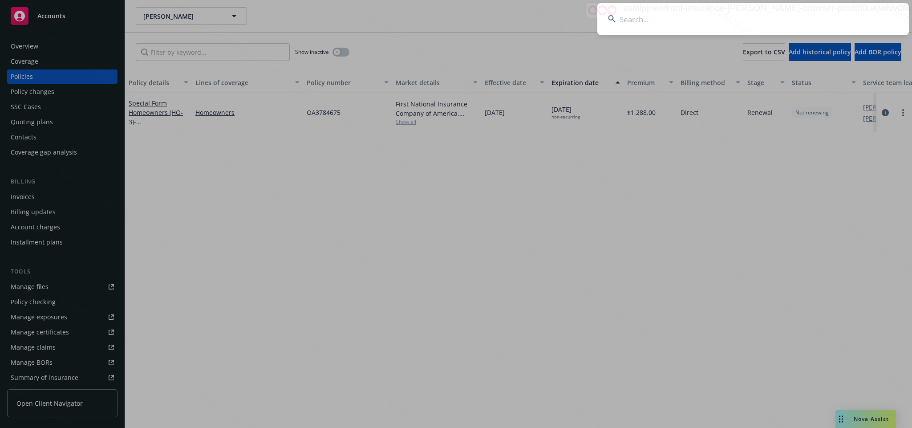
click at [642, 20] on input at bounding box center [752, 19] width 311 height 32
type input "bbeb4b1e-38c4-4eaf-8cec-92789e90dbc7"
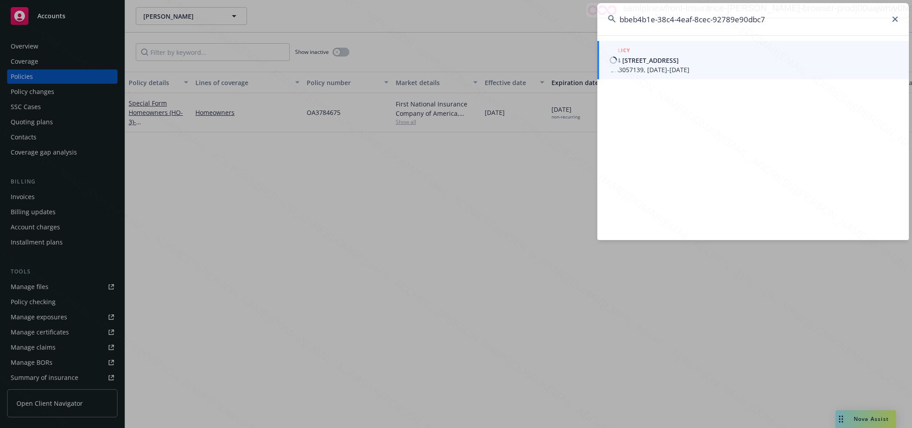
click at [646, 66] on span "OA3057139, [DATE]-[DATE]" at bounding box center [753, 69] width 288 height 9
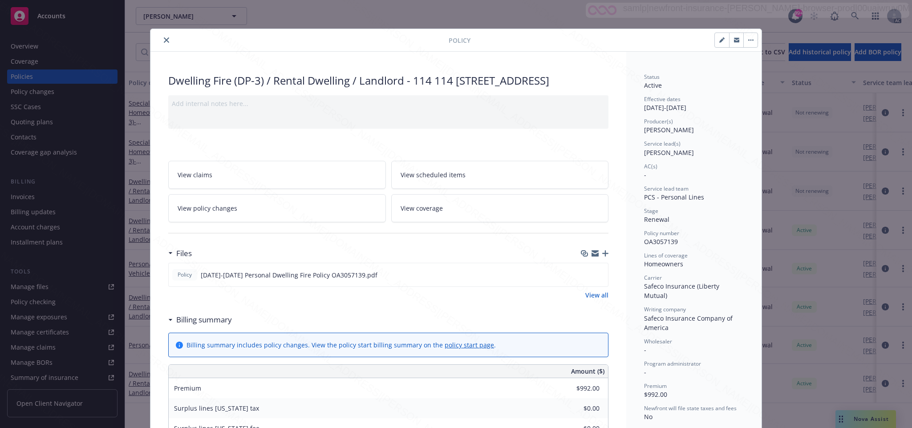
click at [228, 213] on span "View policy changes" at bounding box center [208, 207] width 60 height 9
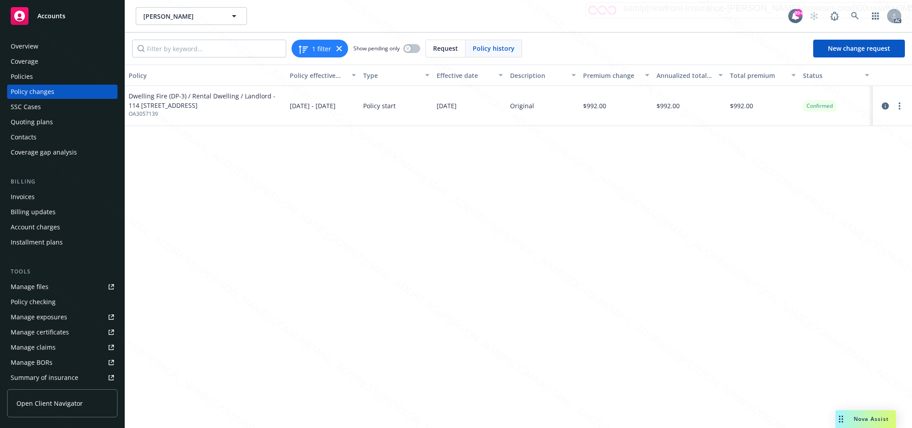
click at [32, 46] on div "Overview" at bounding box center [25, 46] width 28 height 14
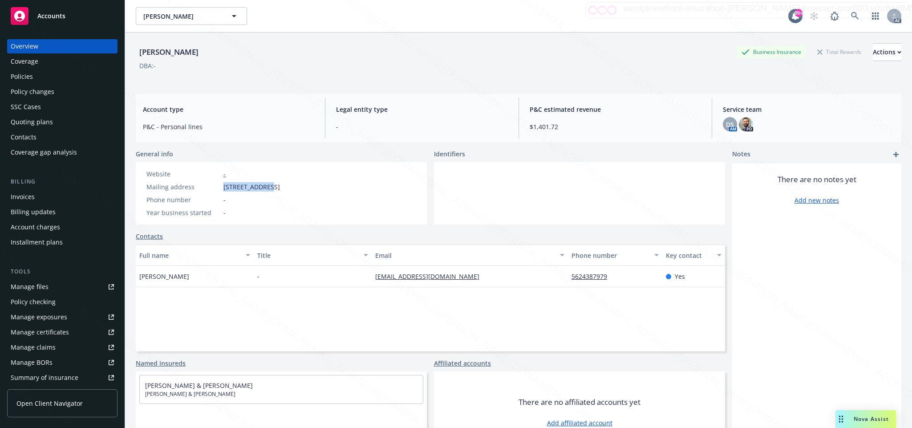
drag, startPoint x: 220, startPoint y: 187, endPoint x: 265, endPoint y: 193, distance: 44.9
click at [265, 193] on div "Website - Mailing address [STREET_ADDRESS] Phone number - Year business started…" at bounding box center [213, 193] width 141 height 48
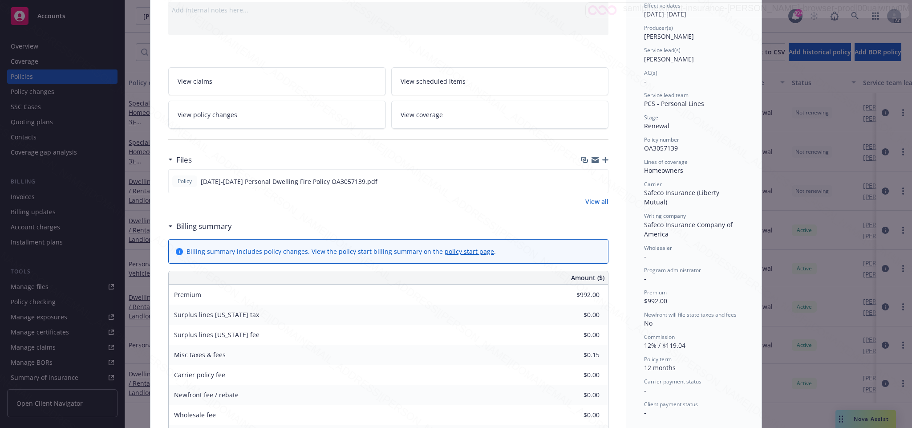
scroll to position [160, 0]
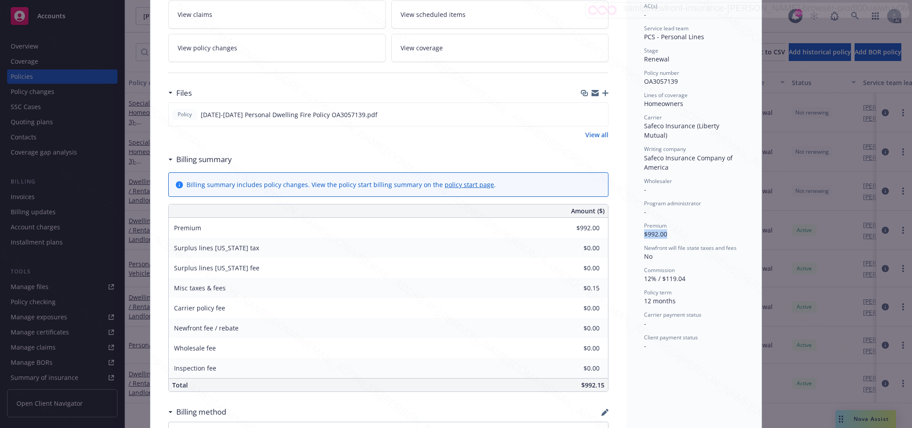
drag, startPoint x: 640, startPoint y: 224, endPoint x: 690, endPoint y: 226, distance: 50.7
click at [690, 226] on div "Premium $992.00" at bounding box center [694, 230] width 100 height 17
drag, startPoint x: 641, startPoint y: 226, endPoint x: 670, endPoint y: 226, distance: 29.4
click at [670, 226] on div "Premium $992.00" at bounding box center [694, 230] width 100 height 17
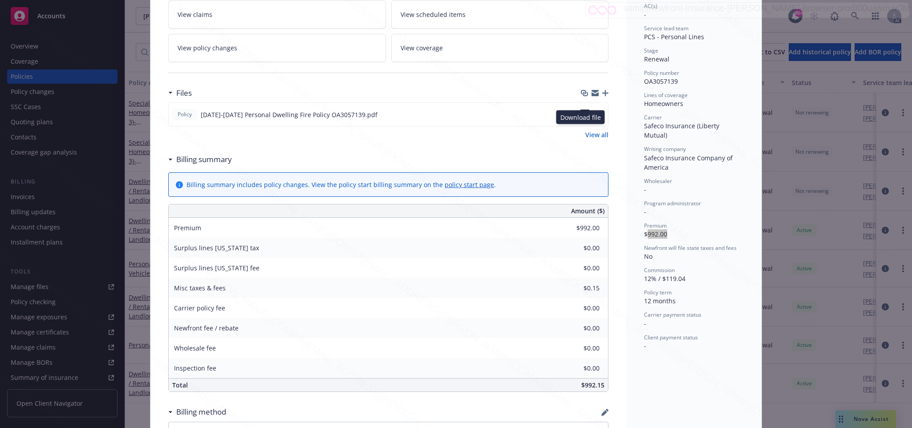
click at [581, 117] on icon "download file" at bounding box center [584, 113] width 7 height 7
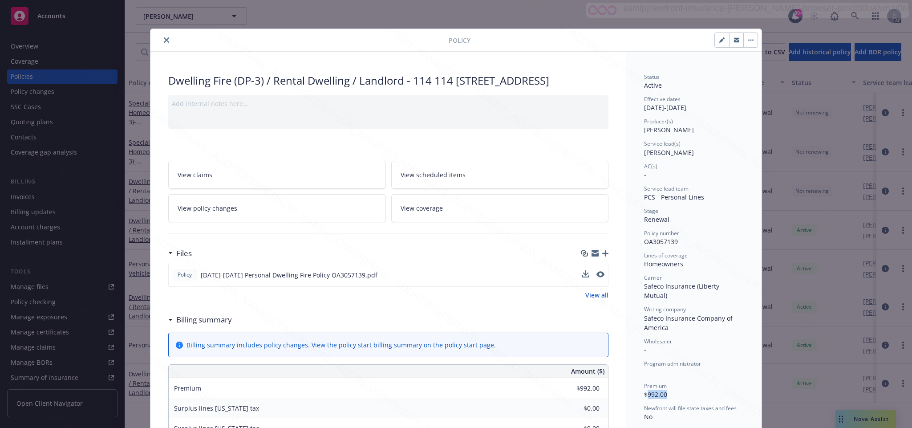
click at [748, 39] on icon "button" at bounding box center [750, 40] width 5 height 2
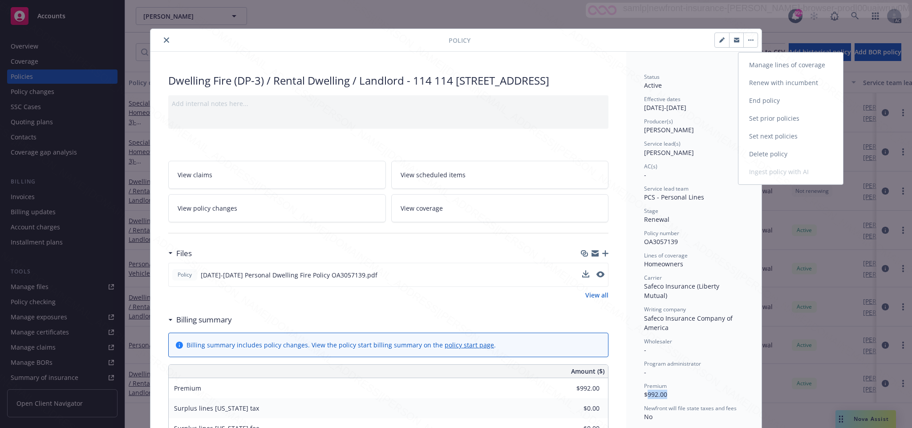
click at [756, 97] on link "End policy" at bounding box center [790, 101] width 105 height 18
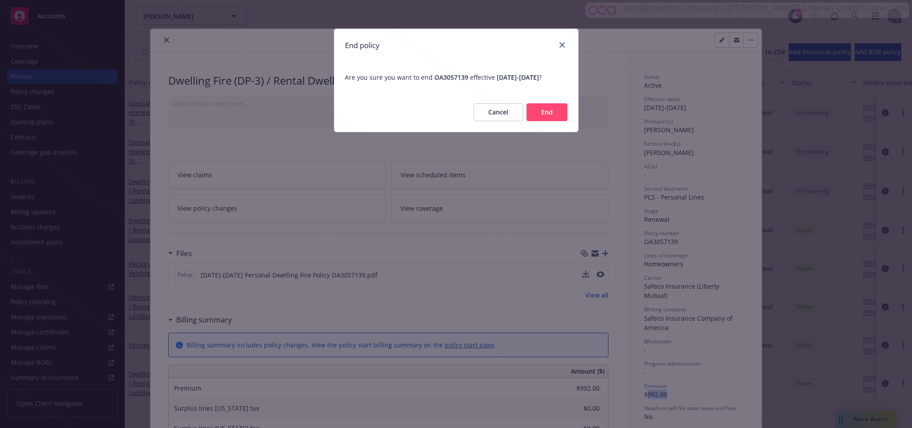
click at [540, 118] on button "End" at bounding box center [546, 112] width 41 height 18
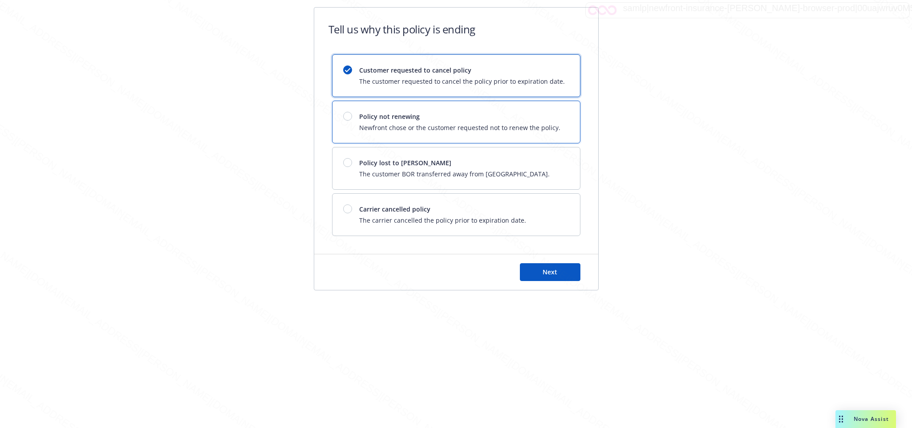
click at [390, 120] on span "Policy not renewing" at bounding box center [459, 116] width 201 height 9
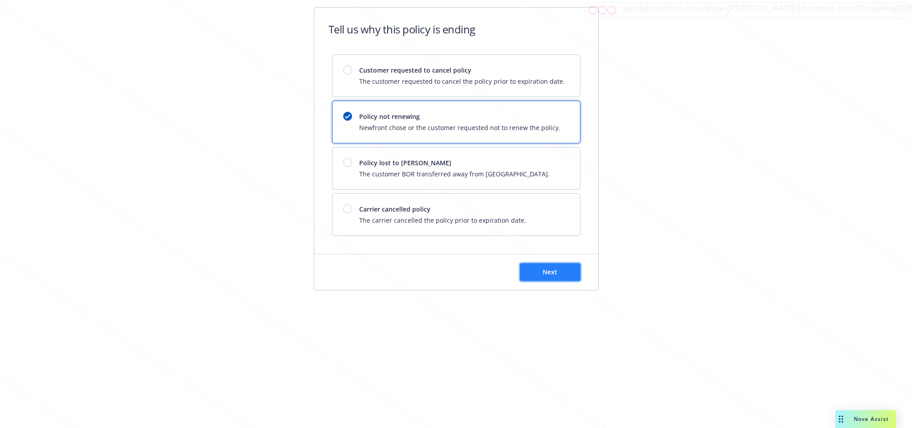
click at [546, 276] on span "Next" at bounding box center [549, 271] width 15 height 8
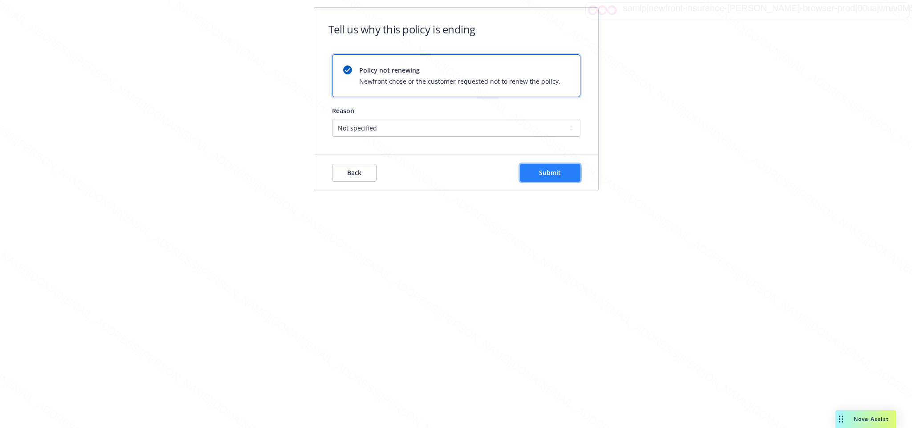
click at [553, 164] on button "Submit" at bounding box center [550, 173] width 61 height 18
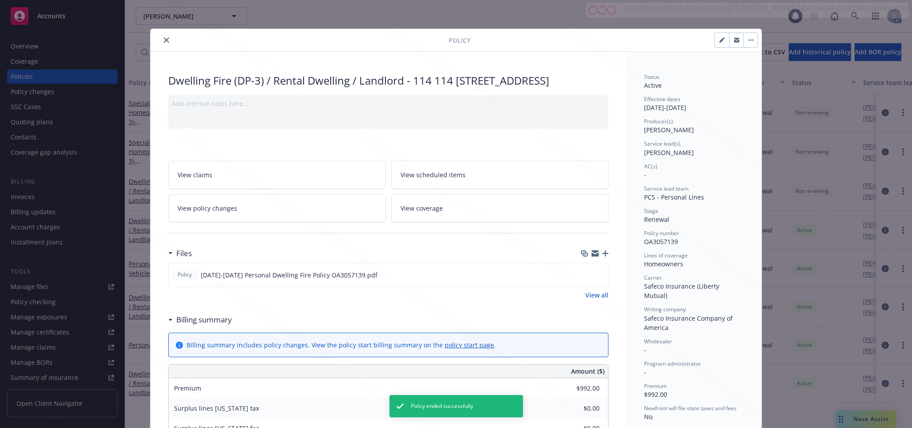
scroll to position [27, 0]
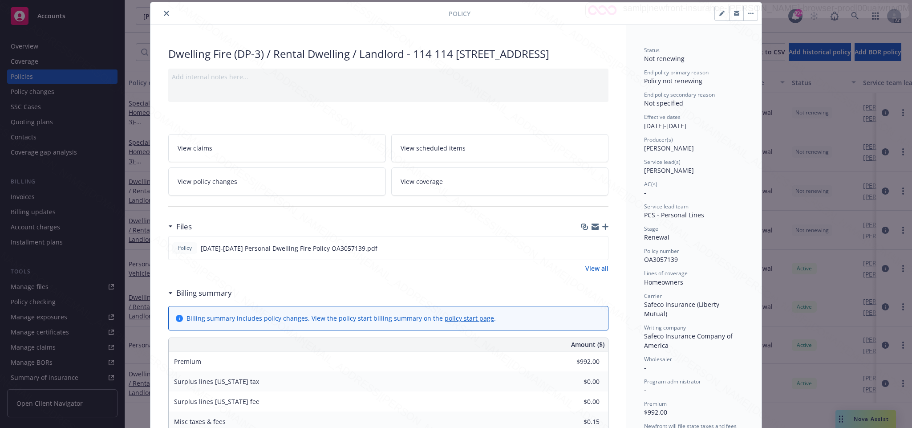
click at [164, 11] on icon "close" at bounding box center [166, 13] width 5 height 5
